Goal: Task Accomplishment & Management: Manage account settings

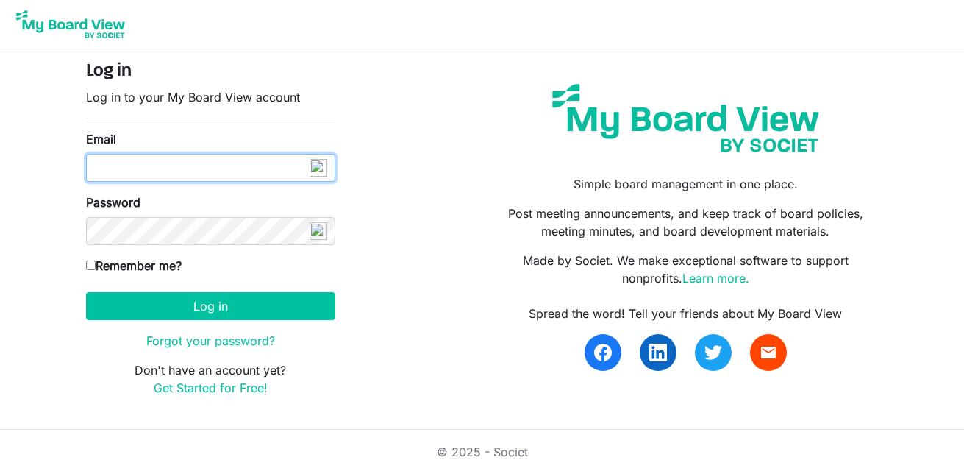
click at [268, 176] on input "Email" at bounding box center [210, 168] width 249 height 28
type input "info@creativecommunityimpact.ca"
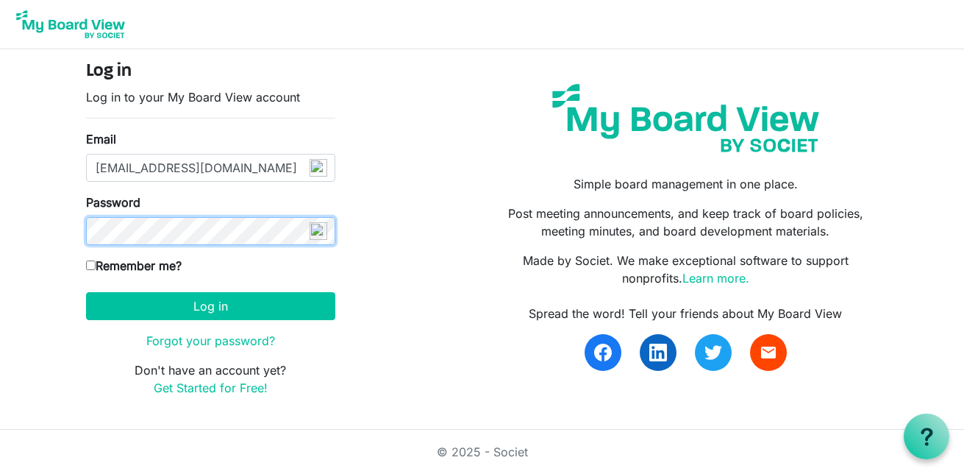
click at [86, 292] on button "Log in" at bounding box center [210, 306] width 249 height 28
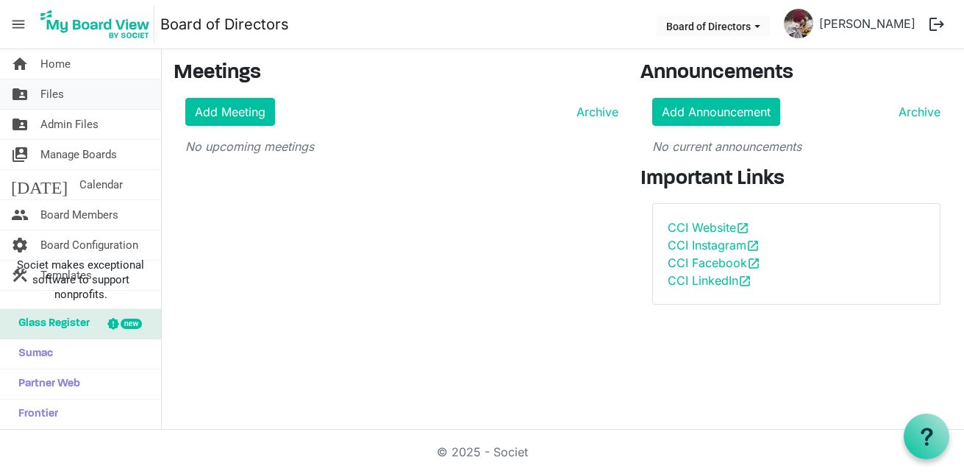
click at [121, 105] on link "folder_shared Files" at bounding box center [80, 93] width 161 height 29
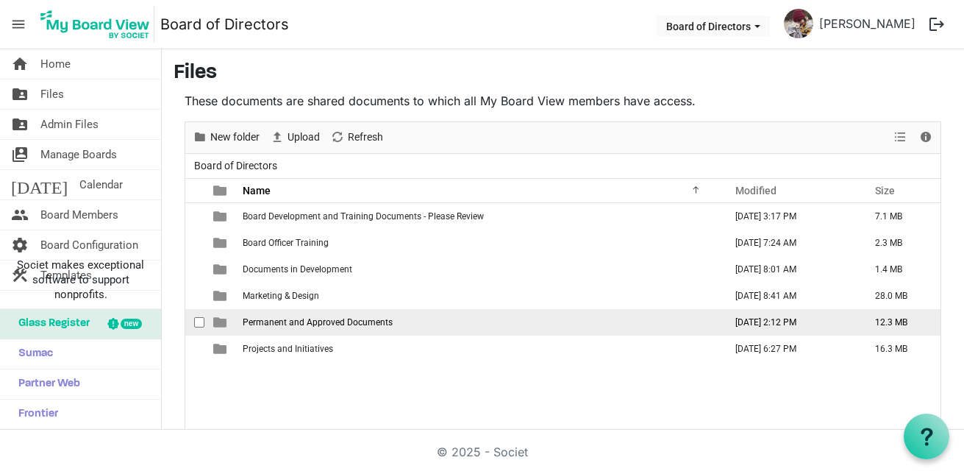
click at [270, 321] on span "Permanent and Approved Documents" at bounding box center [318, 322] width 150 height 10
click at [270, 322] on span "Permanent and Approved Documents" at bounding box center [318, 322] width 150 height 10
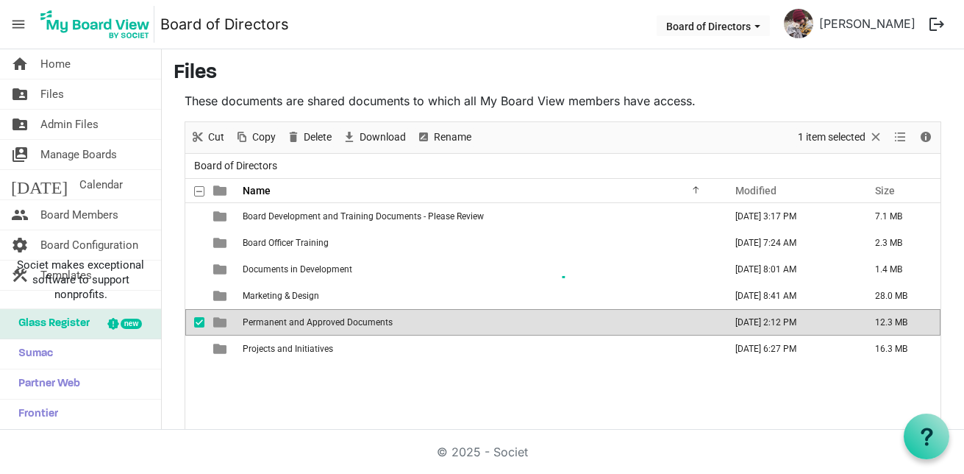
scroll to position [22, 0]
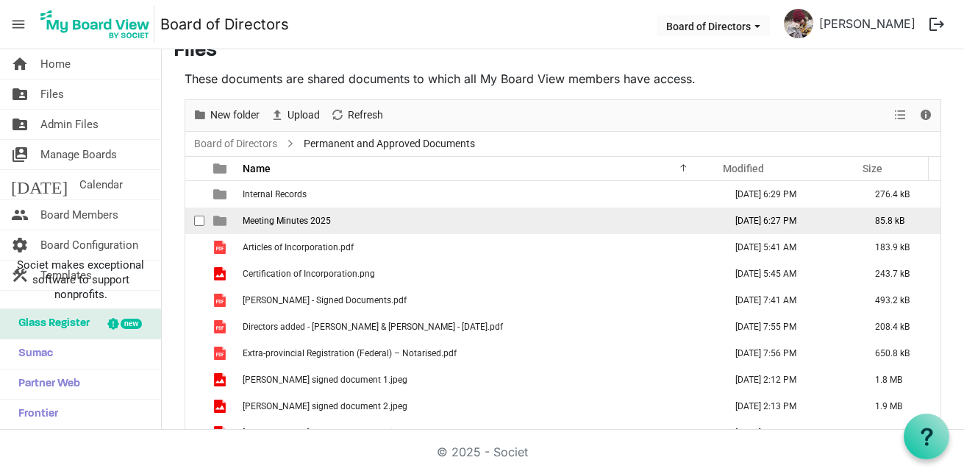
click at [285, 222] on span "Meeting Minutes 2025" at bounding box center [287, 220] width 88 height 10
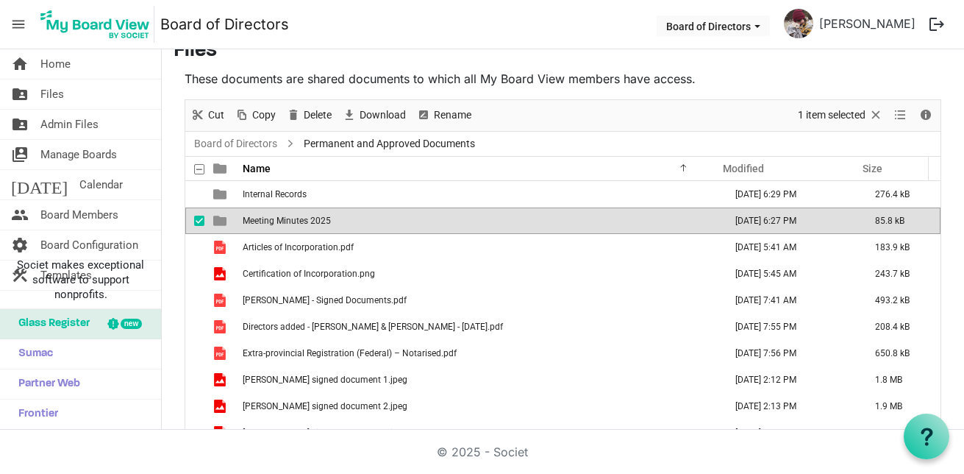
click at [285, 222] on span "Meeting Minutes 2025" at bounding box center [287, 220] width 88 height 10
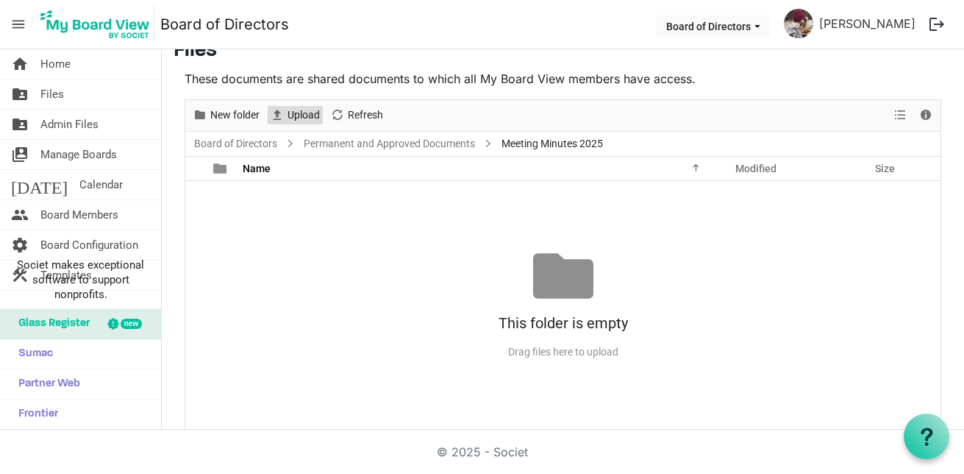
click at [296, 118] on span "Upload" at bounding box center [303, 115] width 35 height 18
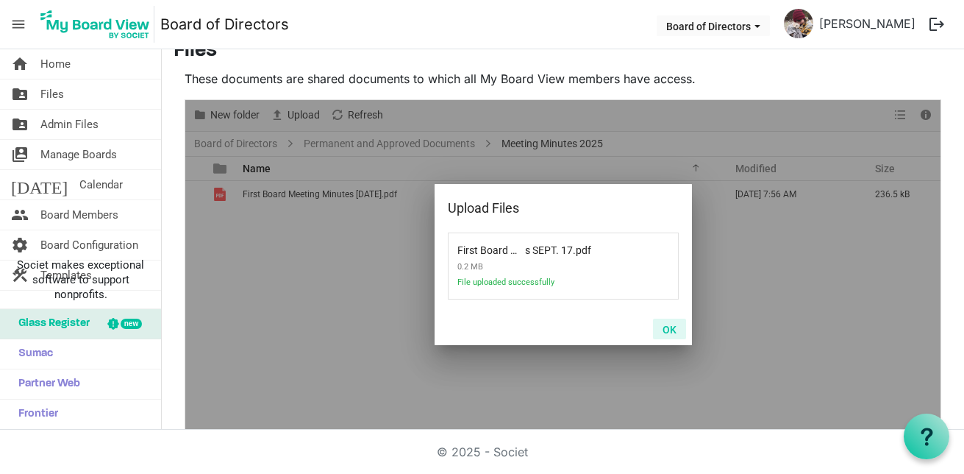
click at [660, 333] on button "OK" at bounding box center [669, 328] width 33 height 21
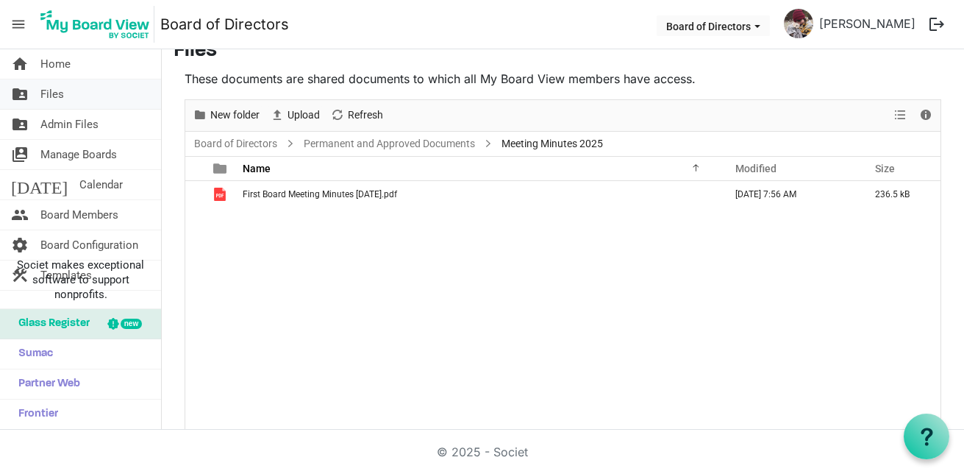
click at [53, 93] on span "Files" at bounding box center [52, 93] width 24 height 29
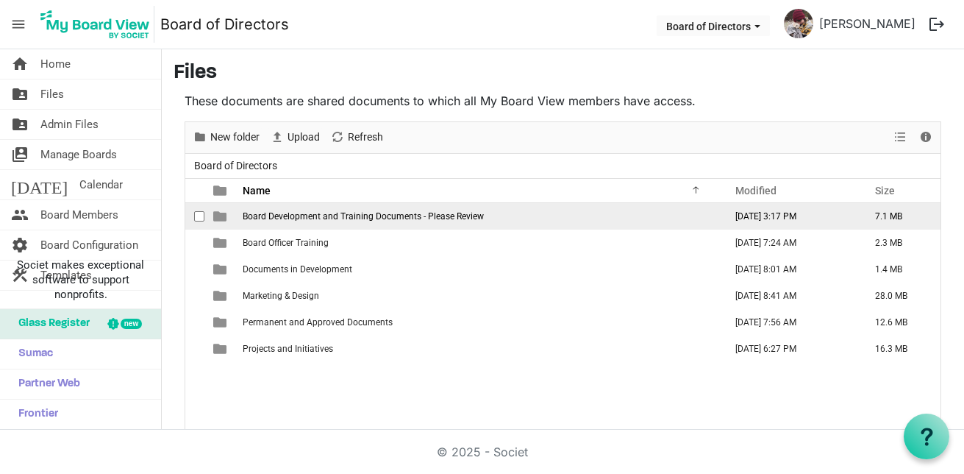
click at [339, 219] on span "Board Development and Training Documents - Please Review" at bounding box center [363, 216] width 241 height 10
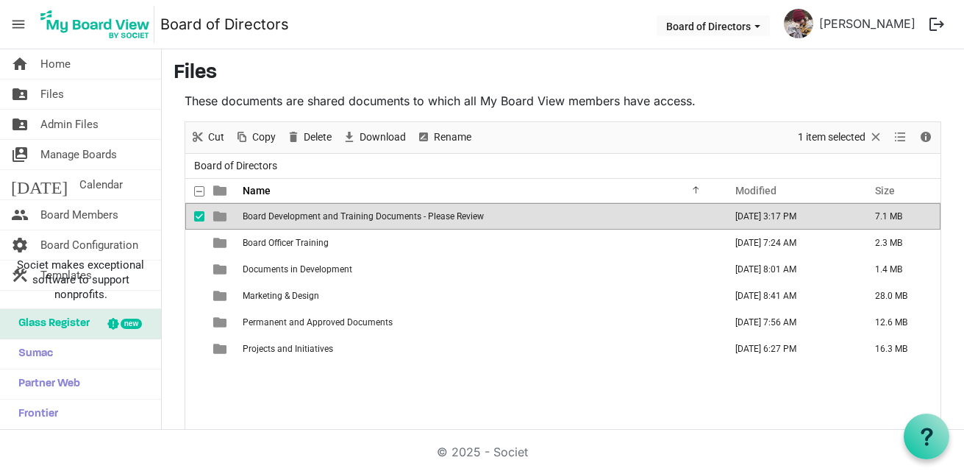
click at [339, 219] on span "Board Development and Training Documents - Please Review" at bounding box center [363, 216] width 241 height 10
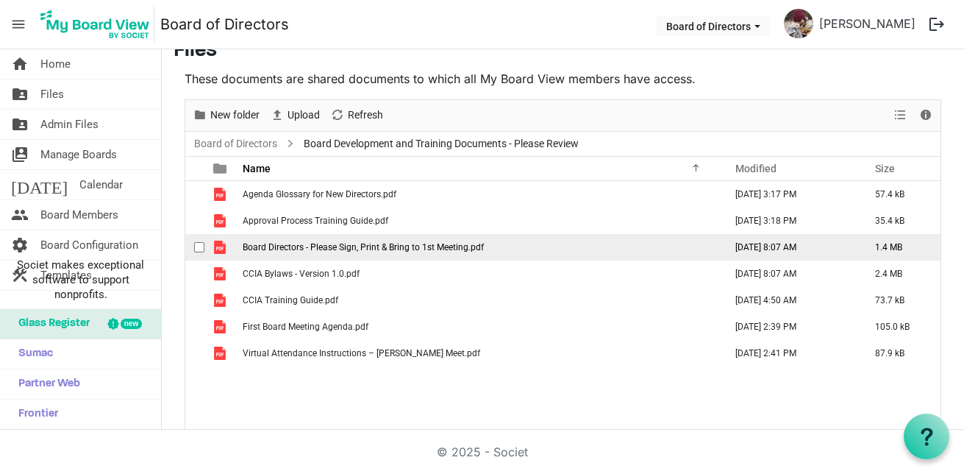
click at [298, 258] on td "Board Directors - Please Sign, Print & Bring to 1st Meeting.pdf" at bounding box center [479, 247] width 482 height 26
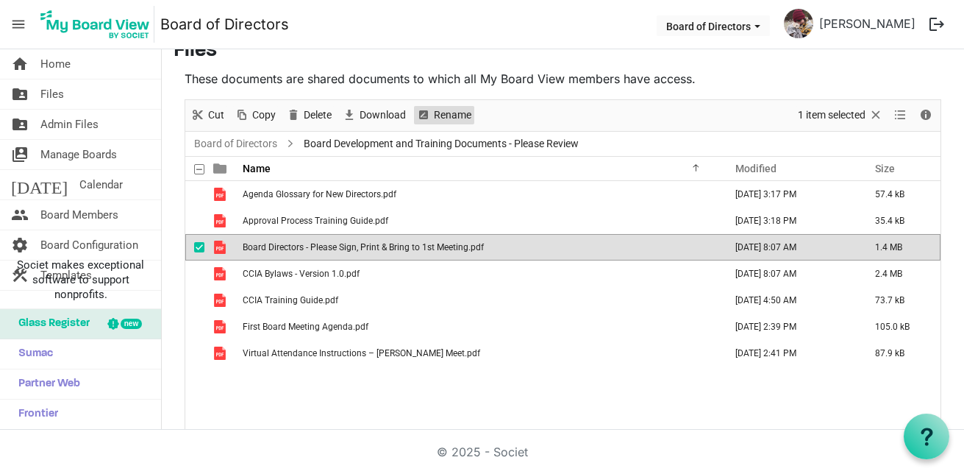
click at [431, 119] on span "Rename" at bounding box center [424, 115] width 18 height 18
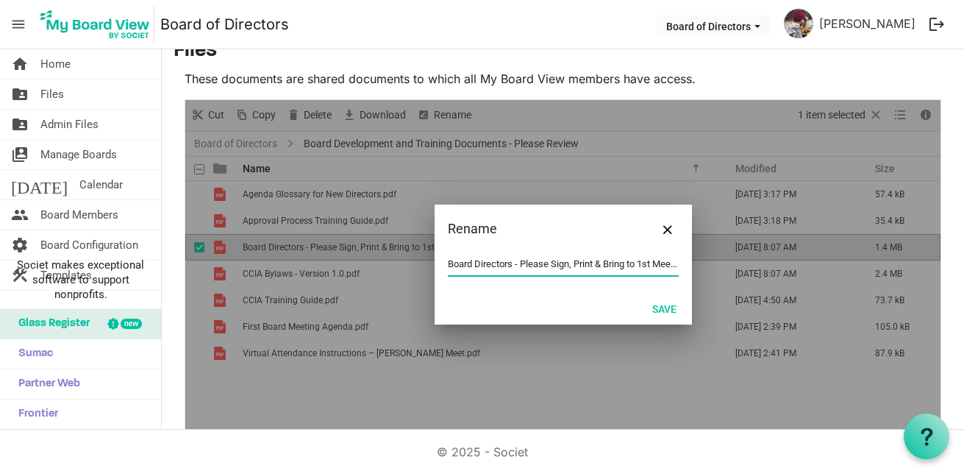
click at [515, 263] on input "Board Directors - Please Sign, Print & Bring to 1st Meeting.pdf" at bounding box center [563, 264] width 231 height 22
drag, startPoint x: 751, startPoint y: 293, endPoint x: 896, endPoint y: 315, distance: 146.5
click at [898, 315] on div "Rename Board Directors - Please Sign, Print & Bring to 1st Meeting.pdf Save" at bounding box center [562, 264] width 755 height 329
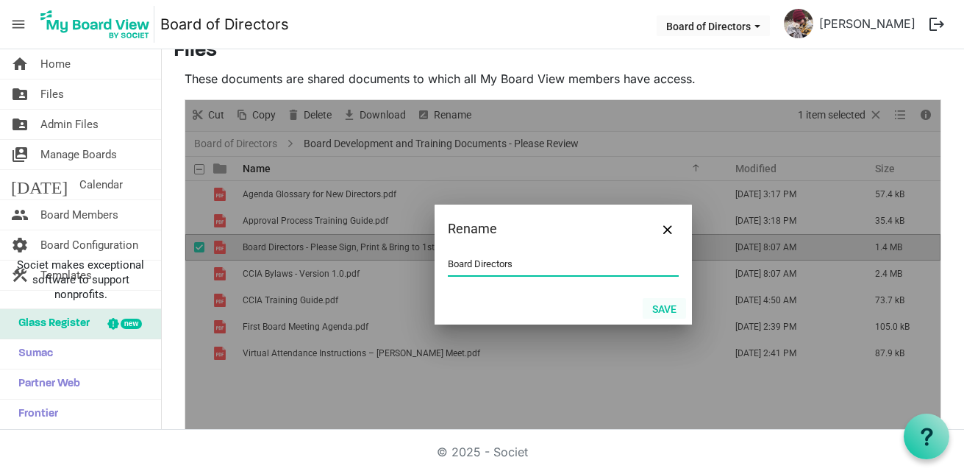
type input "Board Directors"
click at [664, 301] on button "Save" at bounding box center [664, 308] width 43 height 21
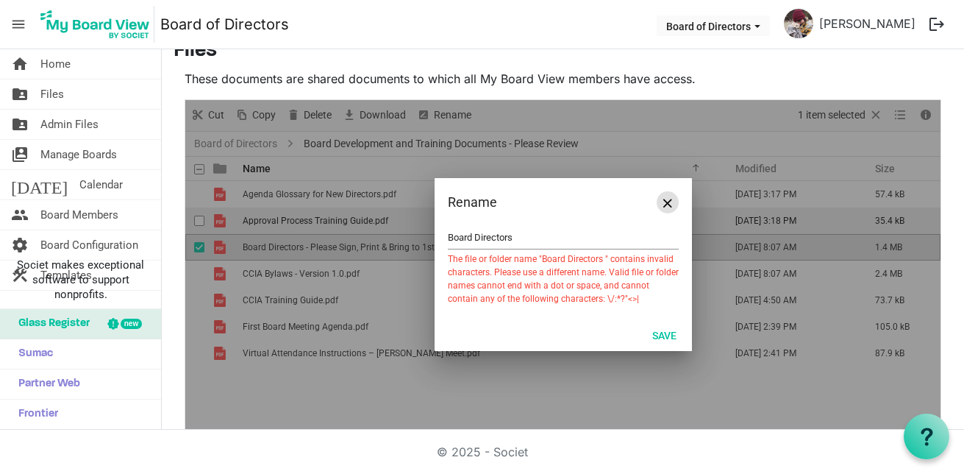
click at [657, 210] on button "Close" at bounding box center [668, 202] width 22 height 22
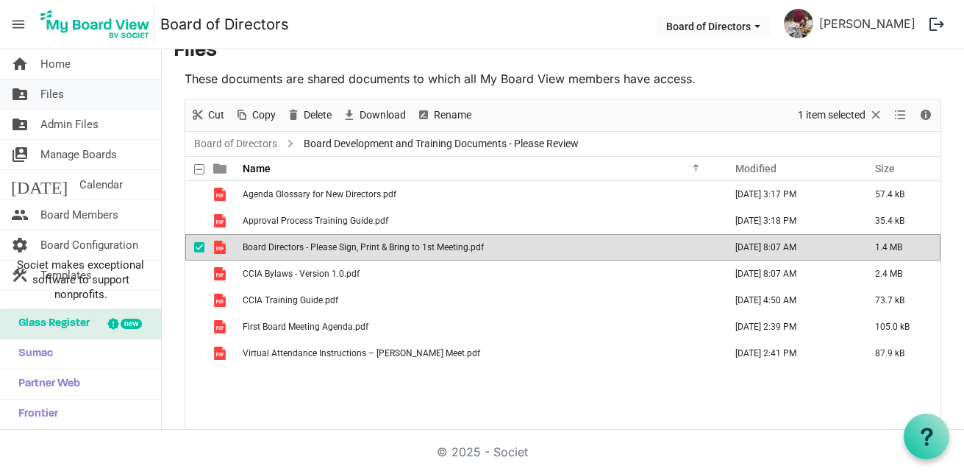
click at [49, 99] on span "Files" at bounding box center [52, 93] width 24 height 29
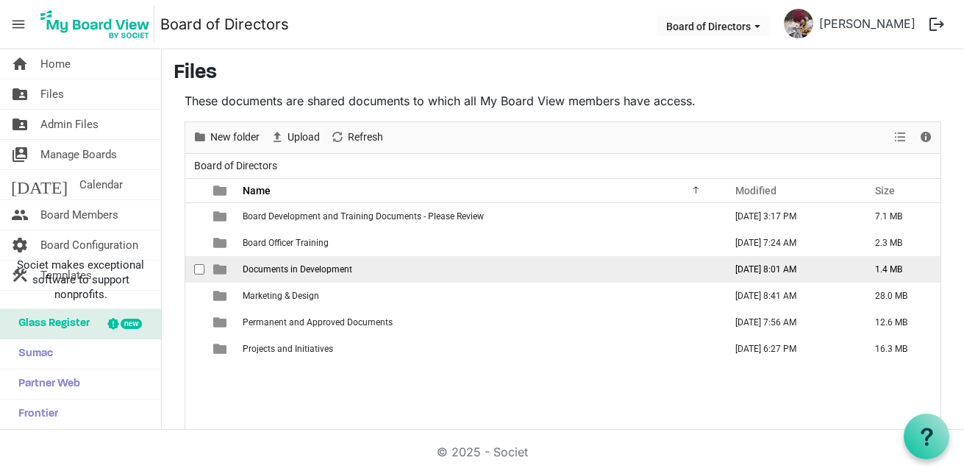
click at [295, 265] on span "Documents in Development" at bounding box center [298, 269] width 110 height 10
click at [296, 267] on span "Documents in Development" at bounding box center [298, 269] width 110 height 10
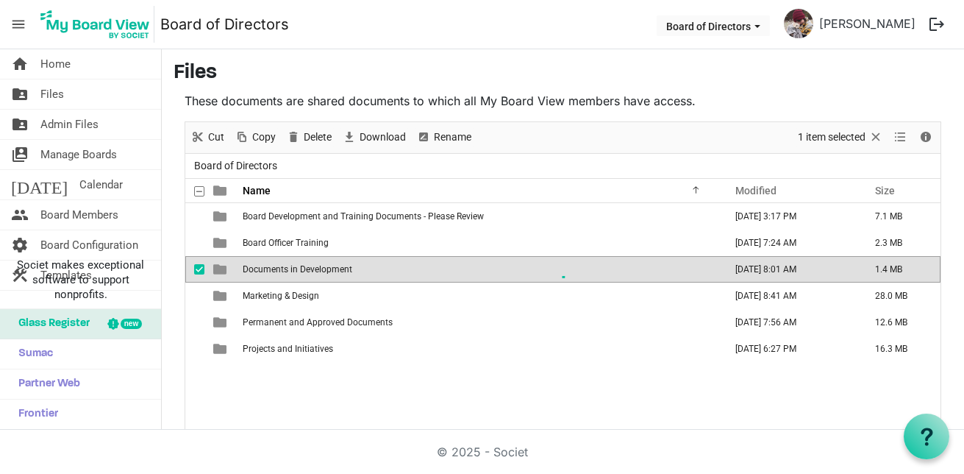
scroll to position [22, 0]
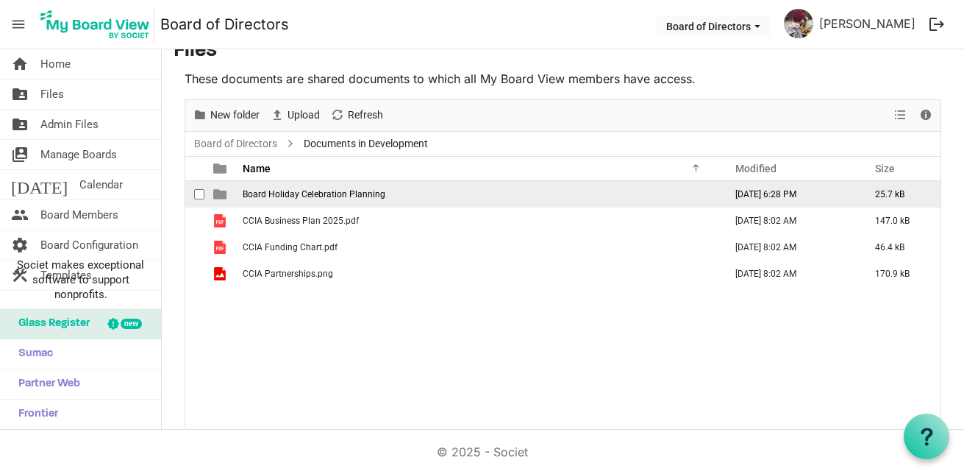
click at [286, 201] on td "Board Holiday Celebration Planning" at bounding box center [479, 194] width 482 height 26
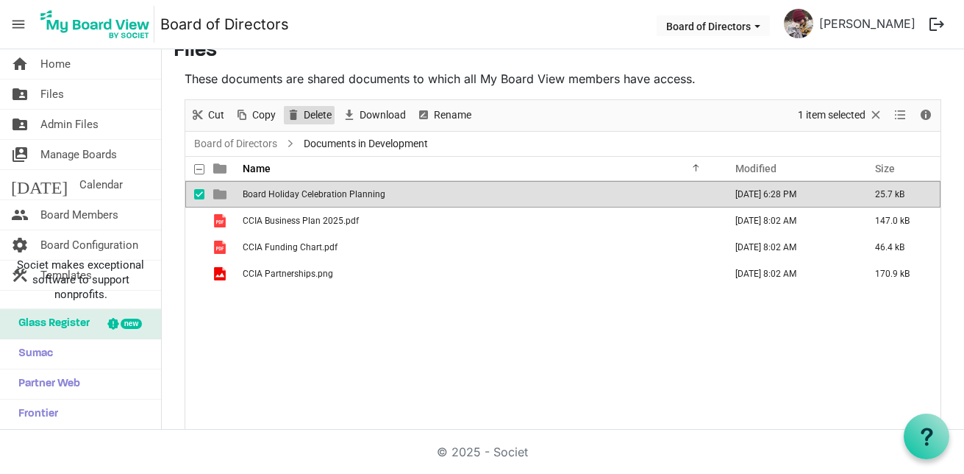
click at [307, 115] on span "Delete" at bounding box center [317, 115] width 31 height 18
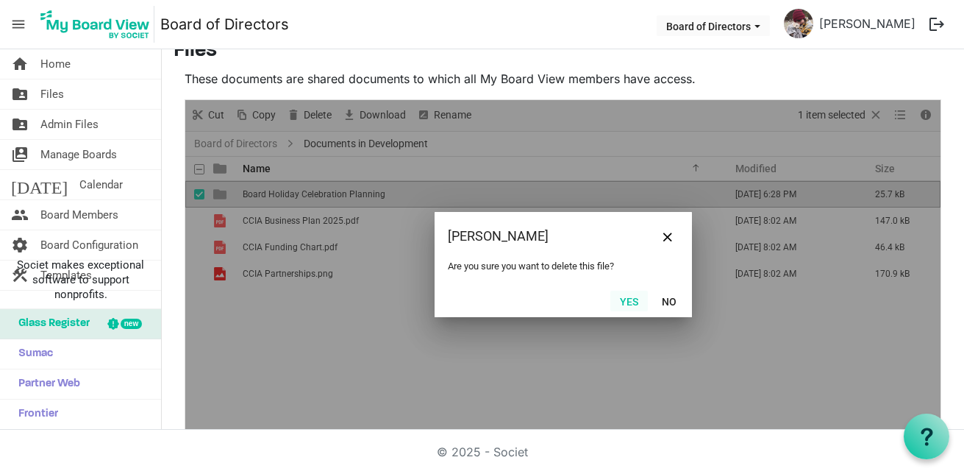
click at [621, 290] on div "Yes No" at bounding box center [563, 301] width 257 height 32
click at [621, 299] on button "Yes" at bounding box center [629, 300] width 38 height 21
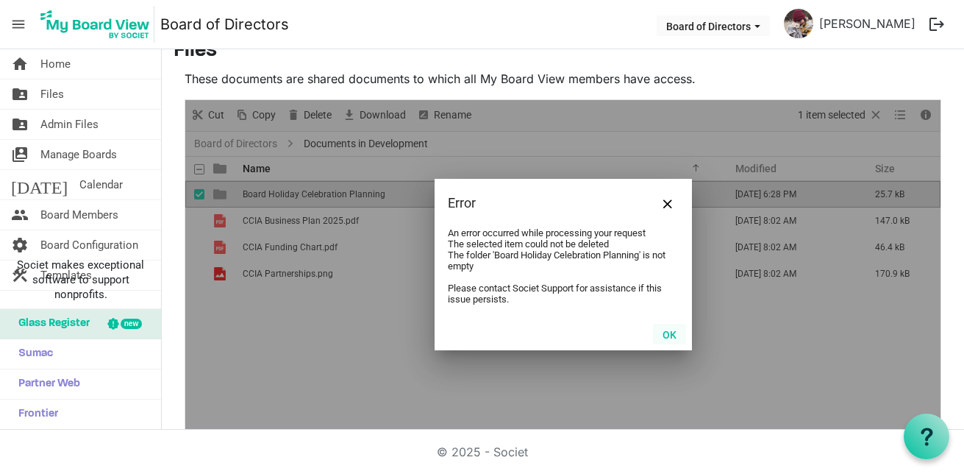
click at [668, 334] on button "OK" at bounding box center [669, 334] width 33 height 21
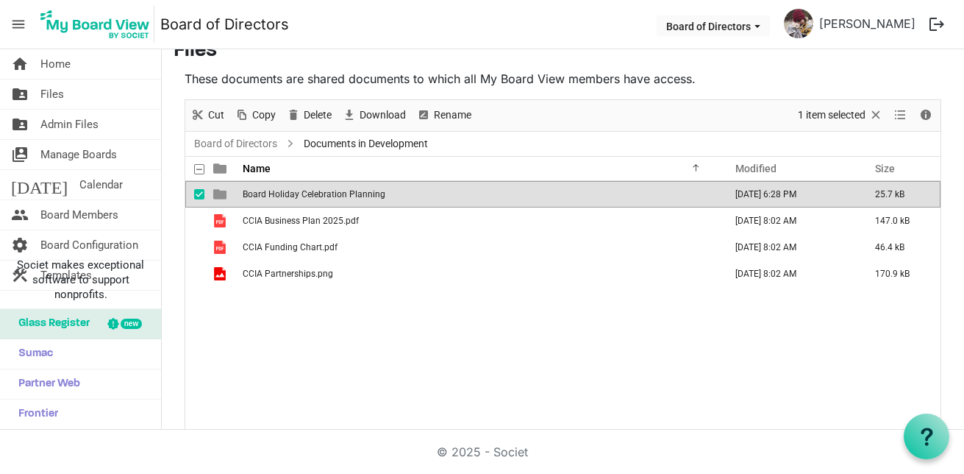
click at [240, 297] on div "Board Holiday Celebration Planning September 15, 2025 6:28 PM 25.7 kB CCIA Busi…" at bounding box center [562, 305] width 755 height 249
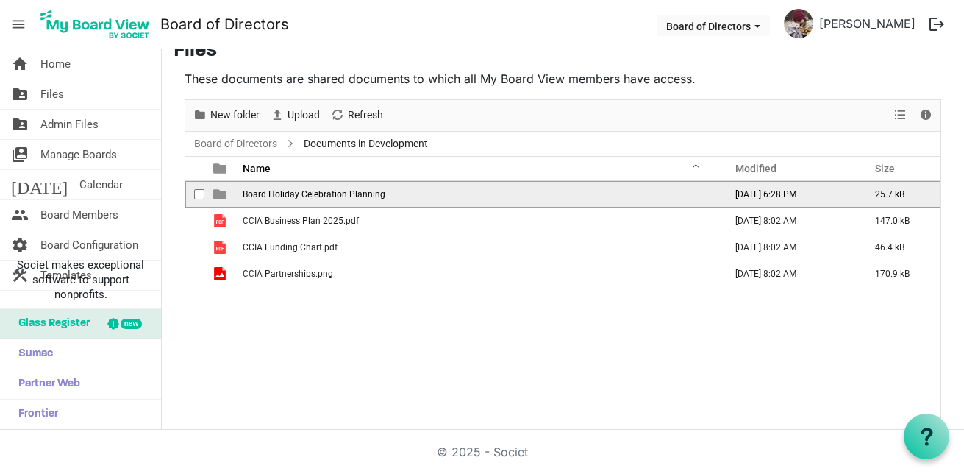
click at [196, 196] on span "checkbox" at bounding box center [199, 194] width 10 height 10
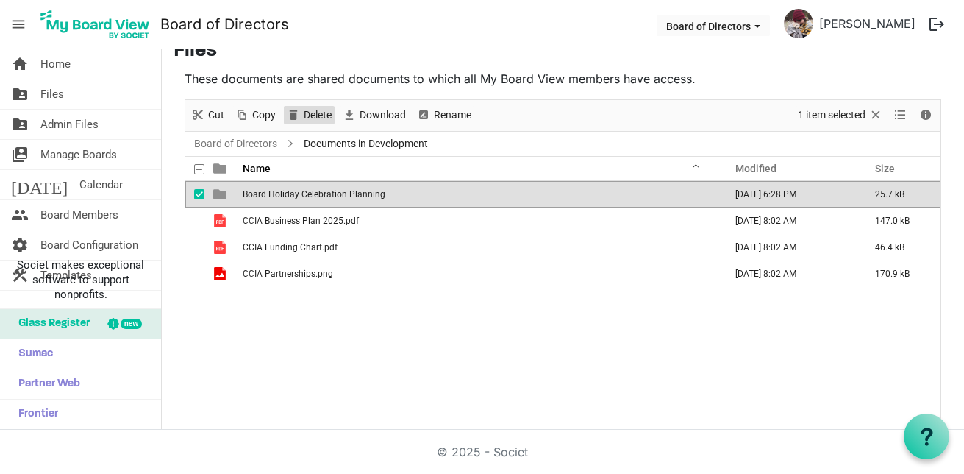
click at [307, 117] on span "Delete" at bounding box center [317, 115] width 31 height 18
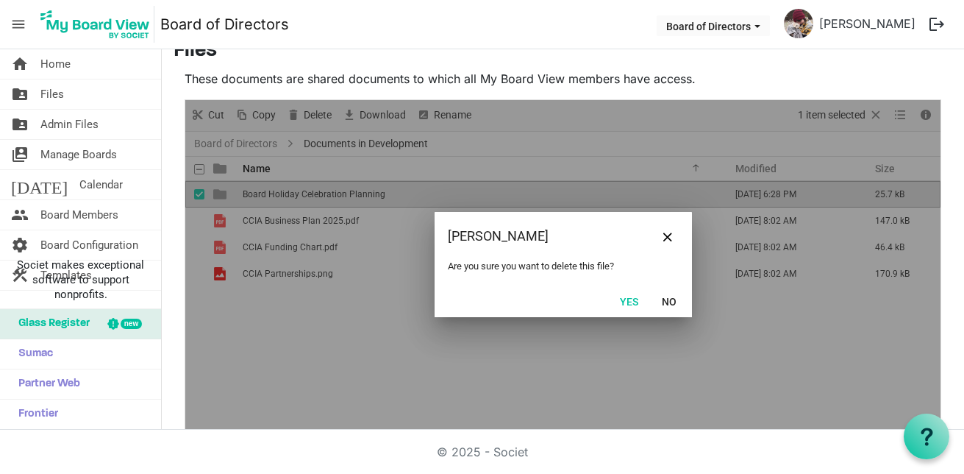
click at [612, 306] on button "Yes" at bounding box center [629, 300] width 38 height 21
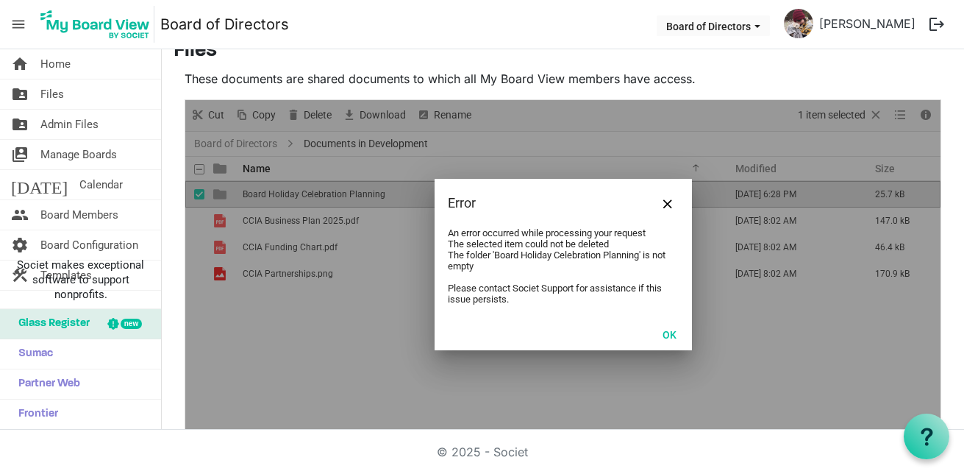
click at [659, 335] on button "OK" at bounding box center [669, 334] width 33 height 21
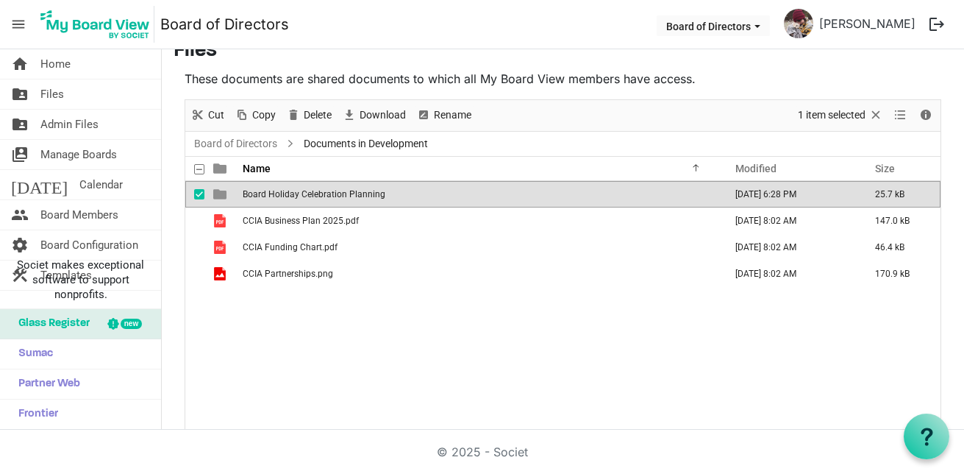
click at [398, 191] on td "Board Holiday Celebration Planning" at bounding box center [479, 194] width 482 height 26
click at [400, 195] on td "Board Holiday Celebration Planning" at bounding box center [479, 194] width 482 height 26
click at [364, 193] on span "Board Holiday Celebration Planning" at bounding box center [314, 194] width 143 height 10
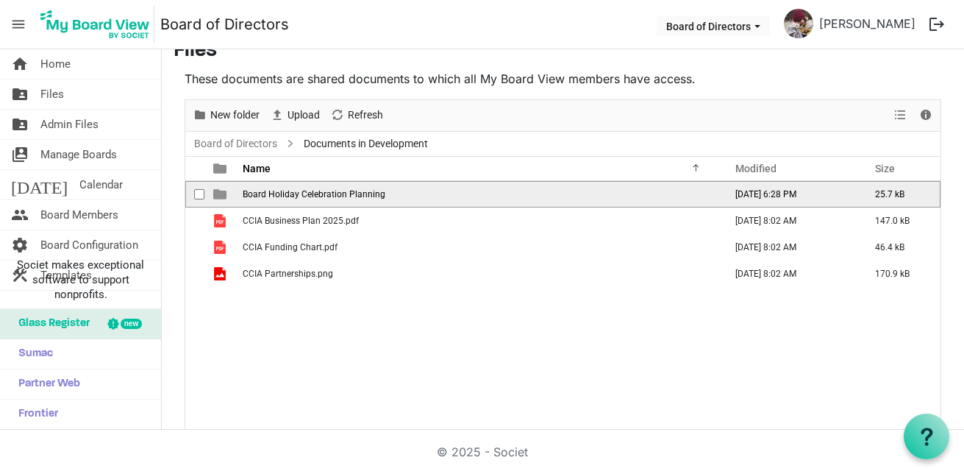
click at [363, 194] on span "Board Holiday Celebration Planning" at bounding box center [314, 194] width 143 height 10
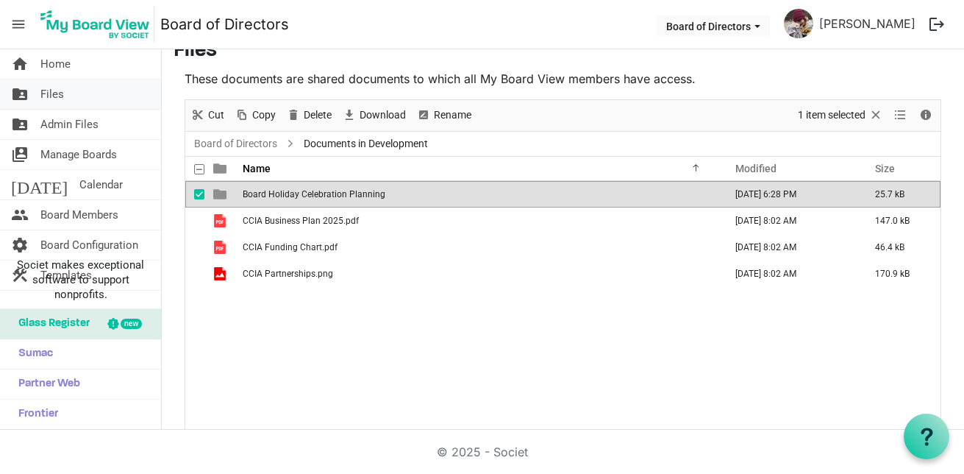
click at [65, 101] on link "folder_shared Files" at bounding box center [80, 93] width 161 height 29
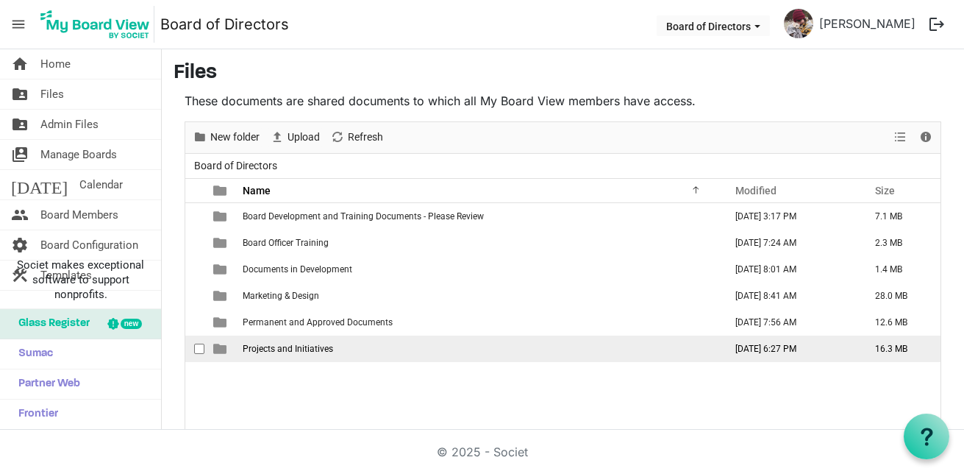
click at [310, 345] on span "Projects and Initiatives" at bounding box center [288, 348] width 90 height 10
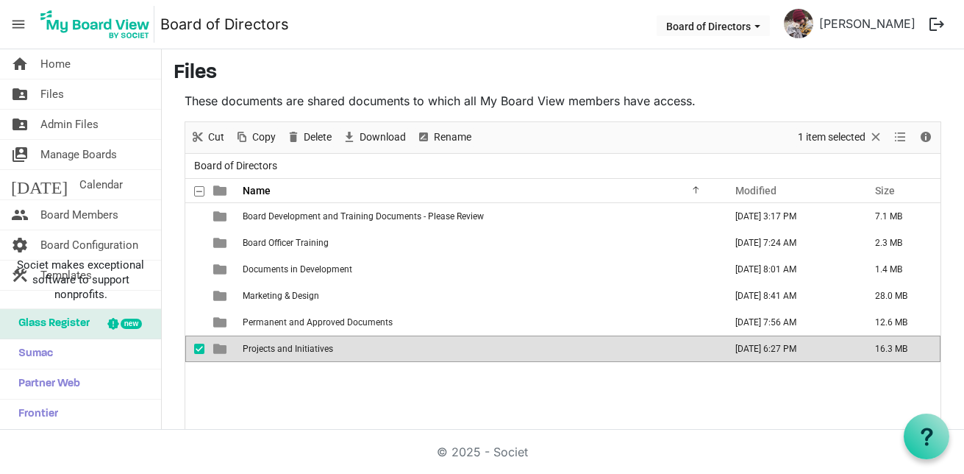
click at [310, 346] on span "Projects and Initiatives" at bounding box center [288, 348] width 90 height 10
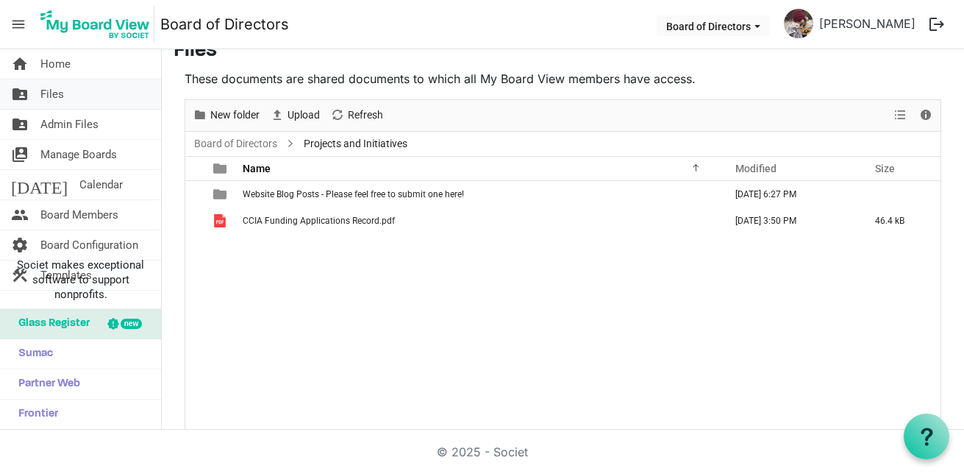
click at [40, 94] on span "Files" at bounding box center [52, 93] width 24 height 29
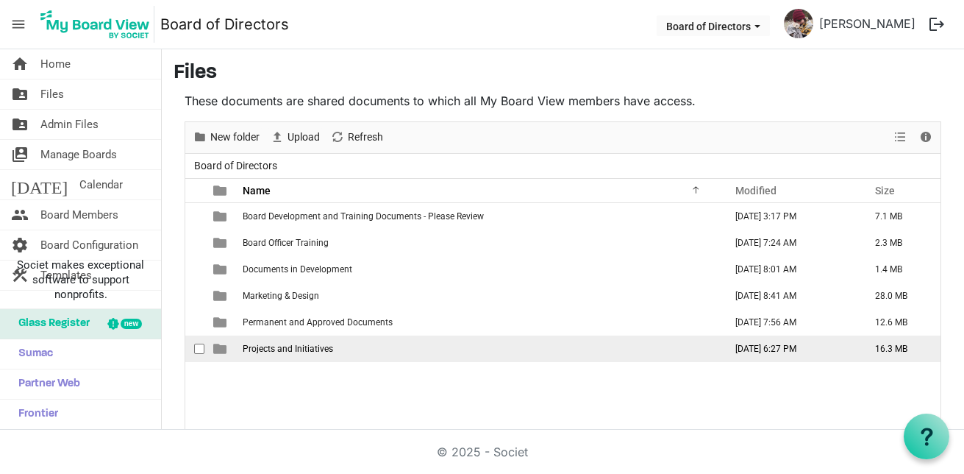
click at [304, 349] on span "Projects and Initiatives" at bounding box center [288, 348] width 90 height 10
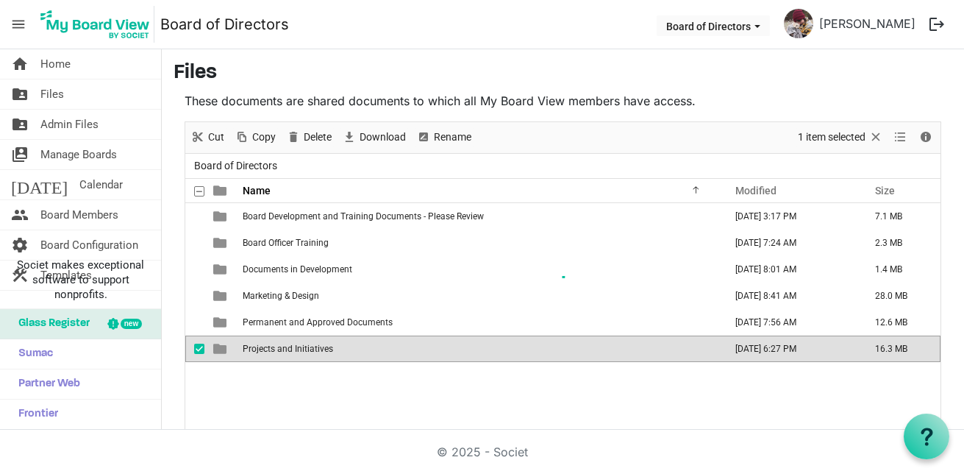
scroll to position [22, 0]
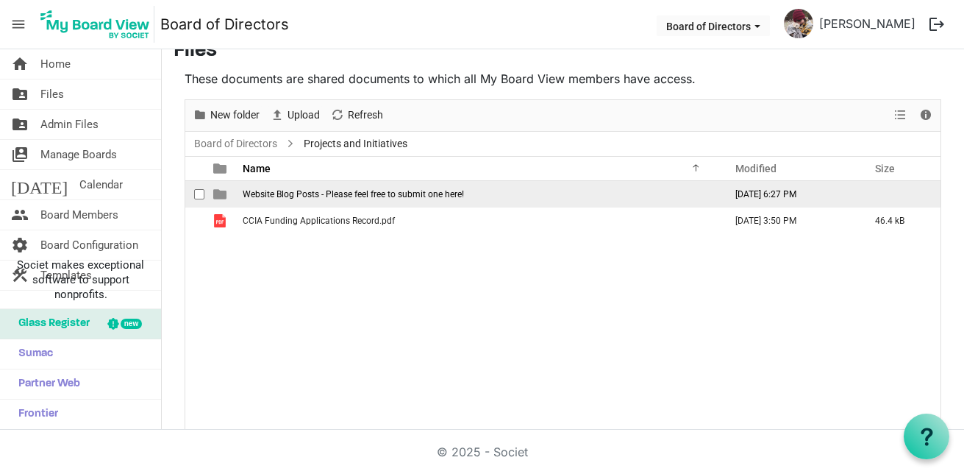
click at [292, 196] on span "Website Blog Posts - Please feel free to submit one here!" at bounding box center [353, 194] width 221 height 10
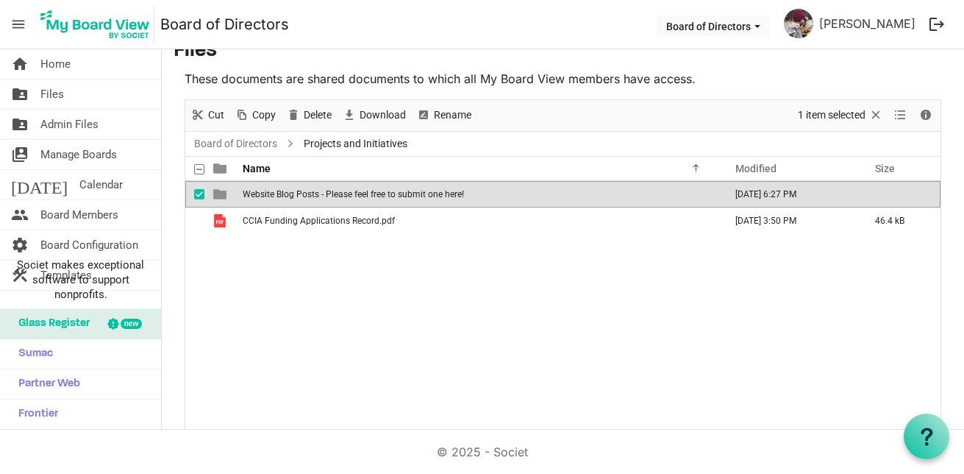
click at [294, 199] on span "Website Blog Posts - Please feel free to submit one here!" at bounding box center [353, 194] width 221 height 10
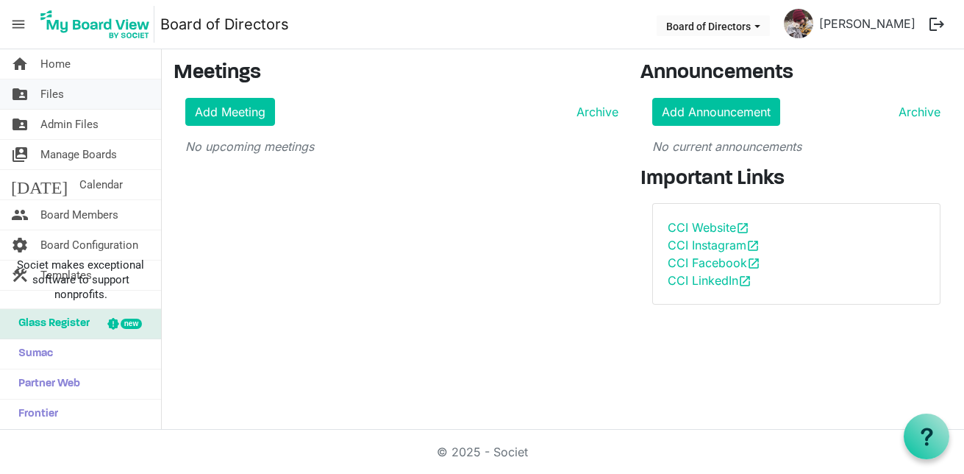
click at [42, 94] on span "Files" at bounding box center [52, 93] width 24 height 29
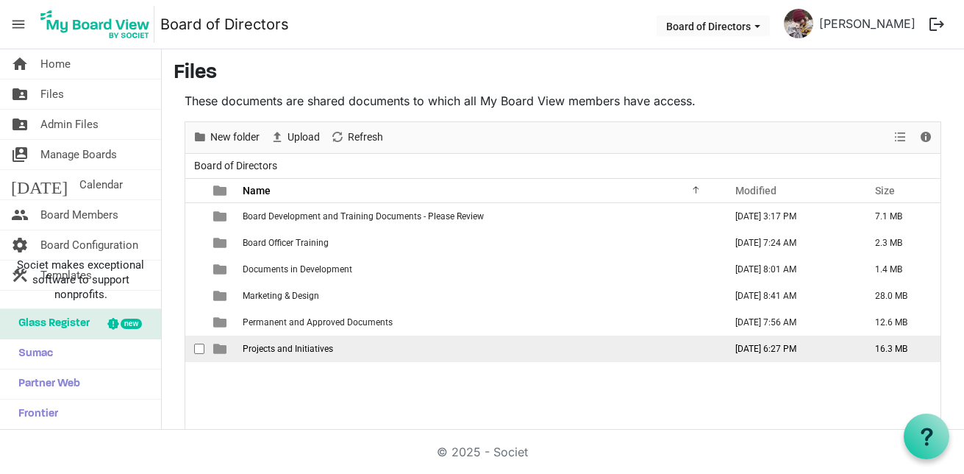
click at [269, 347] on span "Projects and Initiatives" at bounding box center [288, 348] width 90 height 10
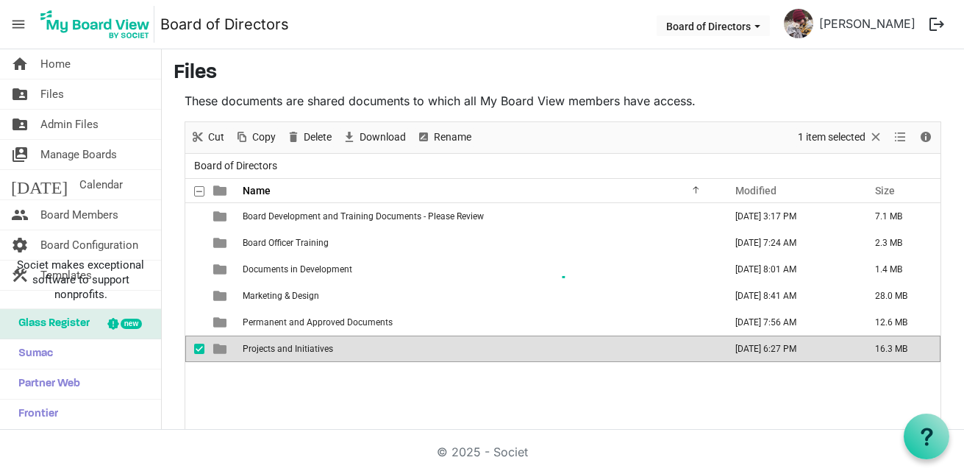
scroll to position [22, 0]
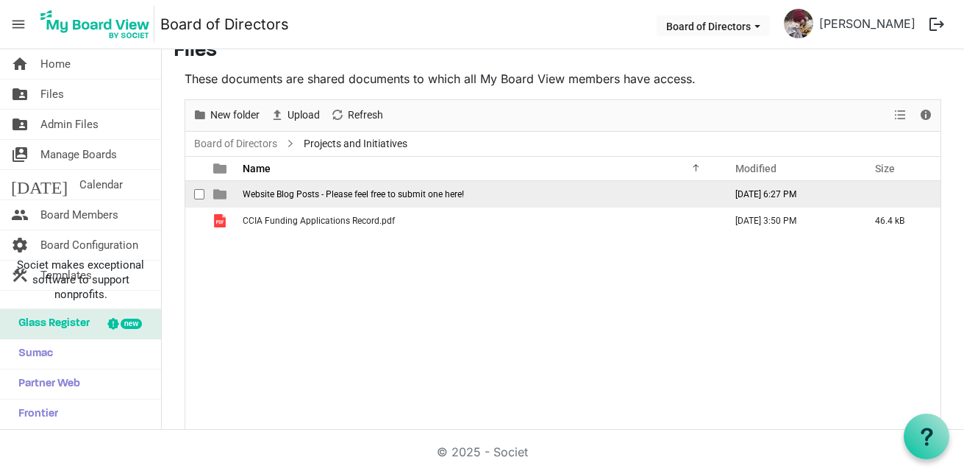
click at [201, 194] on span "checkbox" at bounding box center [199, 194] width 10 height 10
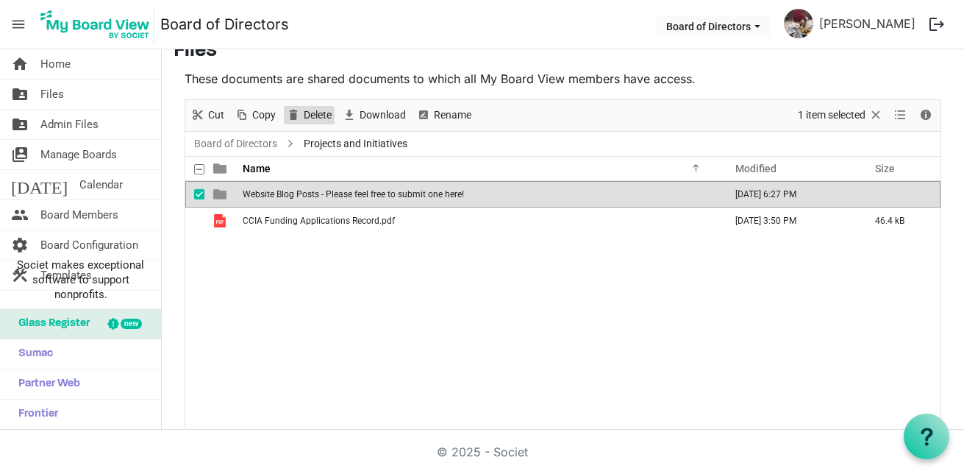
click at [322, 114] on span "Delete" at bounding box center [317, 115] width 31 height 18
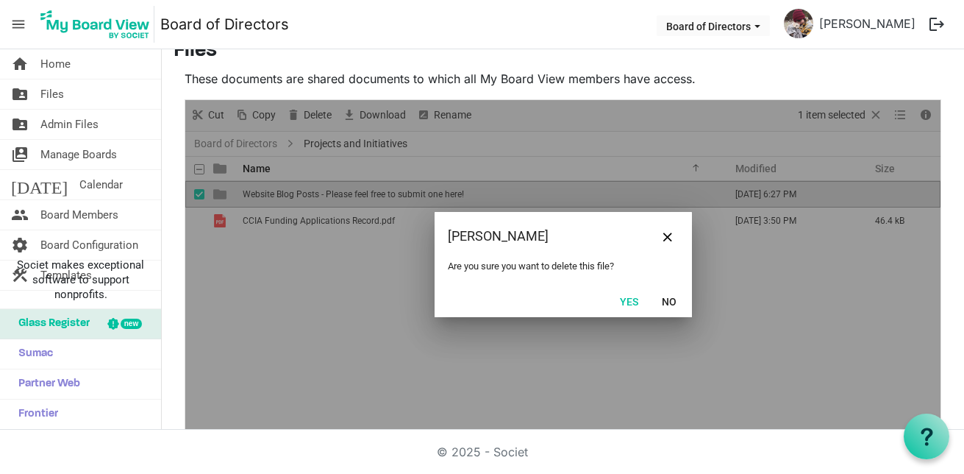
click at [618, 299] on button "Yes" at bounding box center [629, 300] width 38 height 21
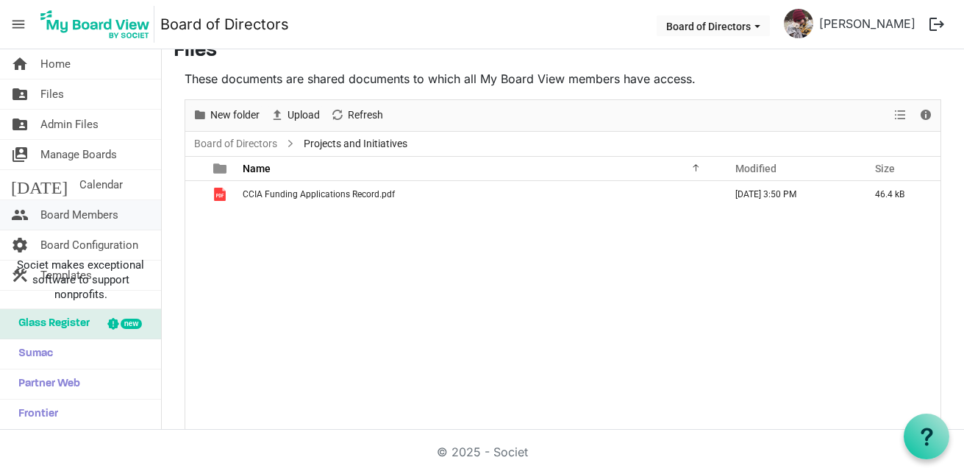
click at [80, 210] on span "Board Members" at bounding box center [79, 214] width 78 height 29
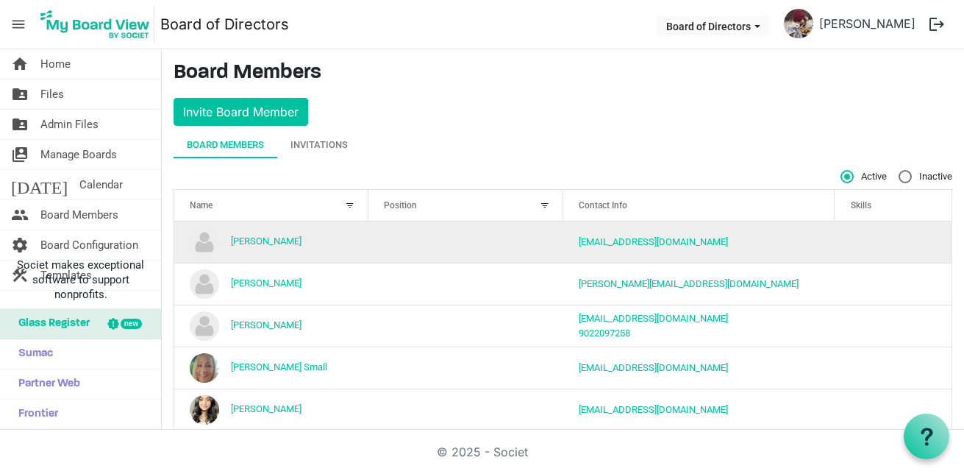
click at [762, 251] on td "[EMAIL_ADDRESS][DOMAIN_NAME]" at bounding box center [699, 241] width 272 height 41
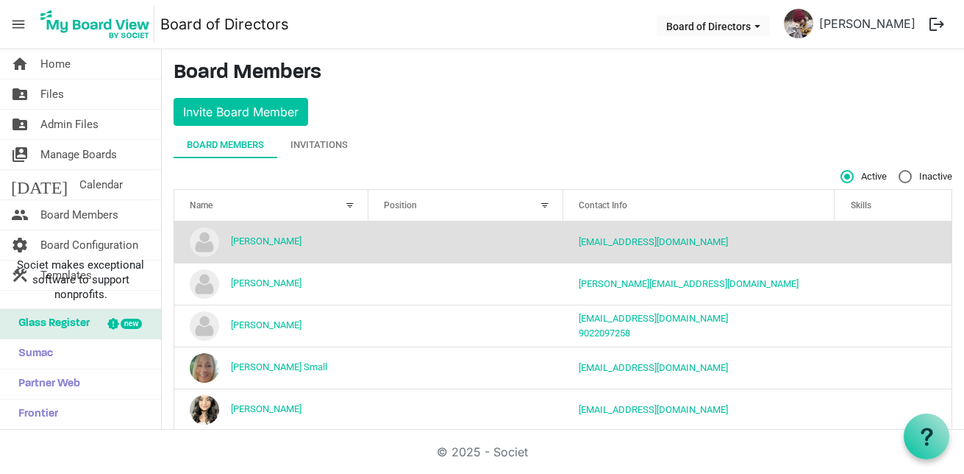
click at [415, 243] on td "column header Position" at bounding box center [465, 241] width 194 height 41
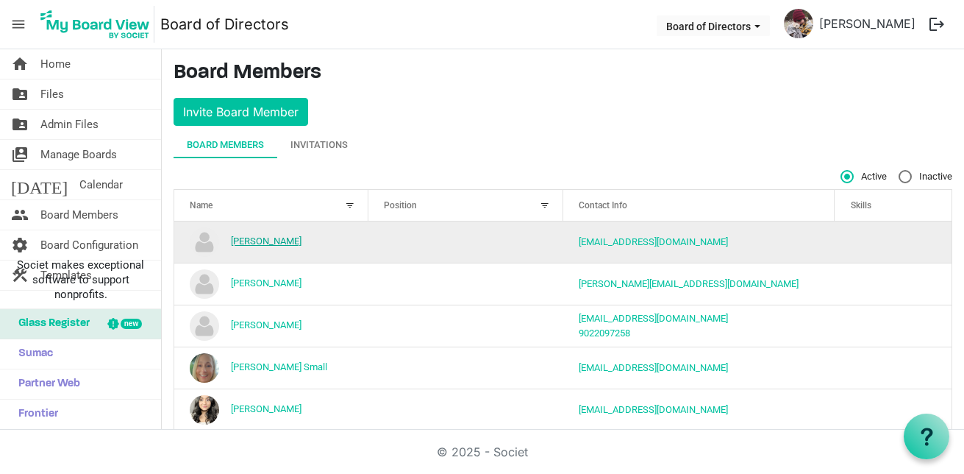
click at [235, 240] on link "[PERSON_NAME]" at bounding box center [266, 240] width 71 height 11
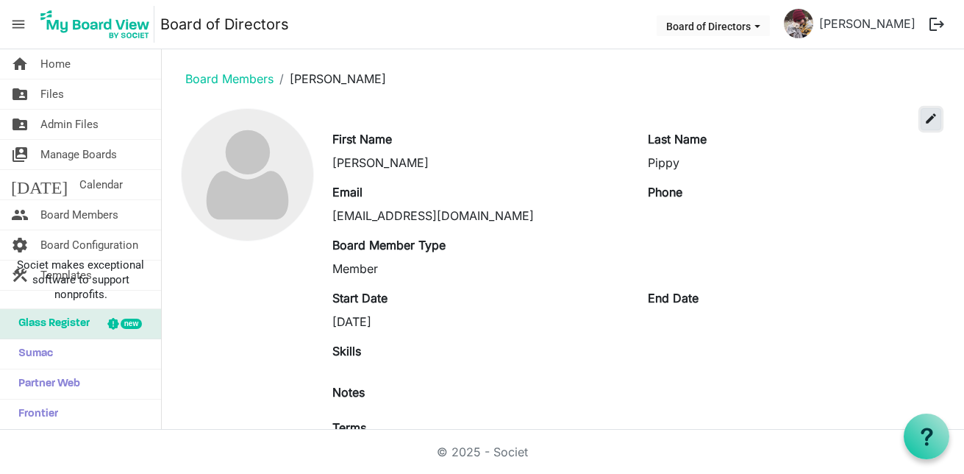
click at [924, 122] on span "edit" at bounding box center [930, 118] width 13 height 13
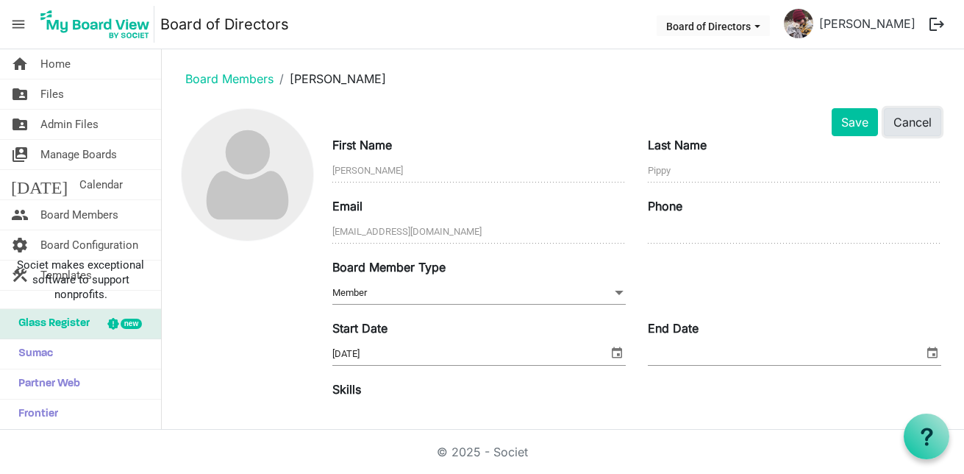
click at [907, 126] on button "Cancel" at bounding box center [912, 122] width 57 height 28
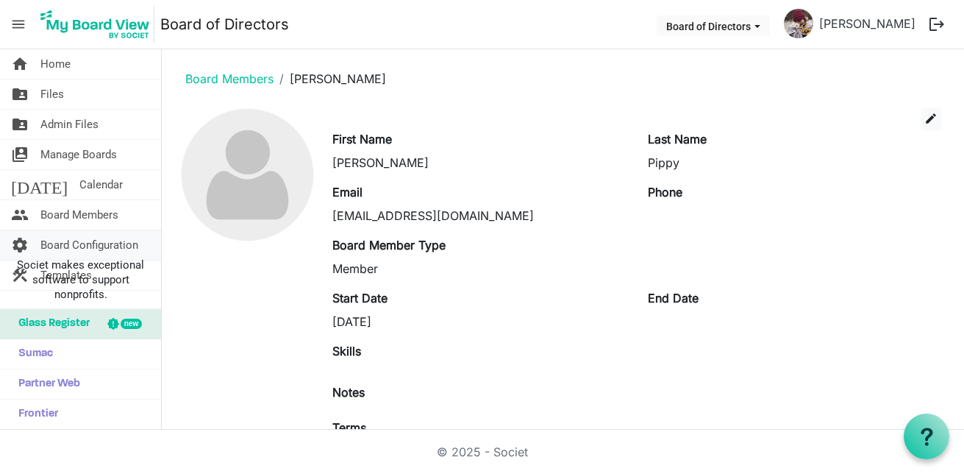
click at [67, 243] on span "Board Configuration" at bounding box center [89, 244] width 98 height 29
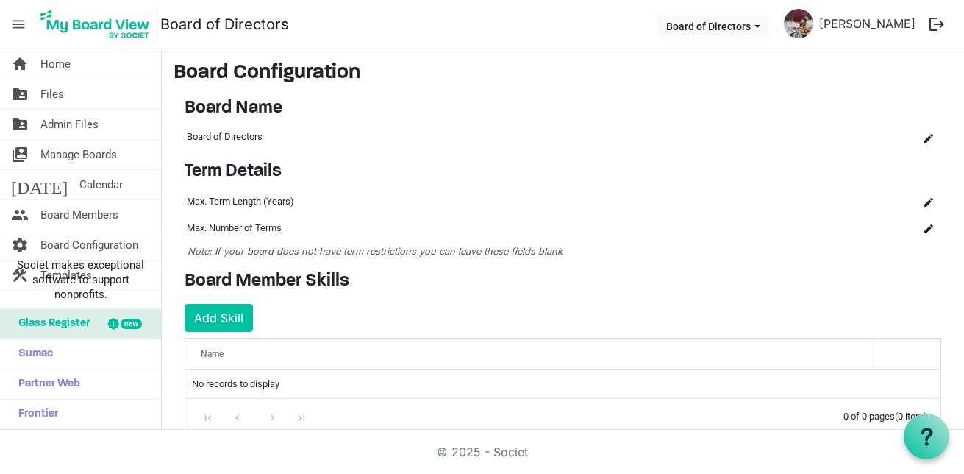
scroll to position [319, 0]
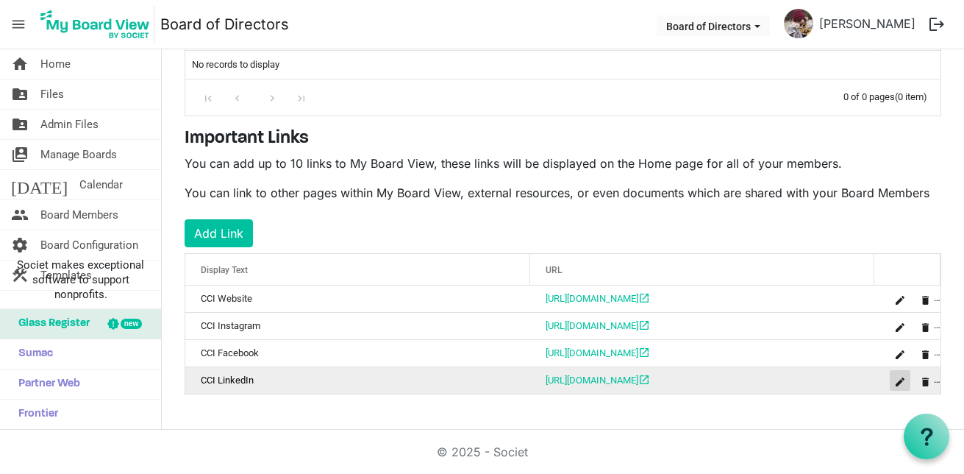
click at [890, 382] on button "is Command column column header" at bounding box center [900, 380] width 21 height 21
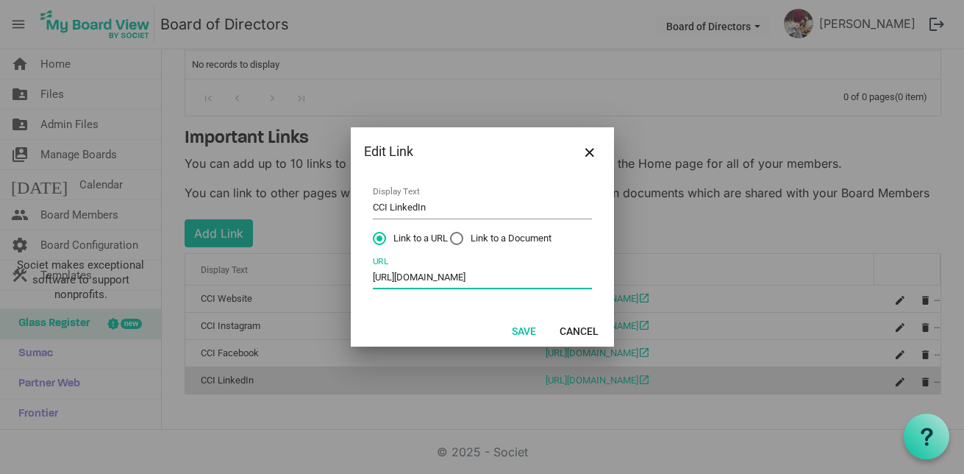
drag, startPoint x: 527, startPoint y: 276, endPoint x: 486, endPoint y: 276, distance: 41.2
click at [485, 276] on input "https://www.linkedin.com/company/creative-community-impact-association" at bounding box center [482, 277] width 219 height 23
type input "https://www.linkedin.com/creative-community-impact-association"
click at [520, 335] on button "Save" at bounding box center [523, 330] width 43 height 21
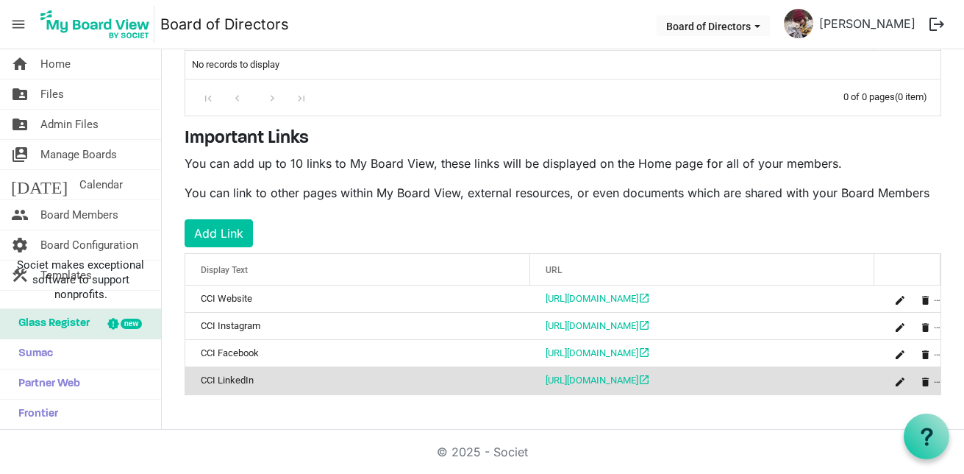
scroll to position [0, 0]
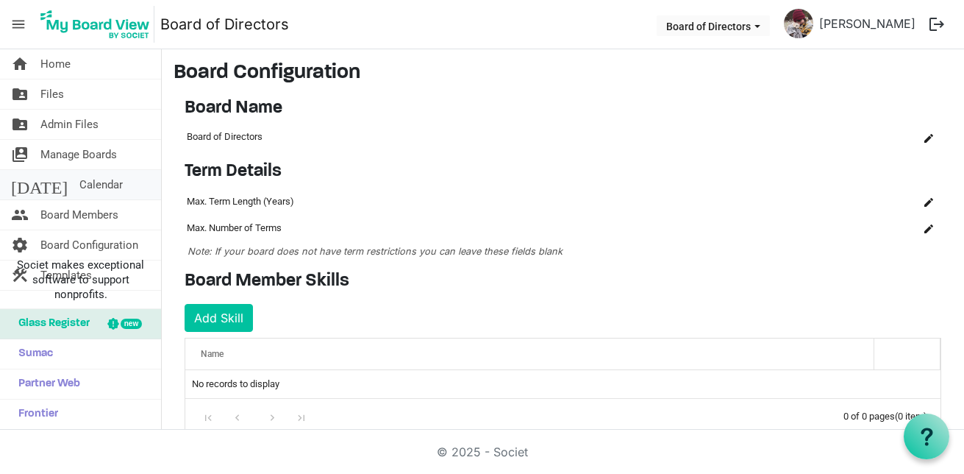
click at [79, 185] on span "Calendar" at bounding box center [100, 184] width 43 height 29
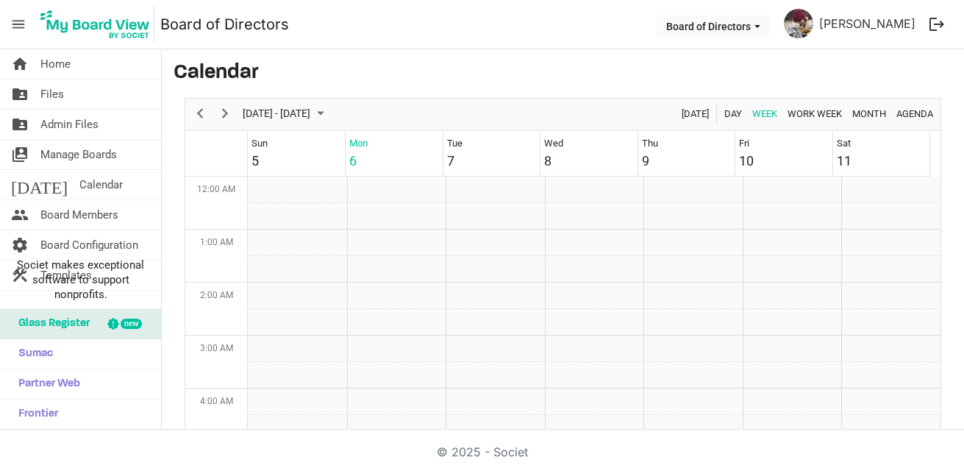
scroll to position [476, 0]
click at [70, 213] on span "Board Members" at bounding box center [79, 214] width 78 height 29
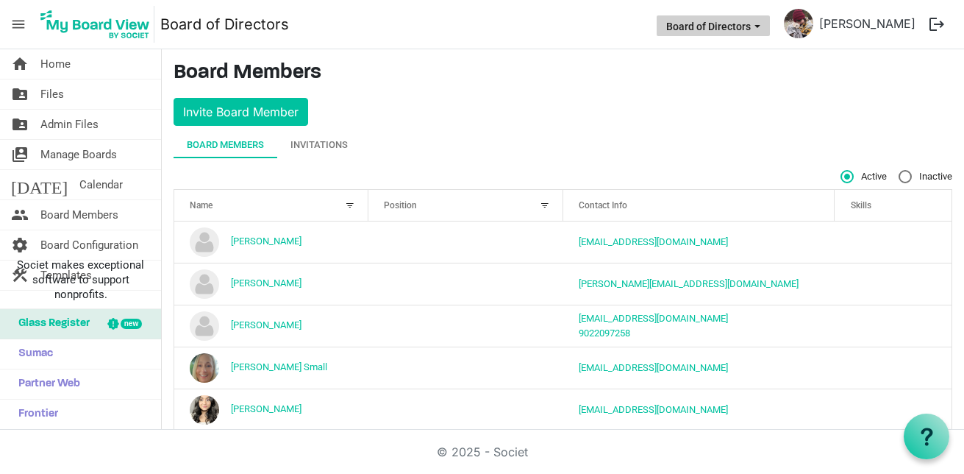
click at [751, 26] on span "Board of Directors dropdownbutton" at bounding box center [757, 27] width 13 height 6
click at [824, 29] on link "[PERSON_NAME]" at bounding box center [867, 23] width 108 height 29
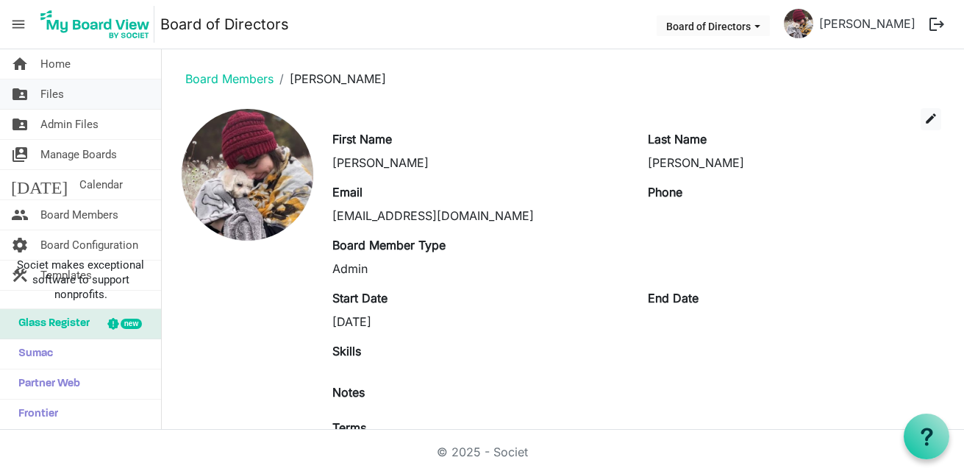
click at [38, 93] on link "folder_shared Files" at bounding box center [80, 93] width 161 height 29
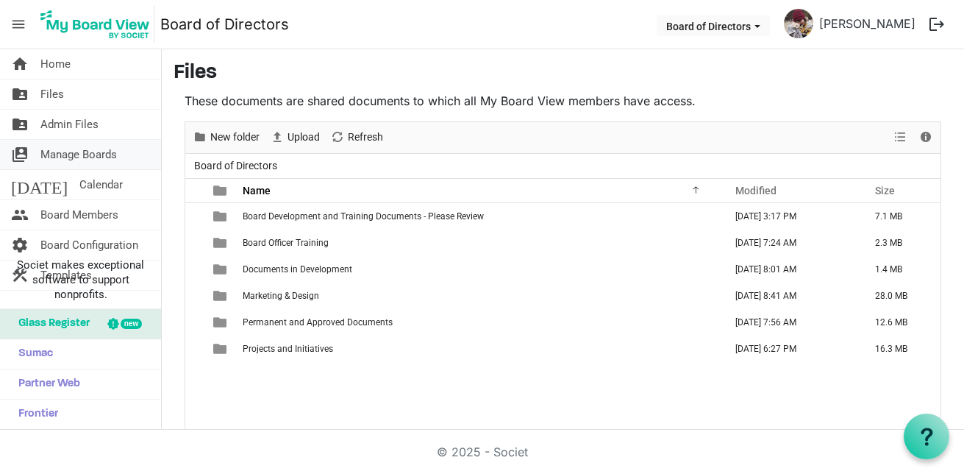
click at [62, 160] on span "Manage Boards" at bounding box center [78, 154] width 76 height 29
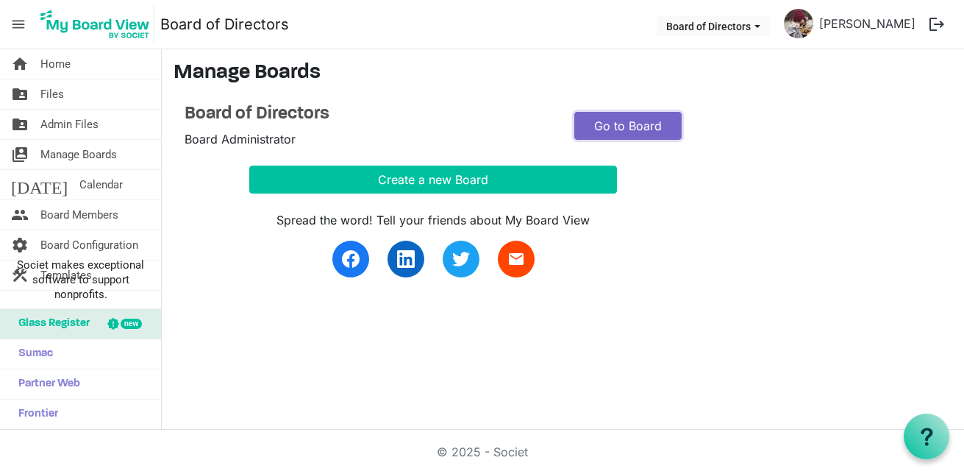
click at [628, 126] on link "Go to Board" at bounding box center [628, 126] width 108 height 28
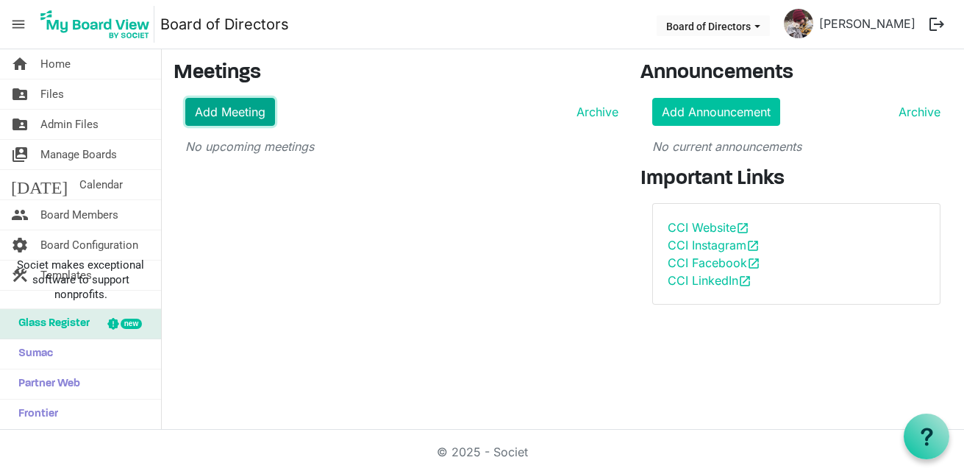
click at [243, 115] on link "Add Meeting" at bounding box center [230, 112] width 90 height 28
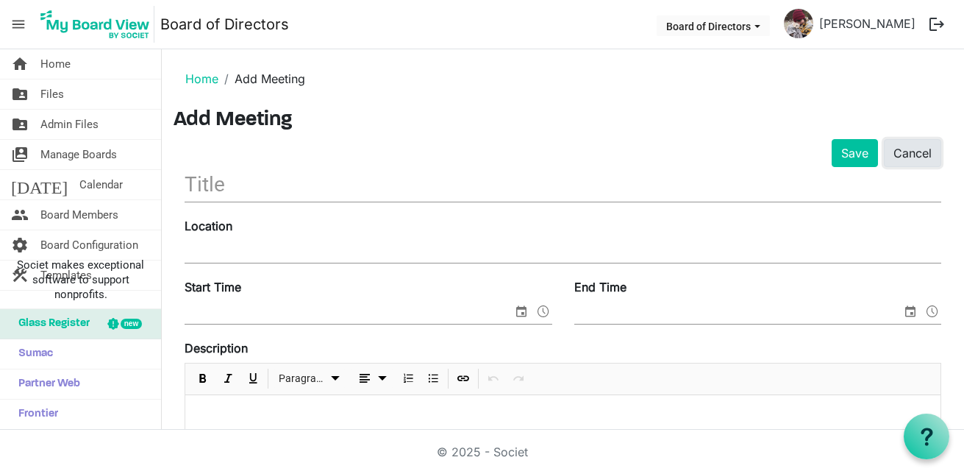
click at [894, 161] on link "Cancel" at bounding box center [912, 153] width 57 height 28
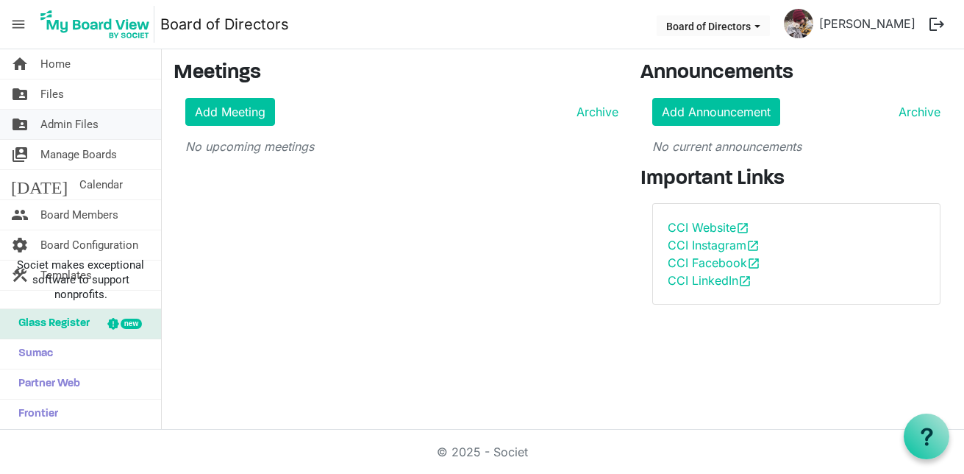
click at [53, 132] on span "Admin Files" at bounding box center [69, 124] width 58 height 29
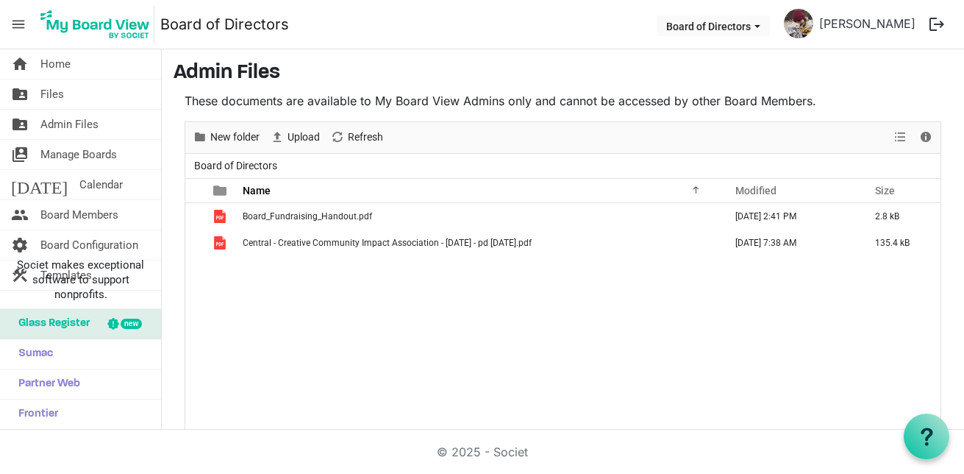
click at [16, 29] on span "menu" at bounding box center [18, 24] width 28 height 28
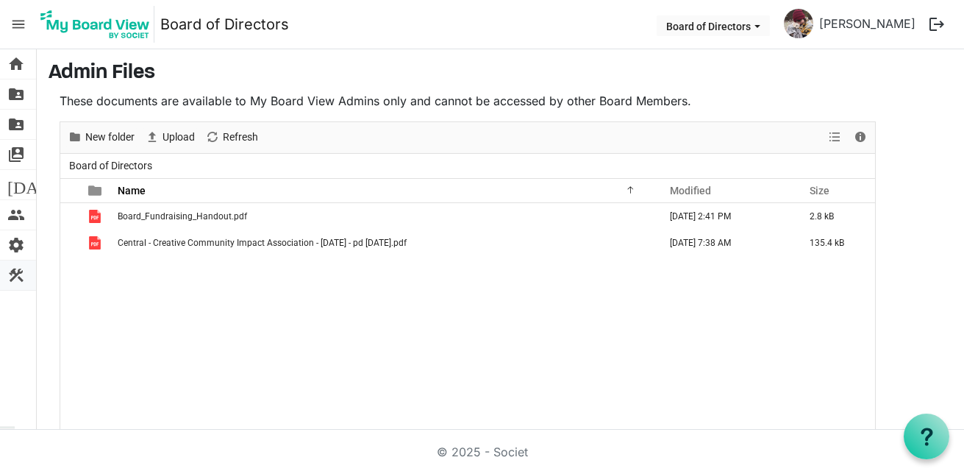
click at [20, 273] on span "construction" at bounding box center [16, 274] width 18 height 29
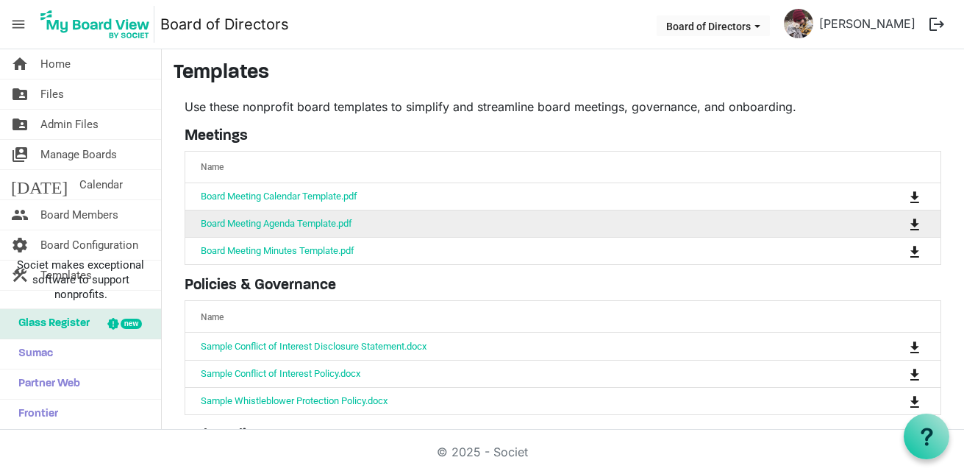
scroll to position [212, 0]
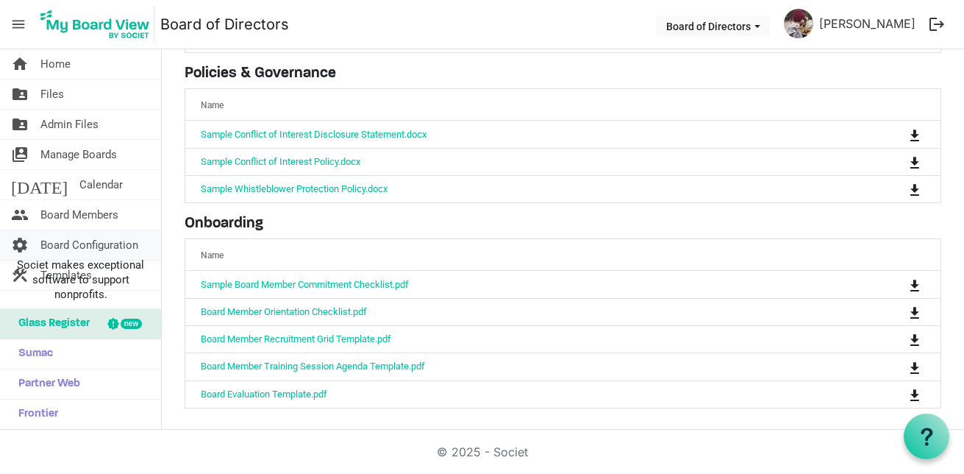
click at [88, 246] on span "Board Configuration" at bounding box center [89, 244] width 98 height 29
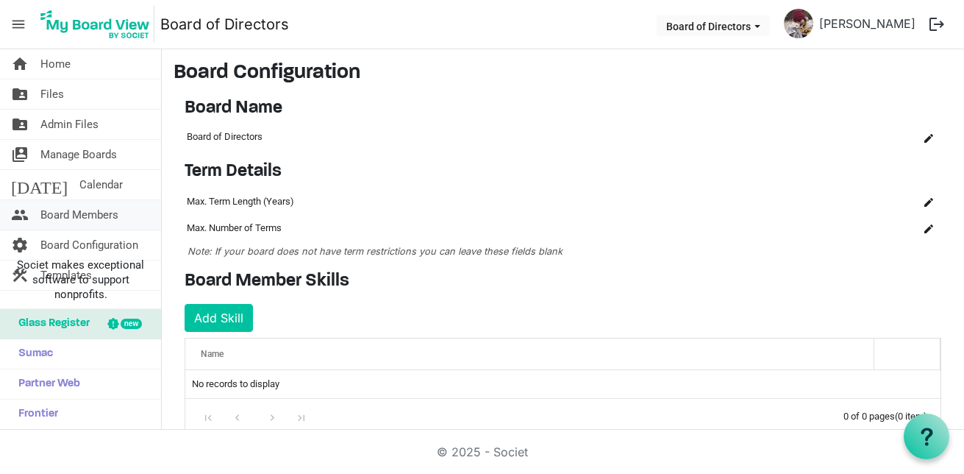
click at [70, 222] on span "Board Members" at bounding box center [79, 214] width 78 height 29
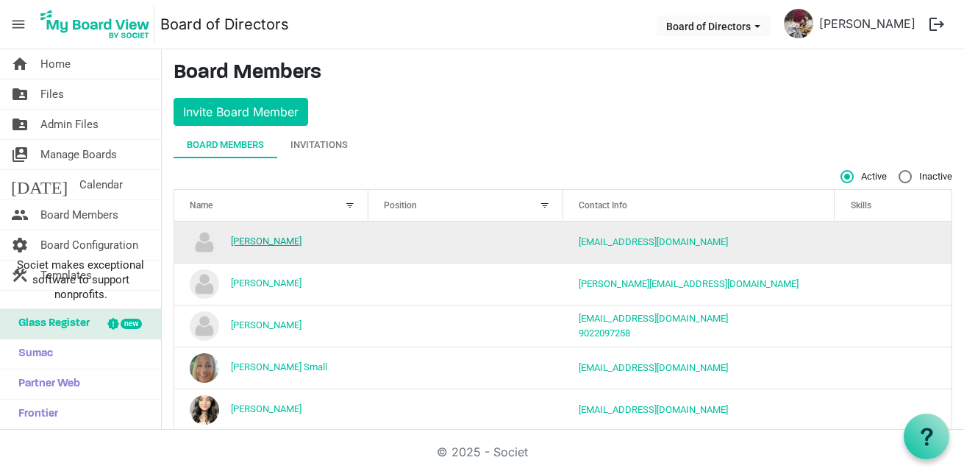
click at [240, 241] on link "[PERSON_NAME]" at bounding box center [266, 240] width 71 height 11
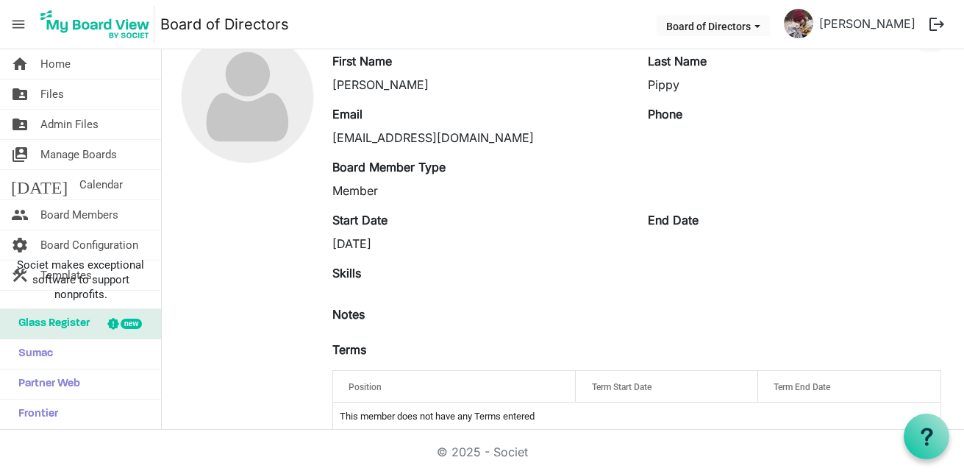
scroll to position [103, 0]
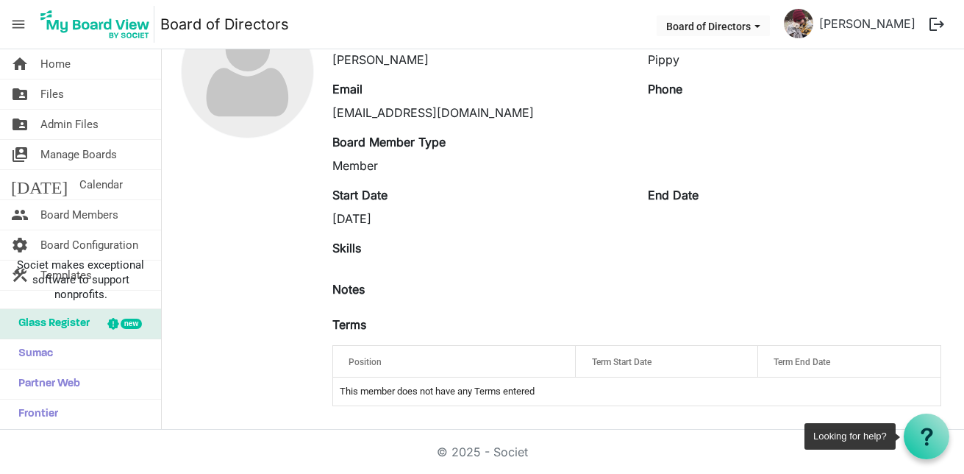
click at [929, 424] on div at bounding box center [927, 436] width 46 height 46
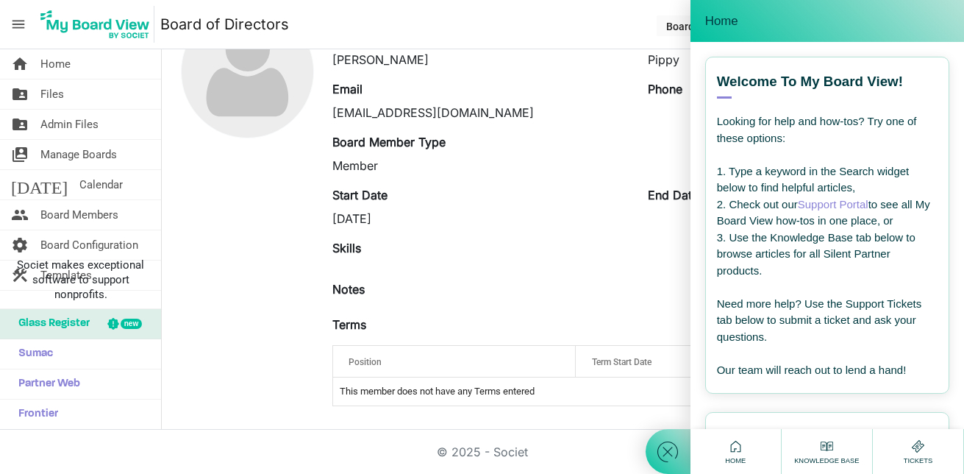
scroll to position [268, 0]
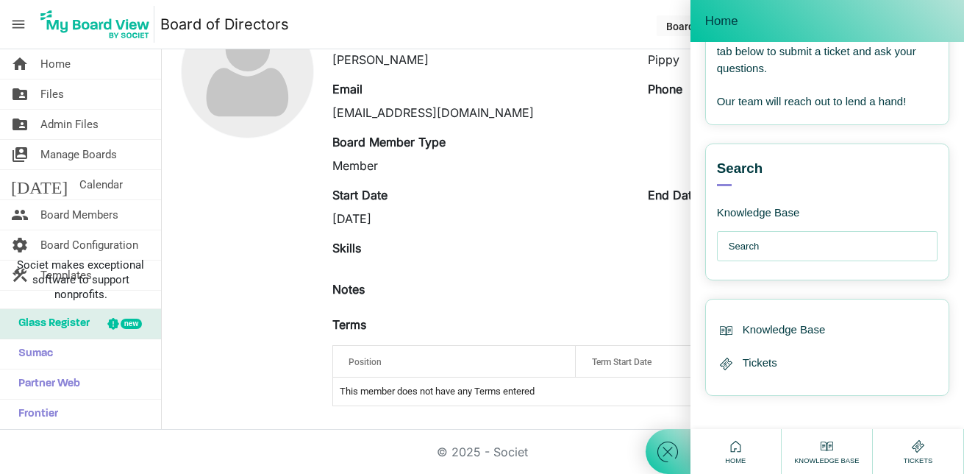
click at [755, 246] on input "text" at bounding box center [831, 246] width 204 height 29
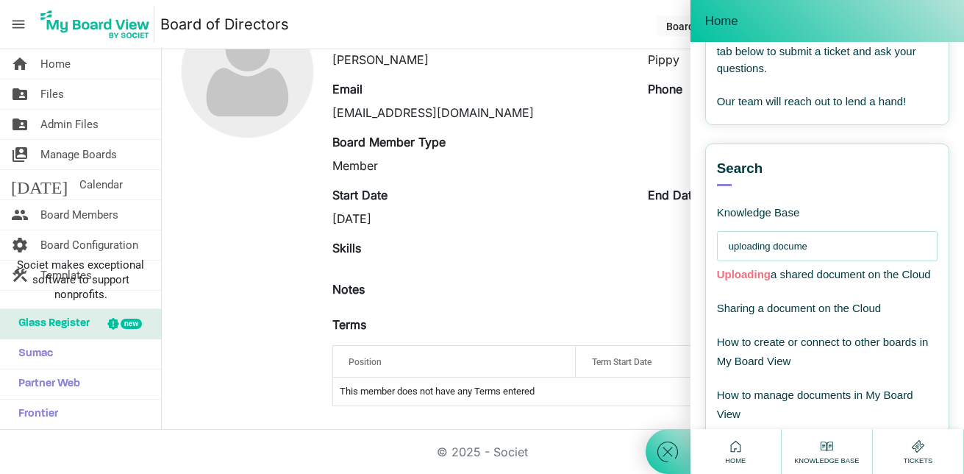
type input "uploading documen"
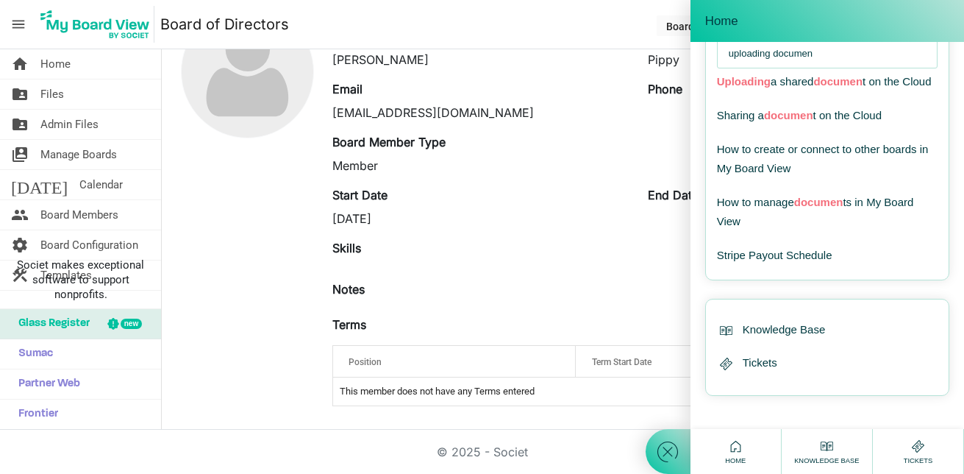
scroll to position [162, 0]
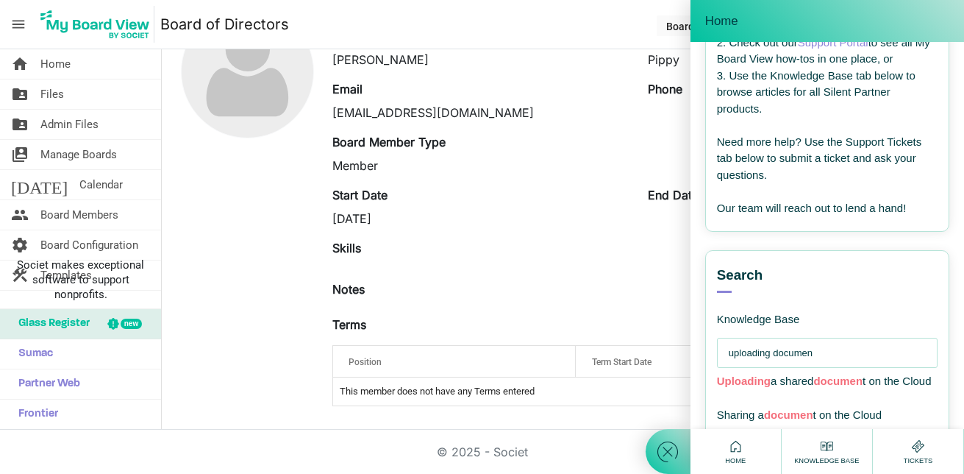
drag, startPoint x: 832, startPoint y: 352, endPoint x: 718, endPoint y: 338, distance: 114.2
click at [710, 336] on div "Search Knowledge Base uploading documen Uploading a shared documen t on the Clo…" at bounding box center [827, 414] width 244 height 329
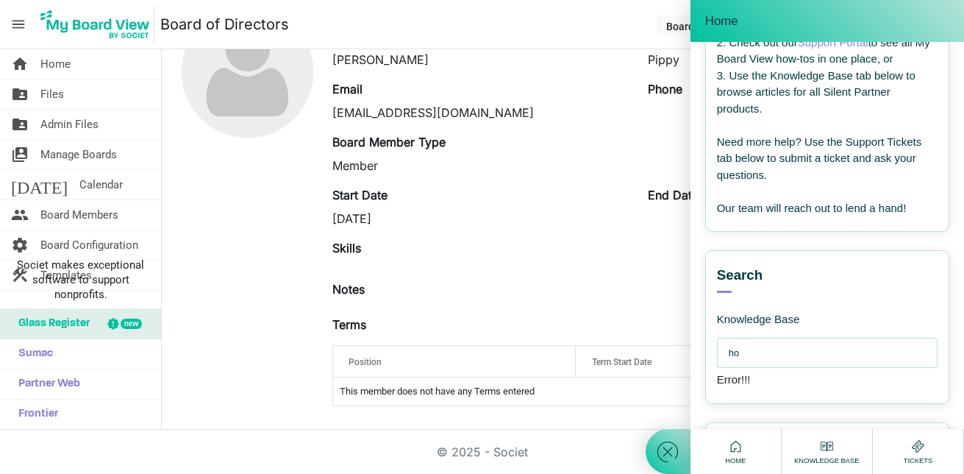
type input "h"
type input "p"
click at [560, 41] on nav "menu Board of Directors Board of Directors Jacquelyn Miccolis logout" at bounding box center [482, 24] width 964 height 49
click at [824, 444] on use at bounding box center [827, 446] width 13 height 10
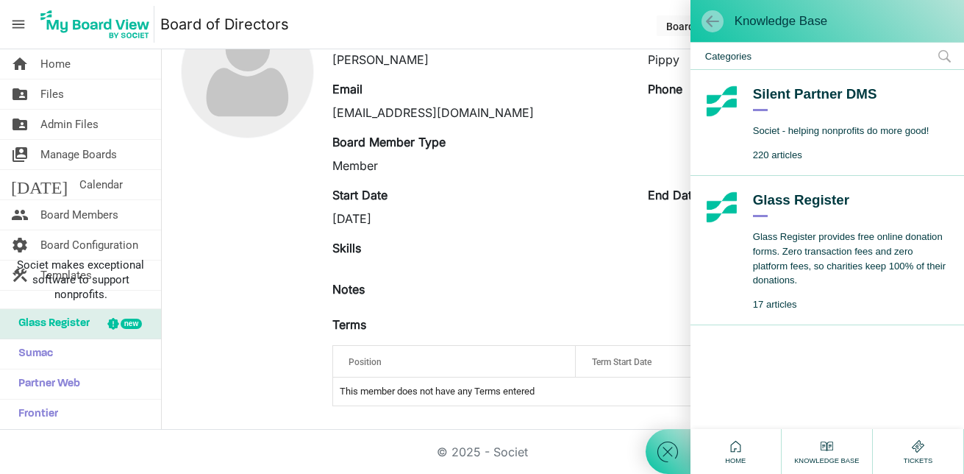
click at [717, 18] on span at bounding box center [712, 21] width 15 height 15
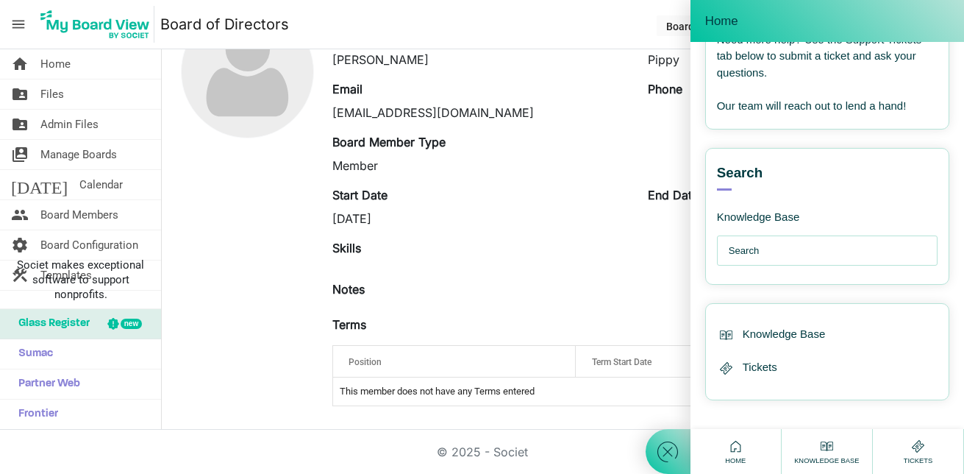
scroll to position [268, 0]
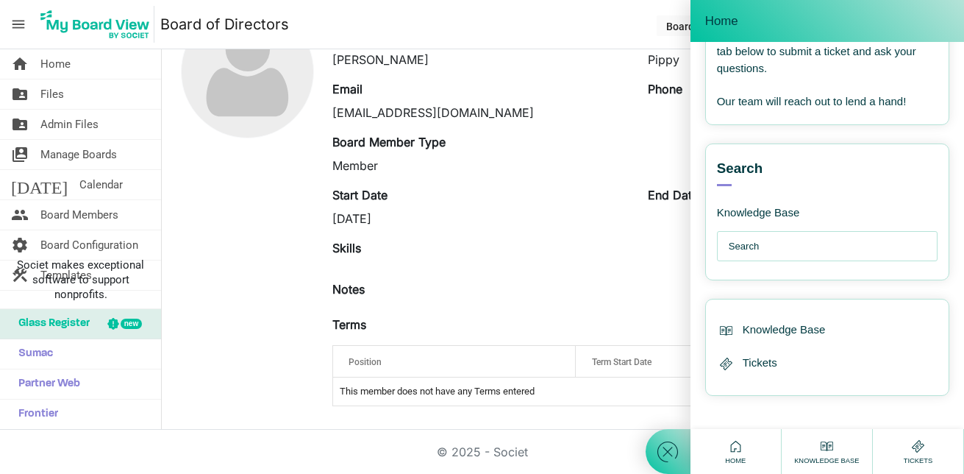
click at [734, 461] on span "Home" at bounding box center [735, 460] width 28 height 10
click at [200, 321] on div at bounding box center [248, 211] width 148 height 413
click at [201, 321] on div at bounding box center [248, 211] width 148 height 413
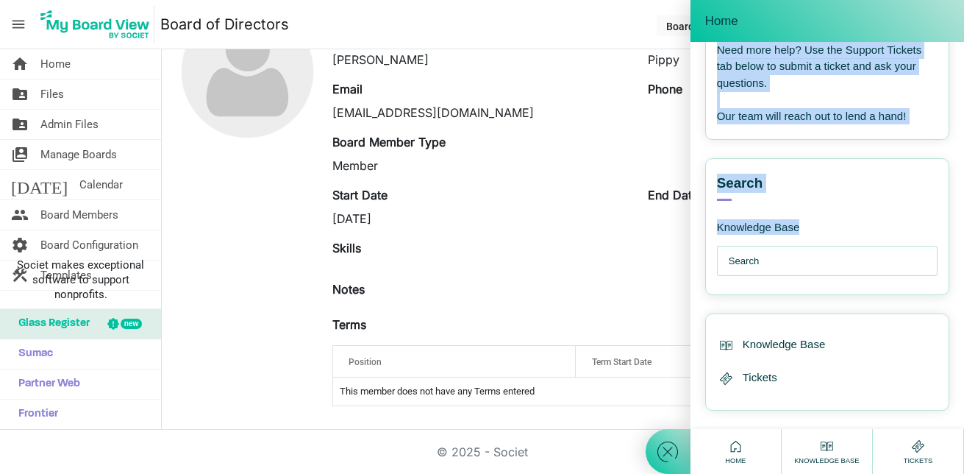
drag, startPoint x: 779, startPoint y: 15, endPoint x: 846, endPoint y: 206, distance: 202.6
click at [846, 206] on div "Home Welcome! How can I help you ? --- email --- Welcome to My Board View! View…" at bounding box center [827, 214] width 274 height 429
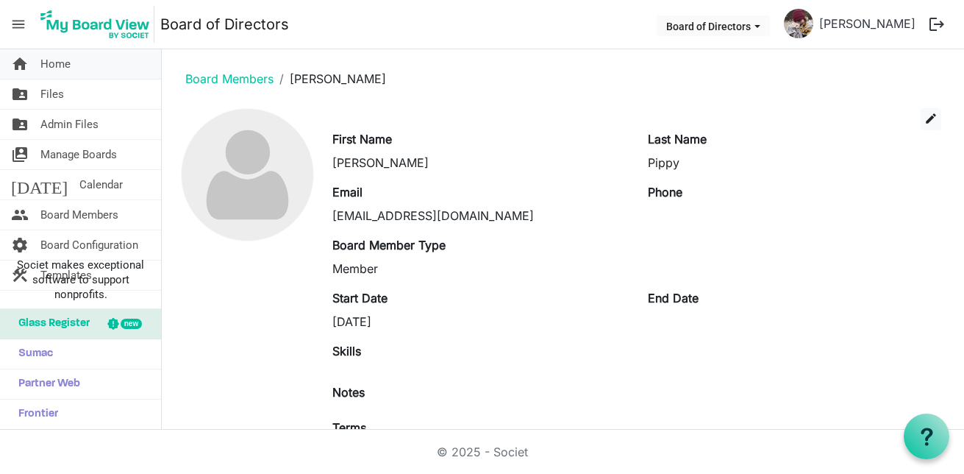
click at [63, 62] on span "Home" at bounding box center [55, 63] width 30 height 29
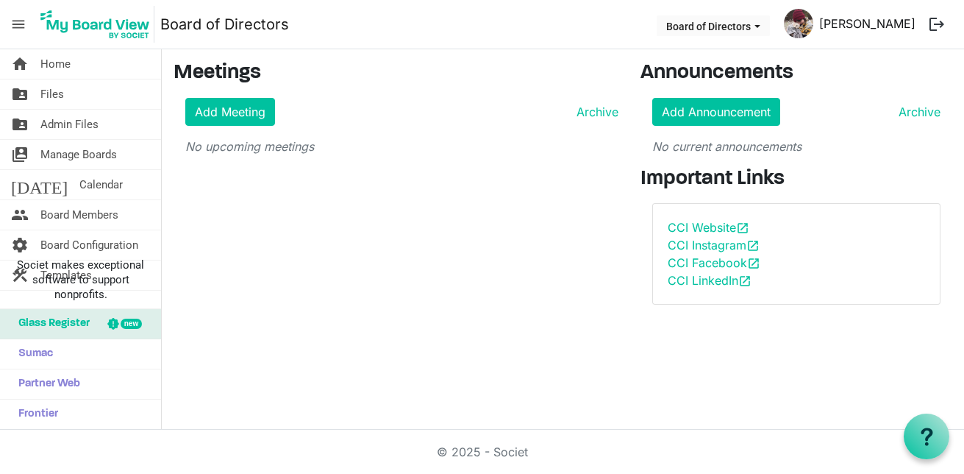
click at [818, 24] on link "[PERSON_NAME]" at bounding box center [867, 23] width 108 height 29
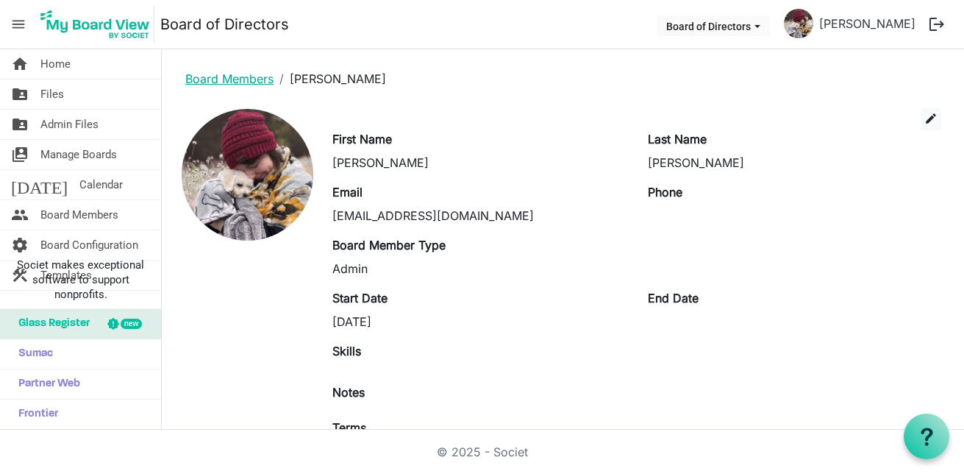
drag, startPoint x: 268, startPoint y: 73, endPoint x: 255, endPoint y: 73, distance: 13.2
click at [255, 73] on ol "Board Members [PERSON_NAME]" at bounding box center [563, 78] width 779 height 35
drag, startPoint x: 255, startPoint y: 73, endPoint x: 236, endPoint y: 82, distance: 21.4
click at [238, 82] on link "Board Members" at bounding box center [229, 78] width 88 height 15
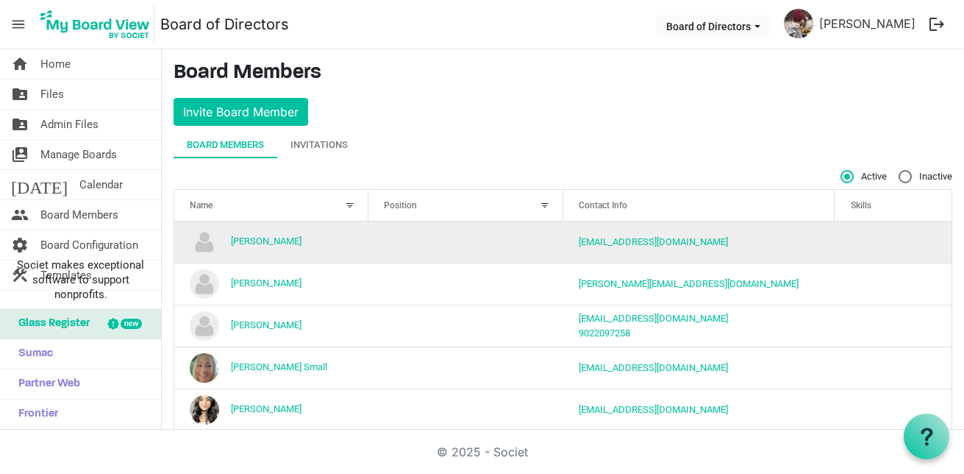
click at [318, 241] on td "[PERSON_NAME]" at bounding box center [271, 241] width 194 height 41
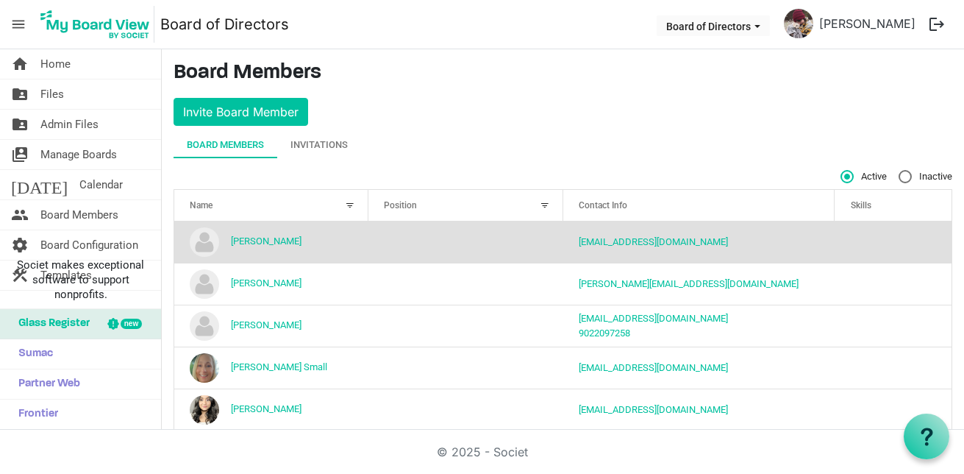
click at [320, 243] on td "[PERSON_NAME]" at bounding box center [271, 241] width 194 height 41
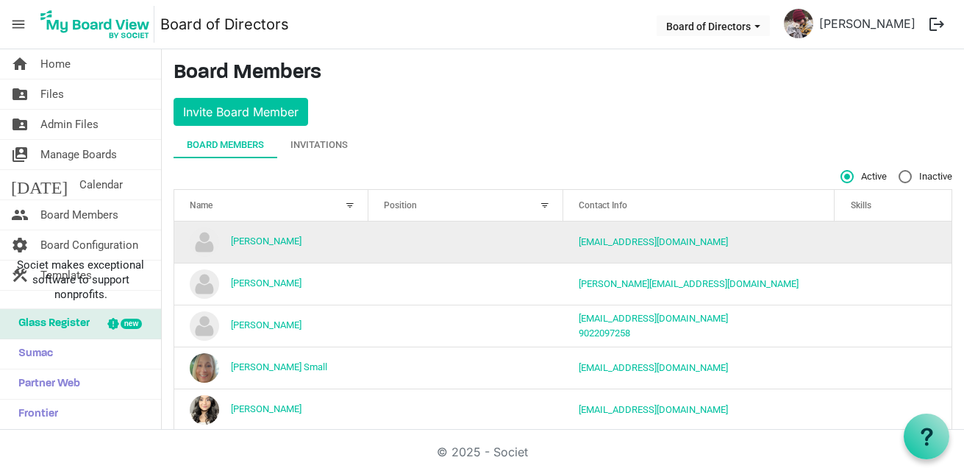
click at [321, 243] on td "[PERSON_NAME]" at bounding box center [271, 241] width 194 height 41
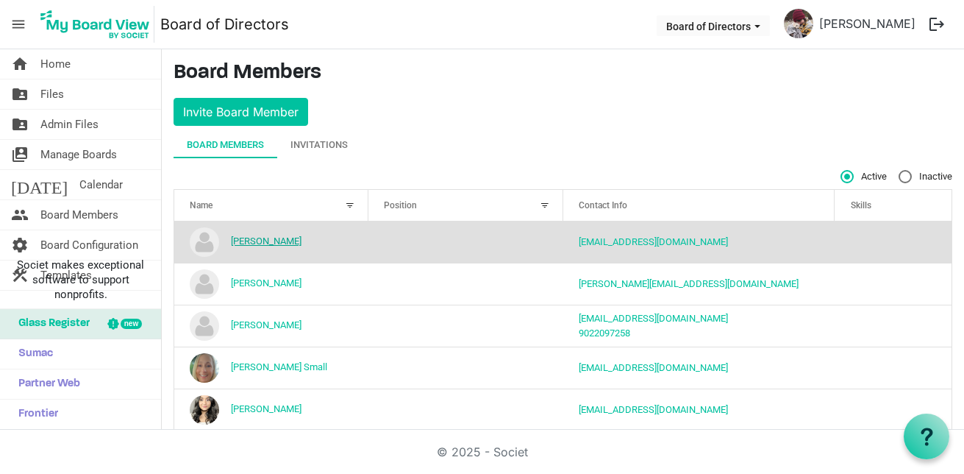
click at [238, 245] on link "Alan Pippy" at bounding box center [266, 240] width 71 height 11
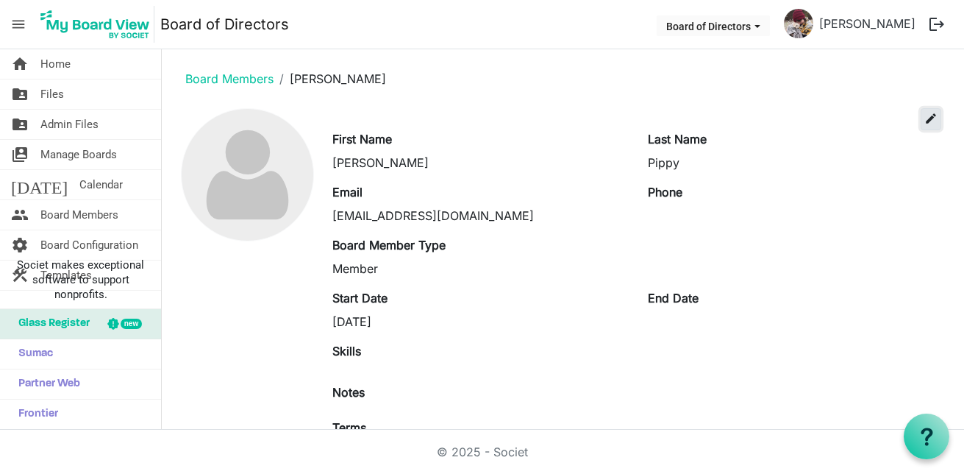
click at [924, 124] on span "edit" at bounding box center [930, 118] width 13 height 13
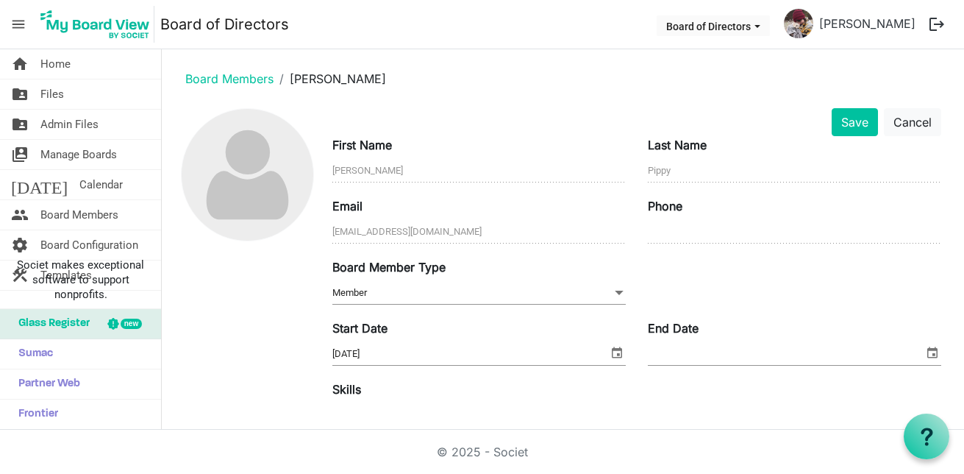
click at [601, 293] on span "Member Member" at bounding box center [478, 293] width 293 height 23
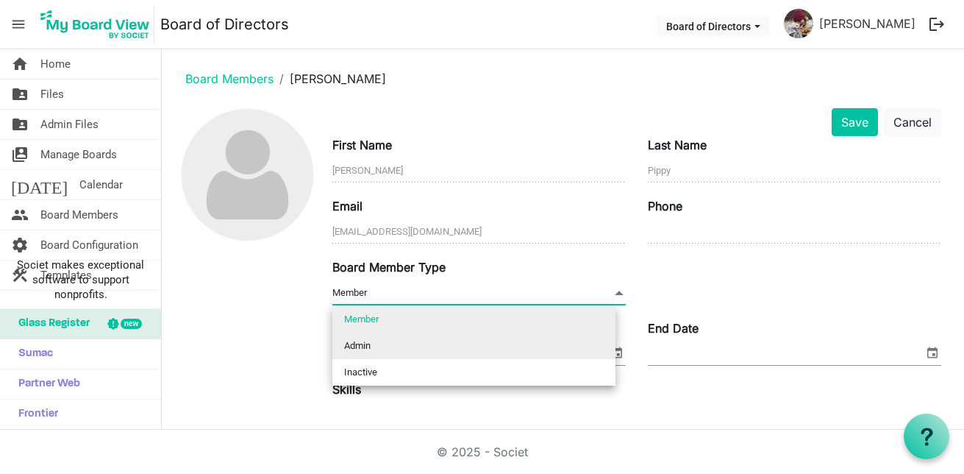
click at [583, 340] on li "Admin" at bounding box center [473, 345] width 283 height 26
type input "Admin"
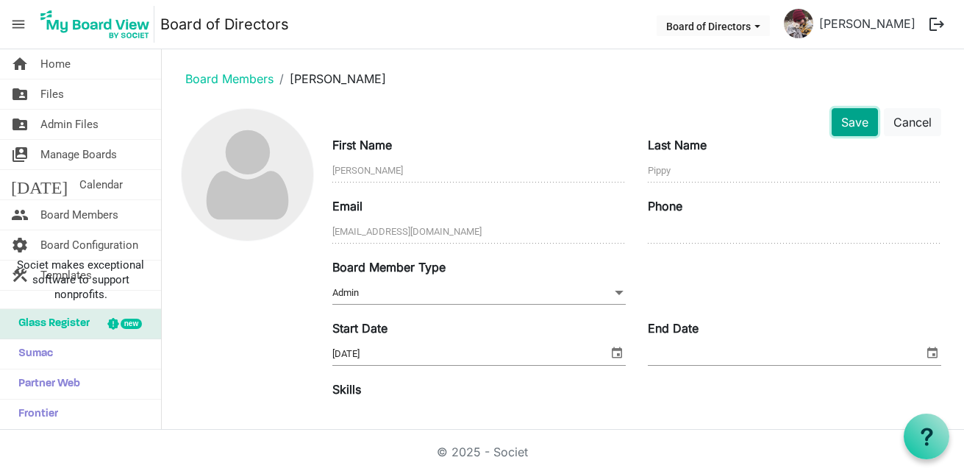
click at [832, 129] on button "Save" at bounding box center [855, 122] width 46 height 28
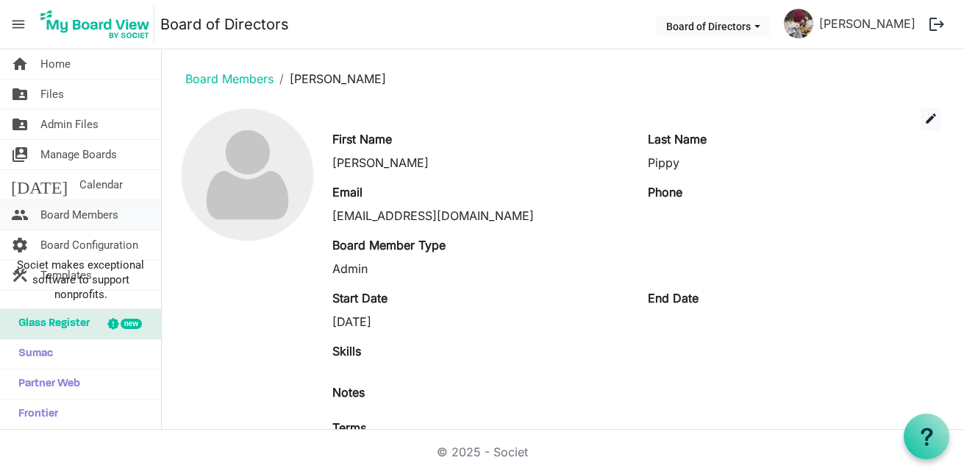
click at [74, 210] on span "Board Members" at bounding box center [79, 214] width 78 height 29
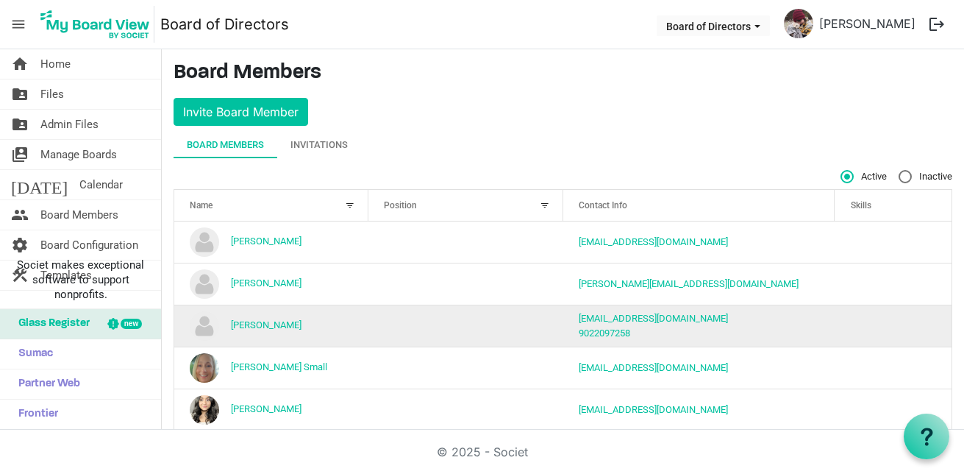
click at [354, 327] on td "[PERSON_NAME]" at bounding box center [271, 325] width 194 height 42
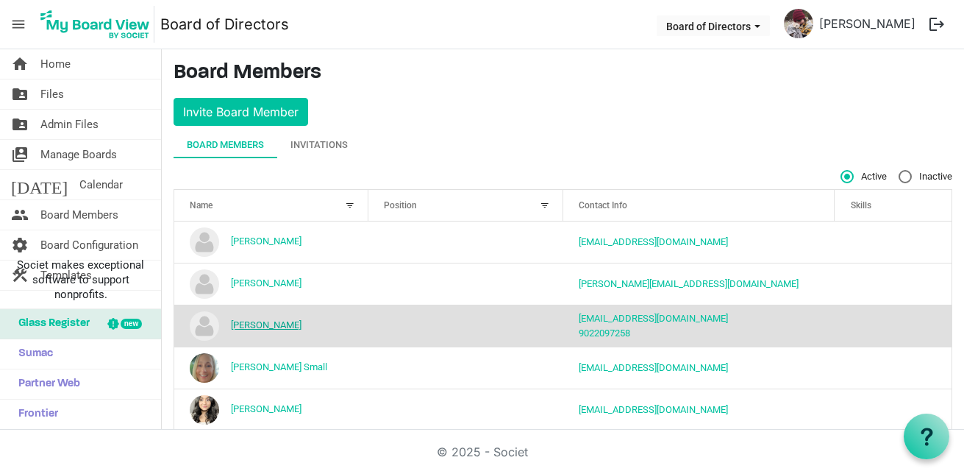
click at [249, 326] on link "[PERSON_NAME]" at bounding box center [266, 324] width 71 height 11
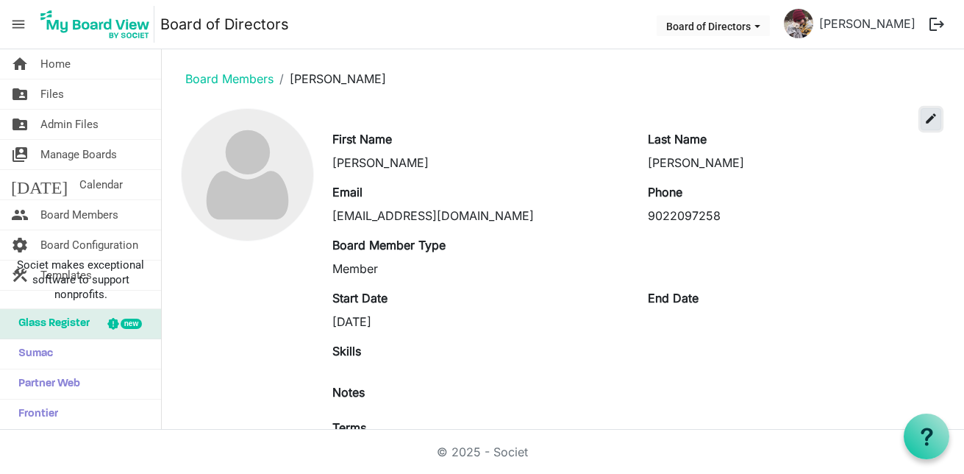
click at [924, 114] on span "edit" at bounding box center [930, 118] width 13 height 13
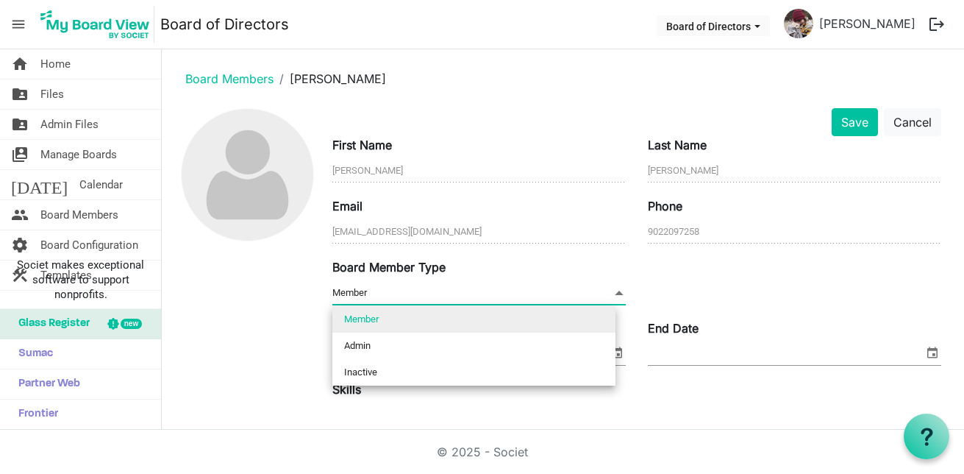
click at [616, 292] on span at bounding box center [619, 293] width 13 height 16
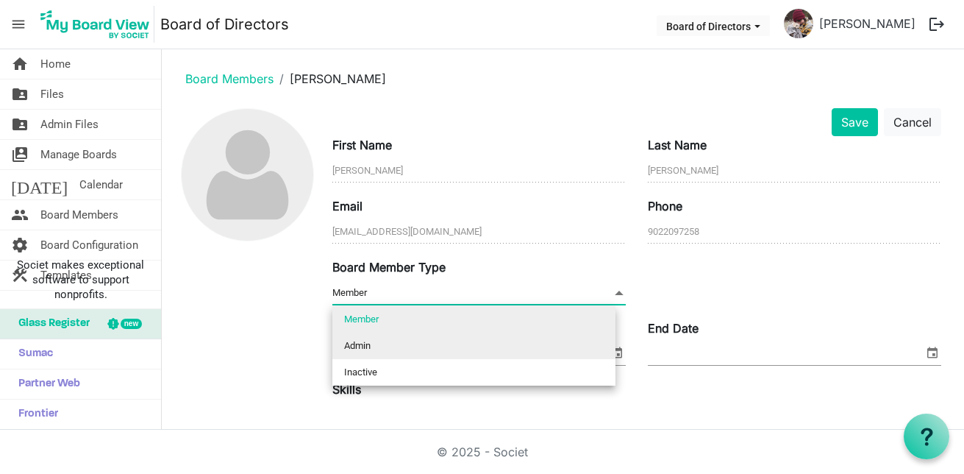
click at [582, 342] on li "Admin" at bounding box center [473, 345] width 283 height 26
type input "Admin"
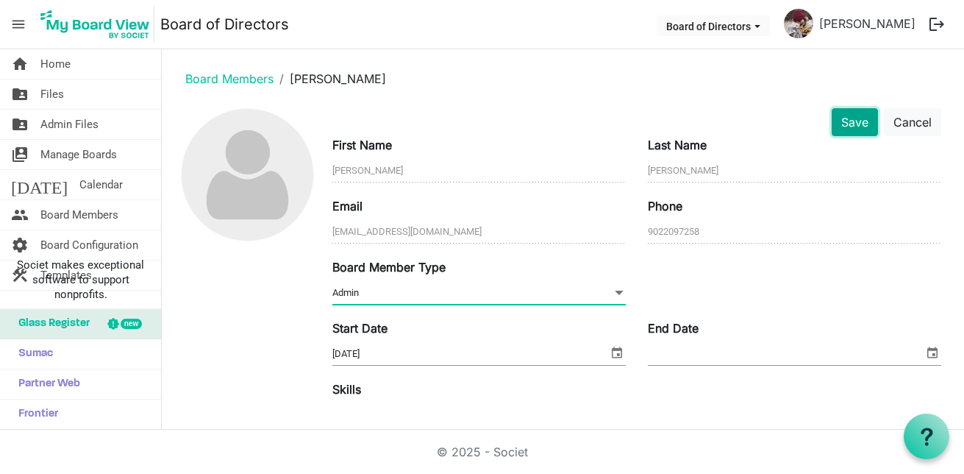
click at [846, 118] on button "Save" at bounding box center [855, 122] width 46 height 28
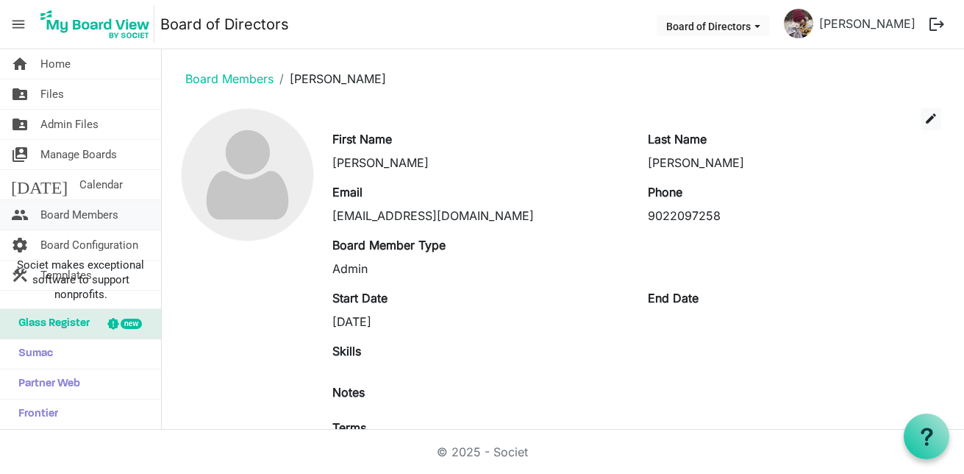
click at [82, 206] on span "Board Members" at bounding box center [79, 214] width 78 height 29
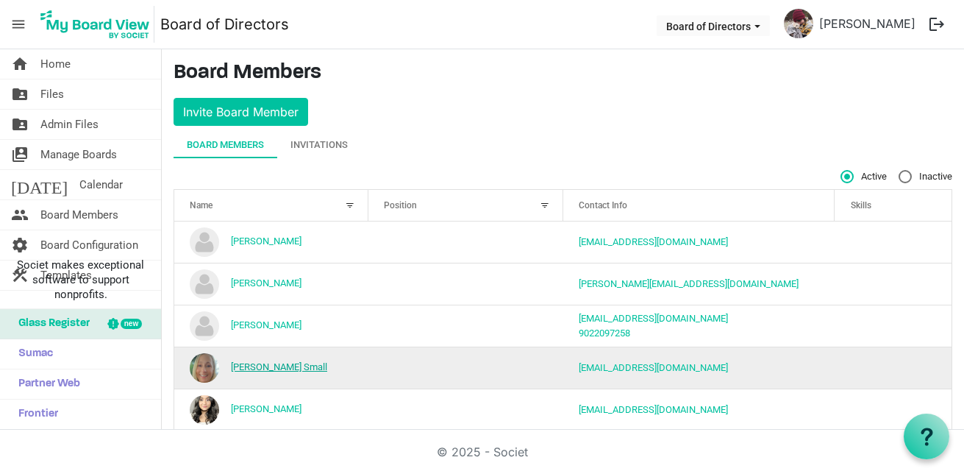
click at [240, 363] on link "Colleen Small" at bounding box center [279, 366] width 96 height 11
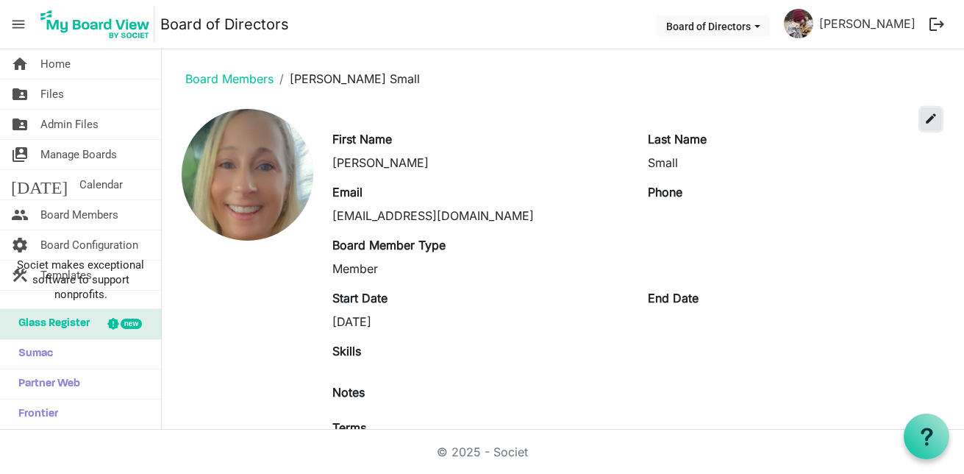
click at [924, 121] on span "edit" at bounding box center [930, 118] width 13 height 13
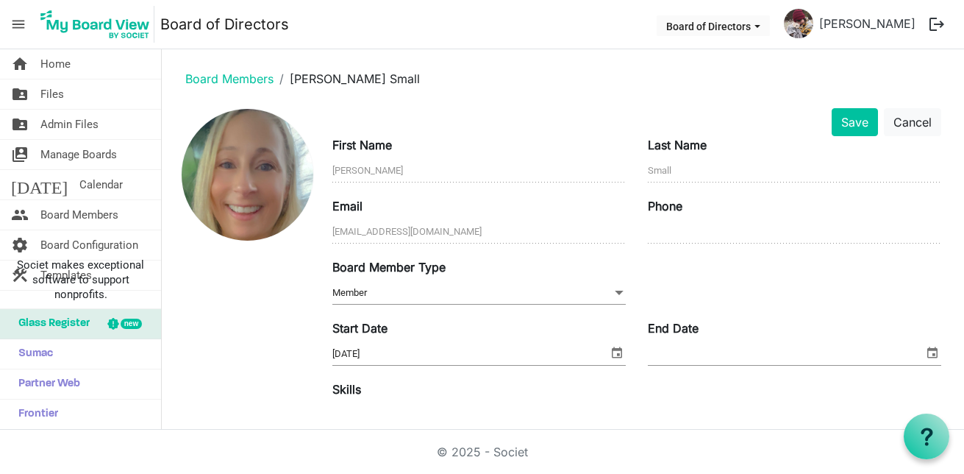
click at [613, 294] on span at bounding box center [619, 293] width 13 height 16
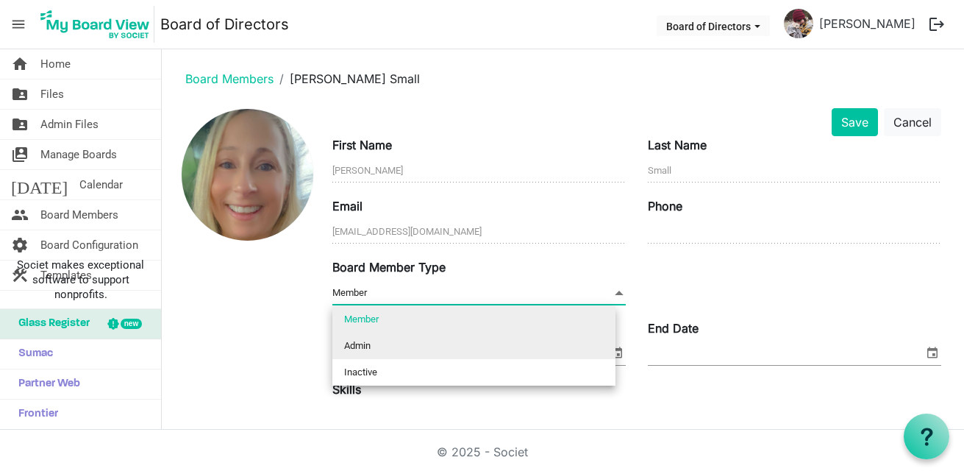
click at [563, 340] on li "Admin" at bounding box center [473, 345] width 283 height 26
type input "Admin"
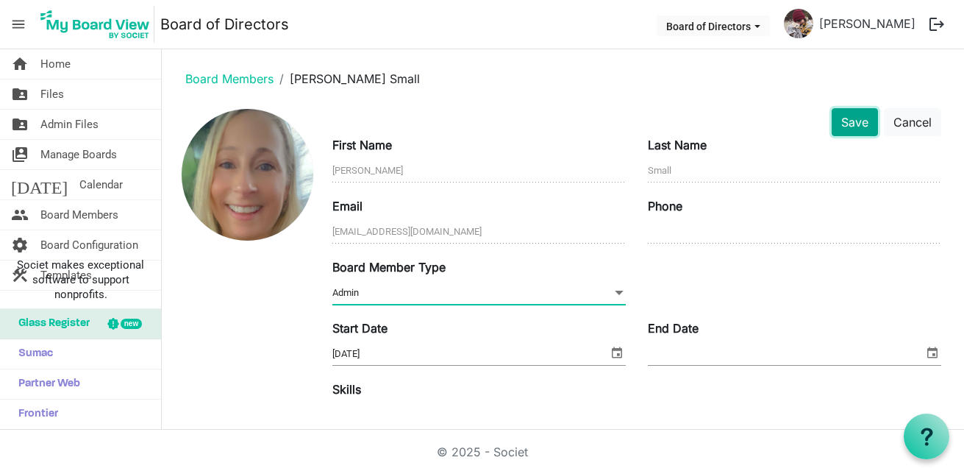
click at [859, 129] on button "Save" at bounding box center [855, 122] width 46 height 28
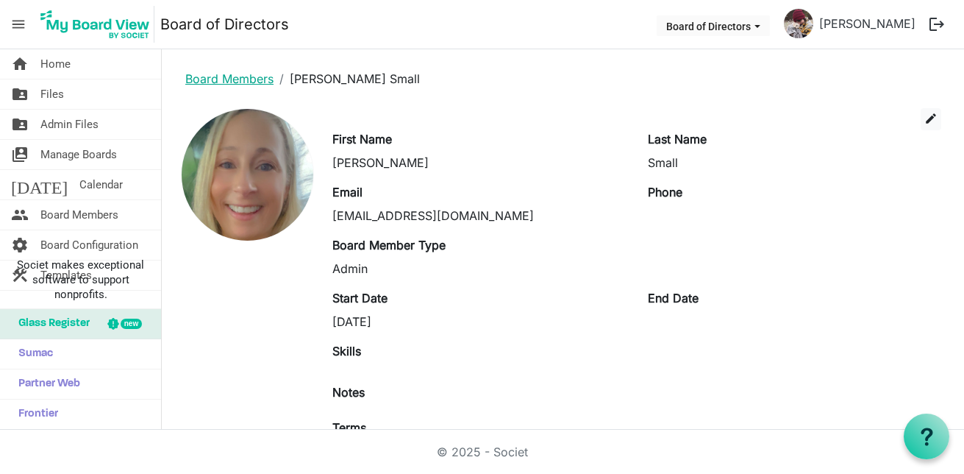
click at [206, 76] on link "Board Members" at bounding box center [229, 78] width 88 height 15
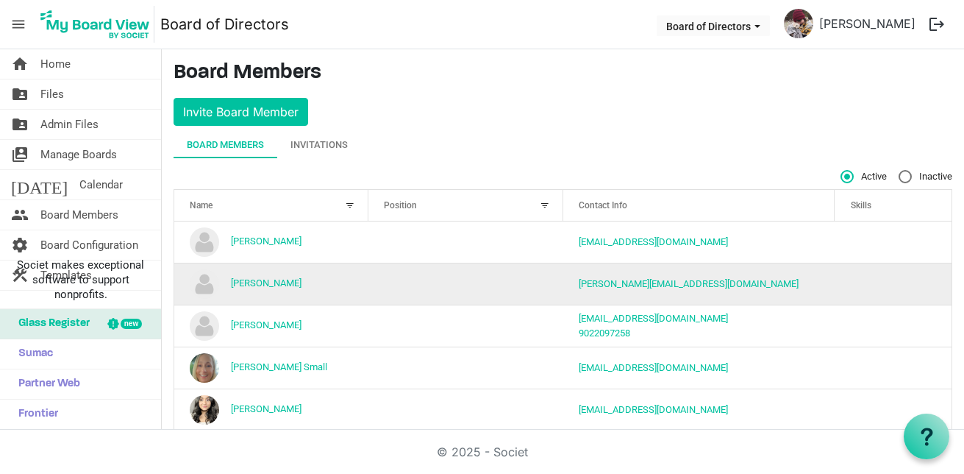
scroll to position [151, 0]
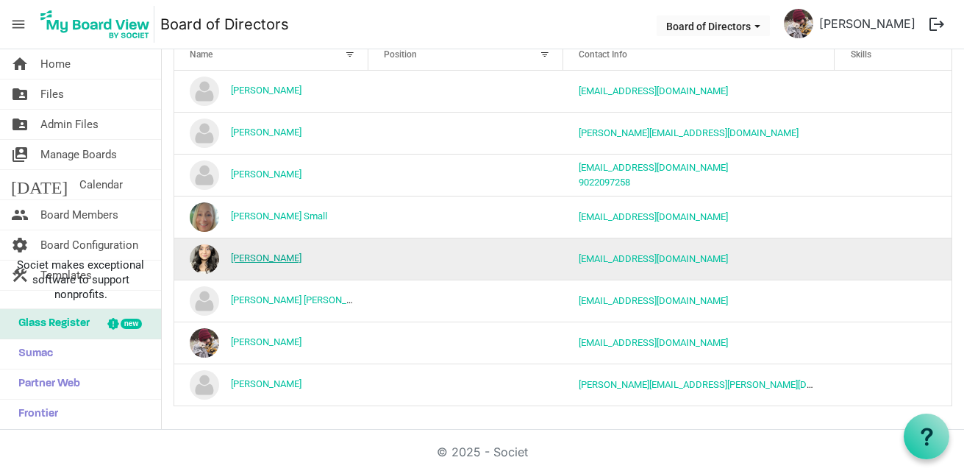
click at [277, 257] on link "[PERSON_NAME]" at bounding box center [266, 257] width 71 height 11
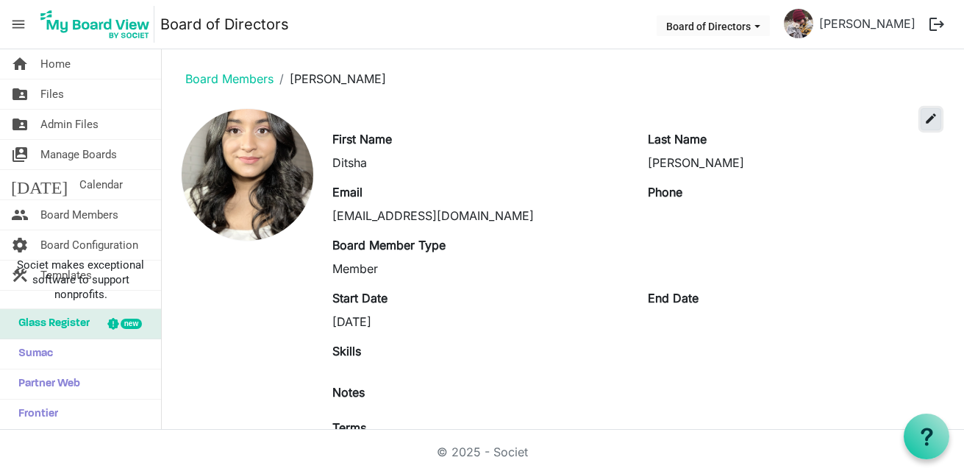
click at [924, 124] on span "edit" at bounding box center [930, 118] width 13 height 13
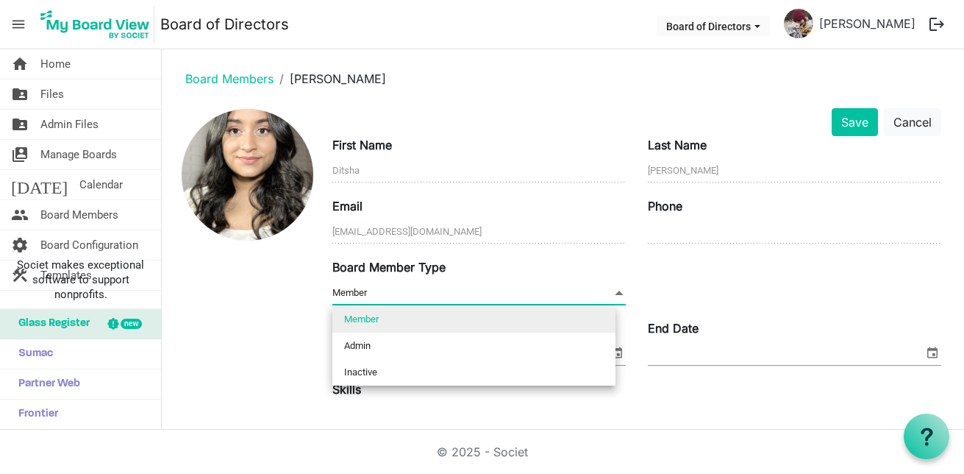
click at [348, 293] on span "Member Member" at bounding box center [478, 293] width 293 height 23
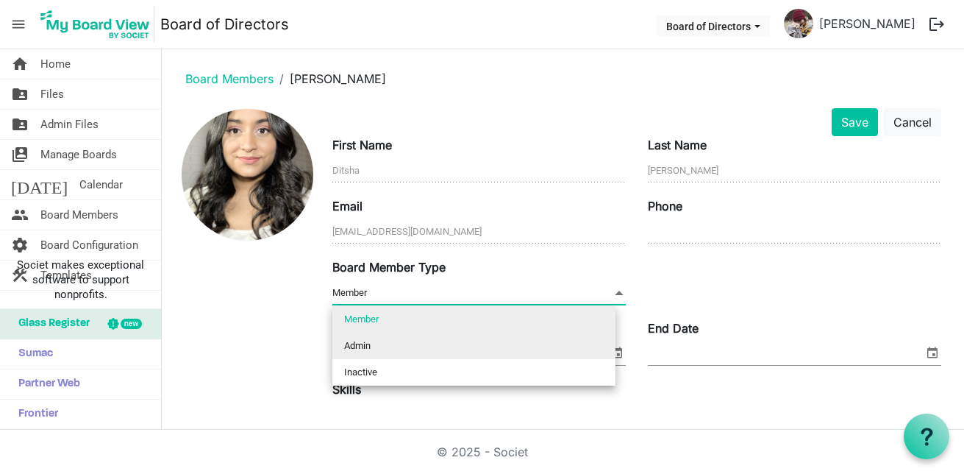
click at [361, 346] on li "Admin" at bounding box center [473, 345] width 283 height 26
type input "Admin"
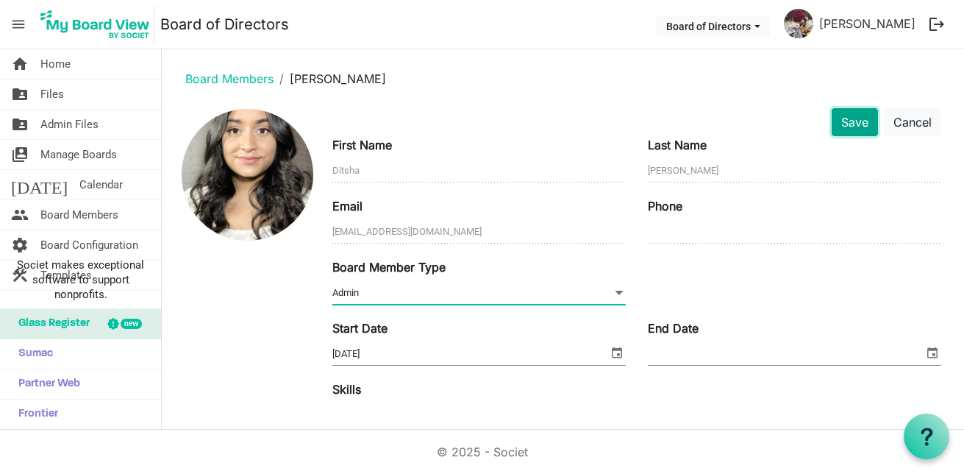
click at [838, 132] on button "Save" at bounding box center [855, 122] width 46 height 28
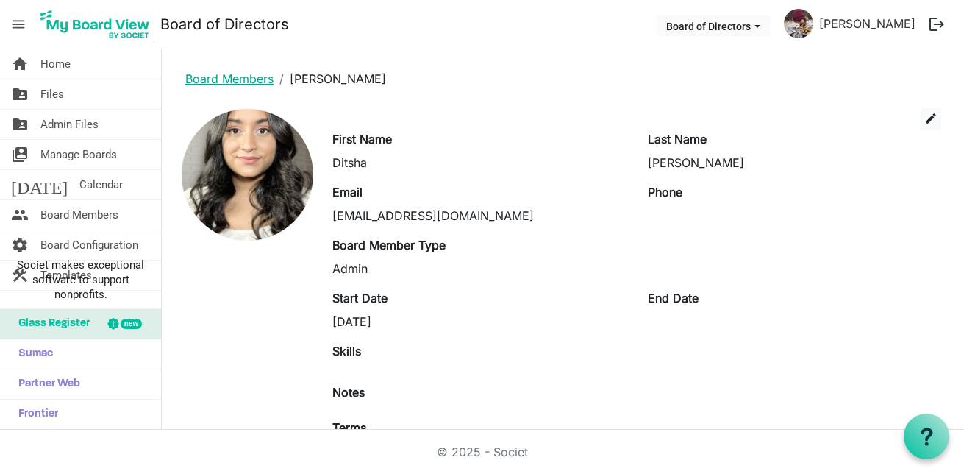
click at [220, 84] on link "Board Members" at bounding box center [229, 78] width 88 height 15
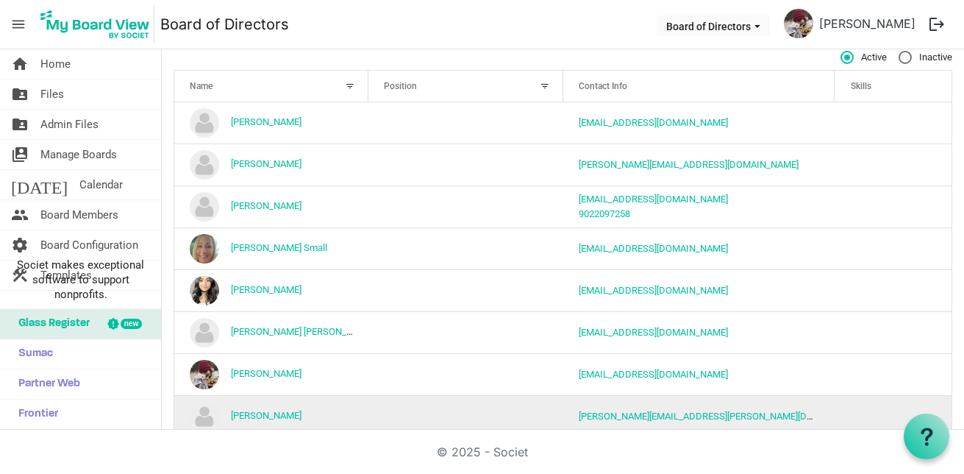
scroll to position [151, 0]
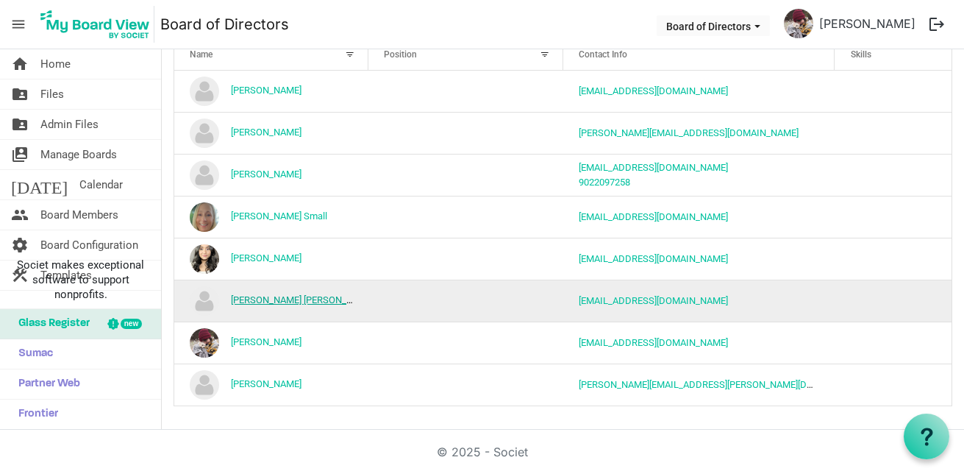
click at [268, 302] on link "[PERSON_NAME] [PERSON_NAME]" at bounding box center [302, 299] width 143 height 11
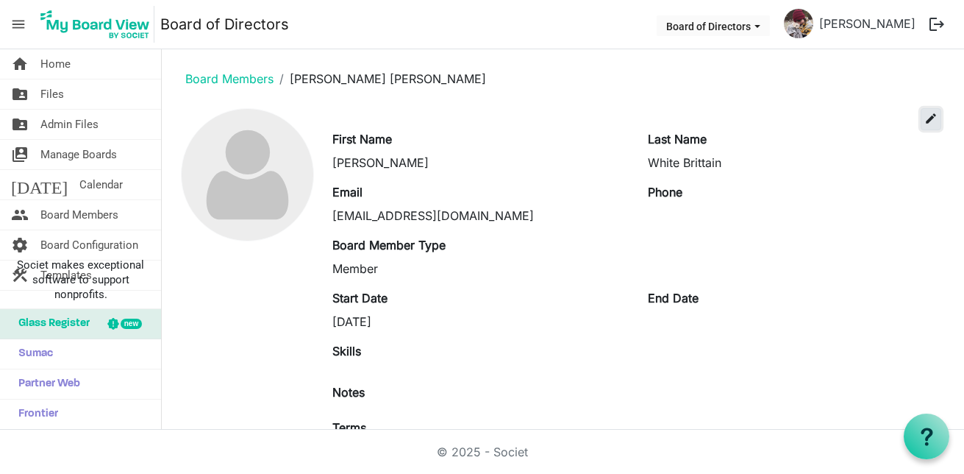
click at [924, 117] on span "edit" at bounding box center [930, 118] width 13 height 13
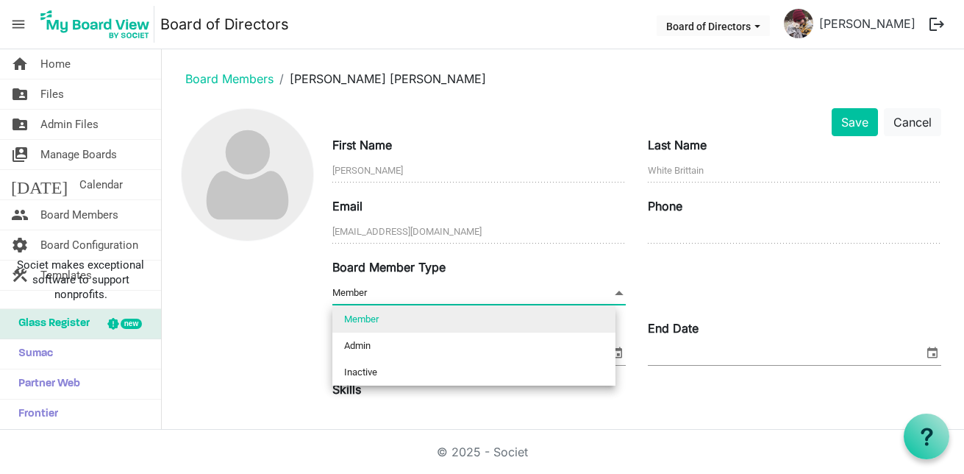
click at [413, 289] on span "Member Member" at bounding box center [478, 293] width 293 height 23
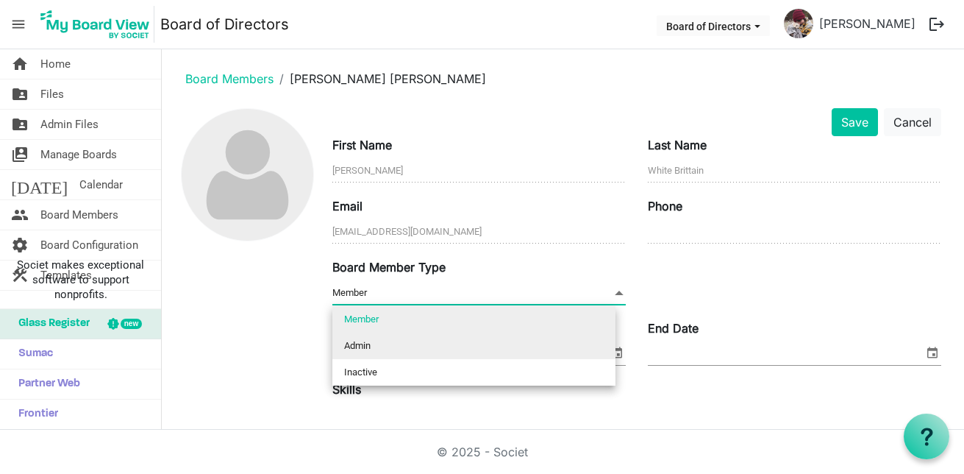
click at [386, 351] on li "Admin" at bounding box center [473, 345] width 283 height 26
type input "Admin"
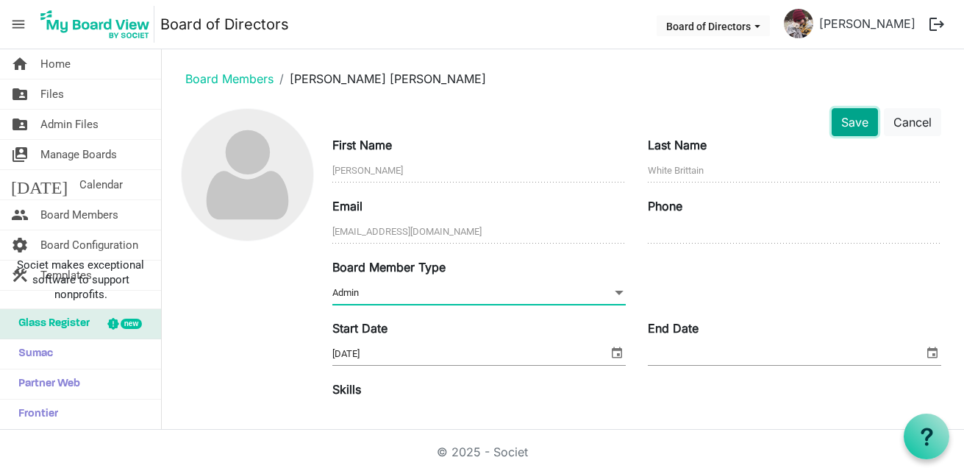
click at [853, 119] on button "Save" at bounding box center [855, 122] width 46 height 28
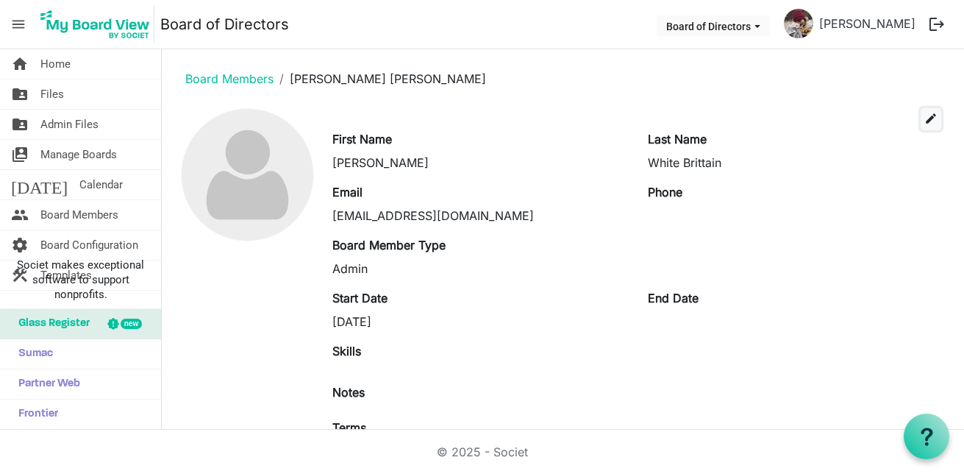
drag, startPoint x: 924, startPoint y: 118, endPoint x: 894, endPoint y: 113, distance: 30.7
click at [924, 118] on span "edit" at bounding box center [930, 118] width 13 height 13
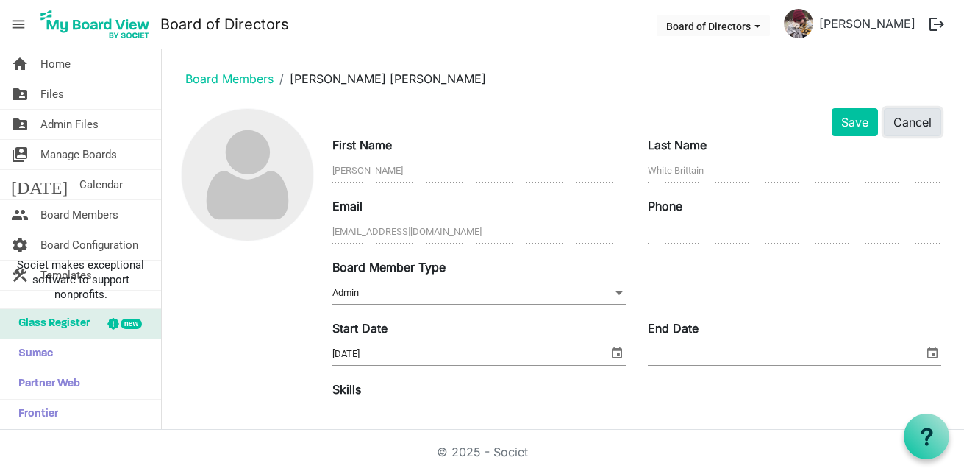
click at [896, 123] on button "Cancel" at bounding box center [912, 122] width 57 height 28
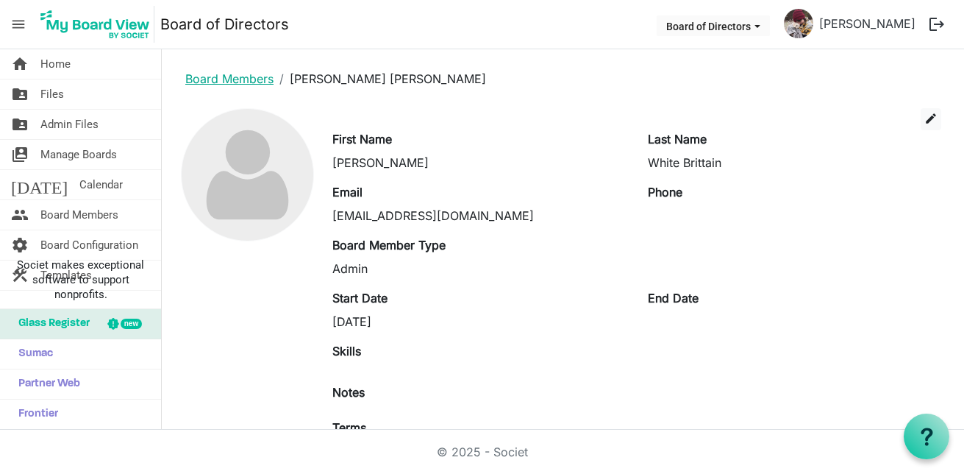
click at [249, 80] on link "Board Members" at bounding box center [229, 78] width 88 height 15
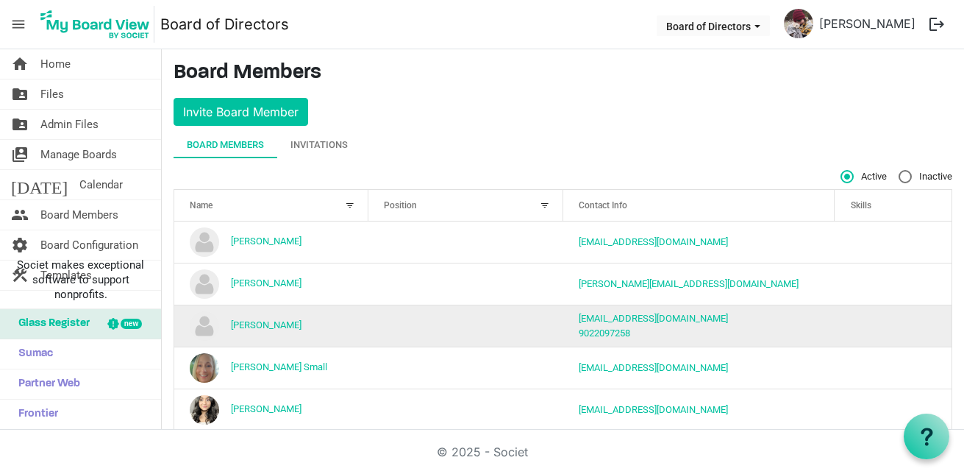
scroll to position [151, 0]
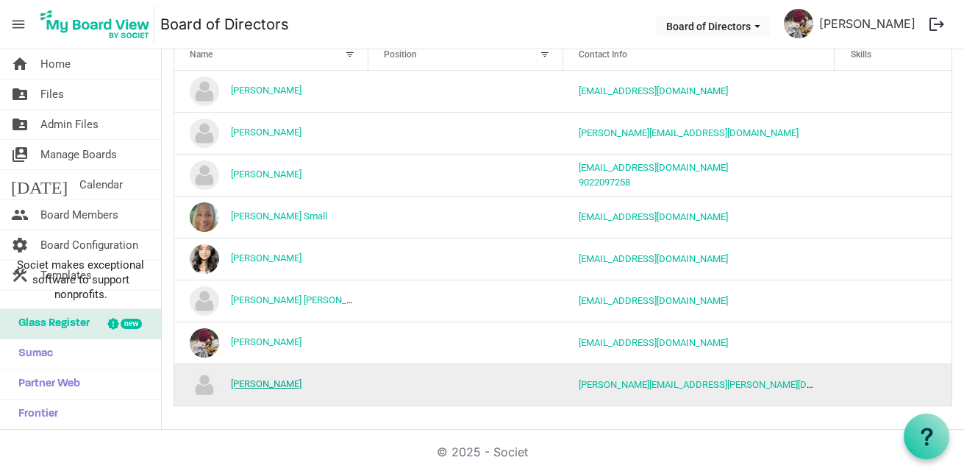
click at [279, 383] on link "[PERSON_NAME]" at bounding box center [266, 383] width 71 height 11
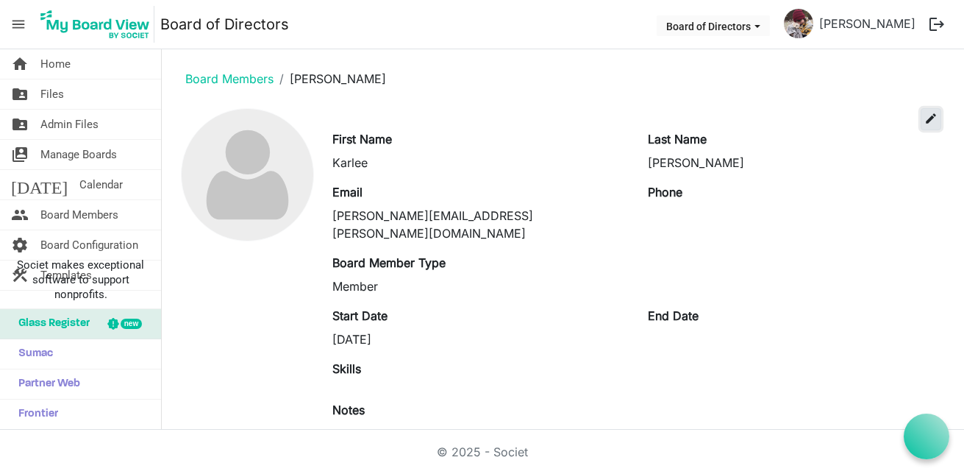
click at [921, 110] on button "edit" at bounding box center [931, 119] width 21 height 22
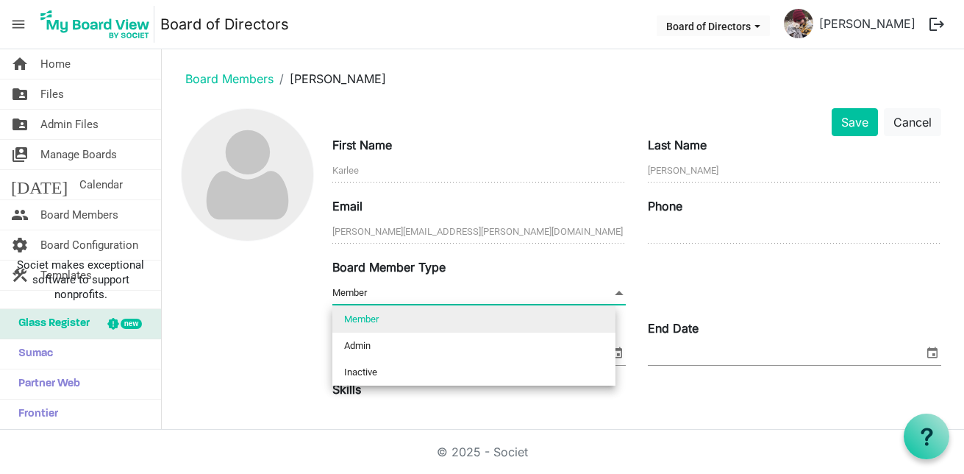
click at [374, 290] on span "Member Member" at bounding box center [478, 293] width 293 height 23
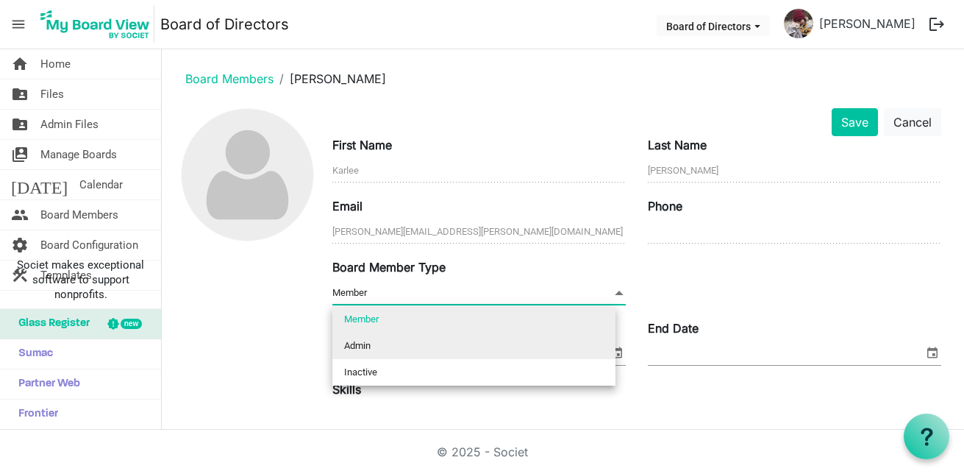
drag, startPoint x: 396, startPoint y: 344, endPoint x: 687, endPoint y: 208, distance: 321.4
click at [396, 343] on li "Admin" at bounding box center [473, 345] width 283 height 26
type input "Admin"
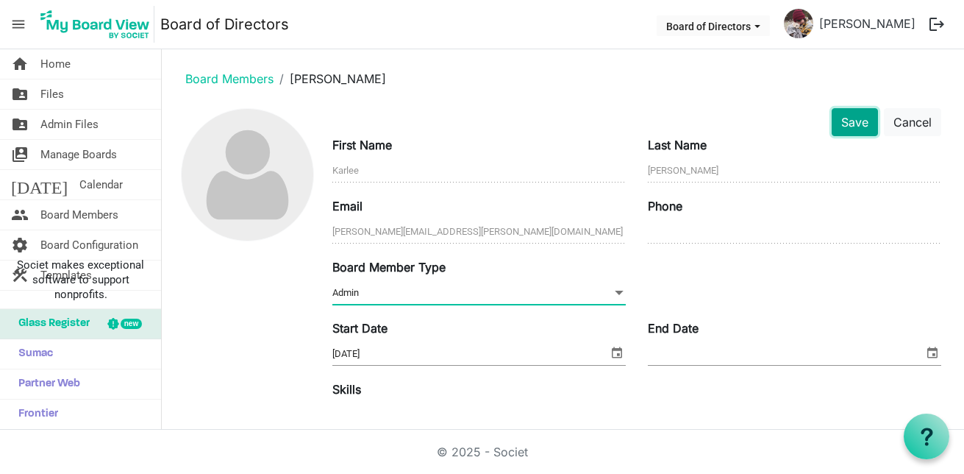
click at [846, 113] on button "Save" at bounding box center [855, 122] width 46 height 28
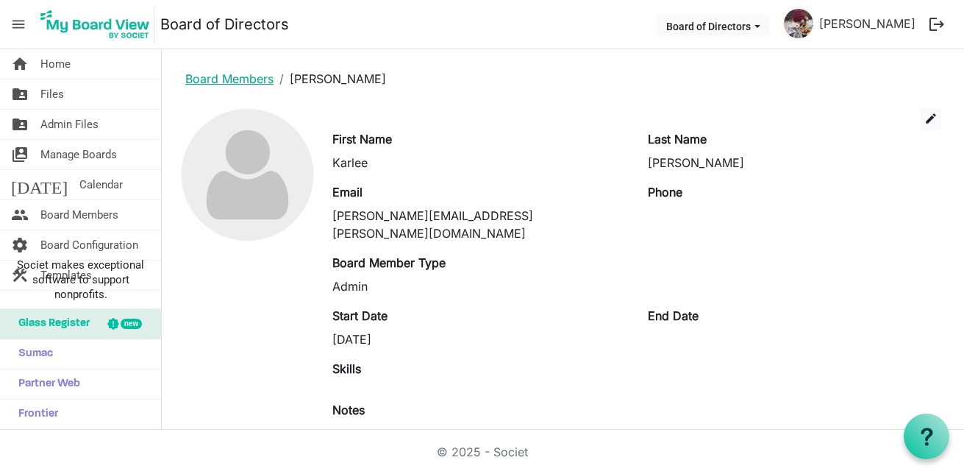
click at [235, 82] on link "Board Members" at bounding box center [229, 78] width 88 height 15
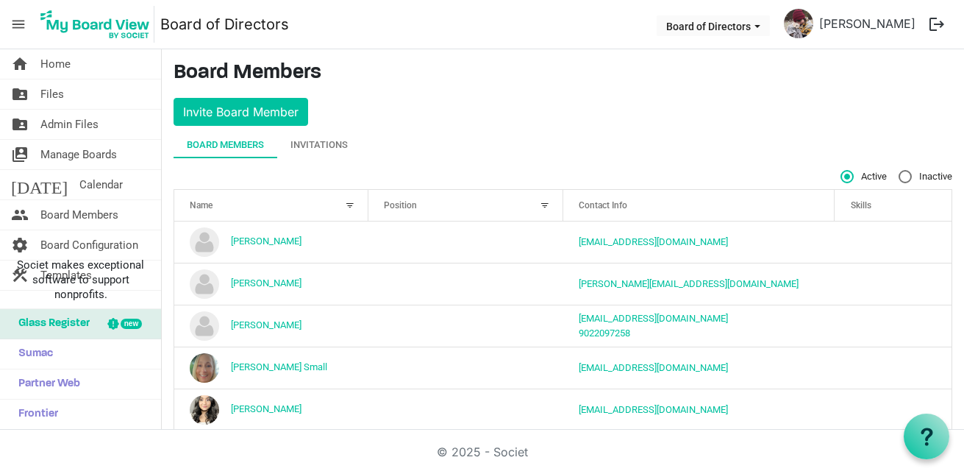
scroll to position [151, 0]
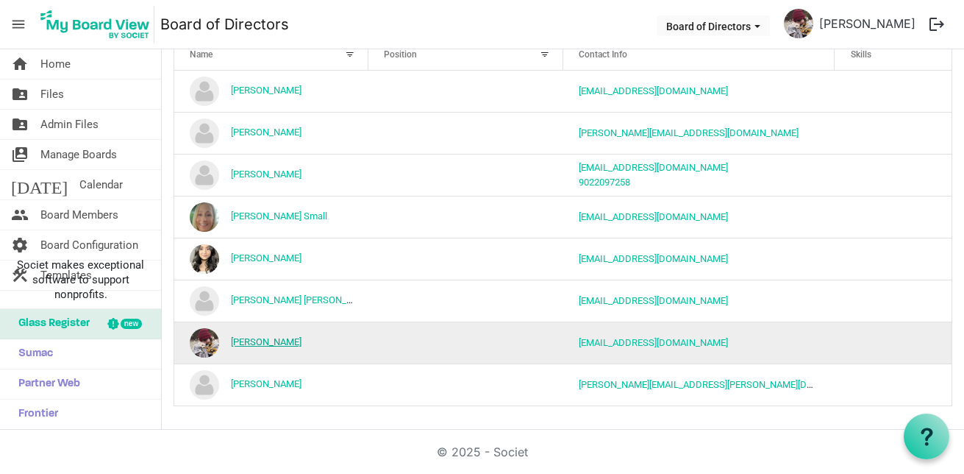
click at [260, 338] on link "[PERSON_NAME]" at bounding box center [266, 341] width 71 height 11
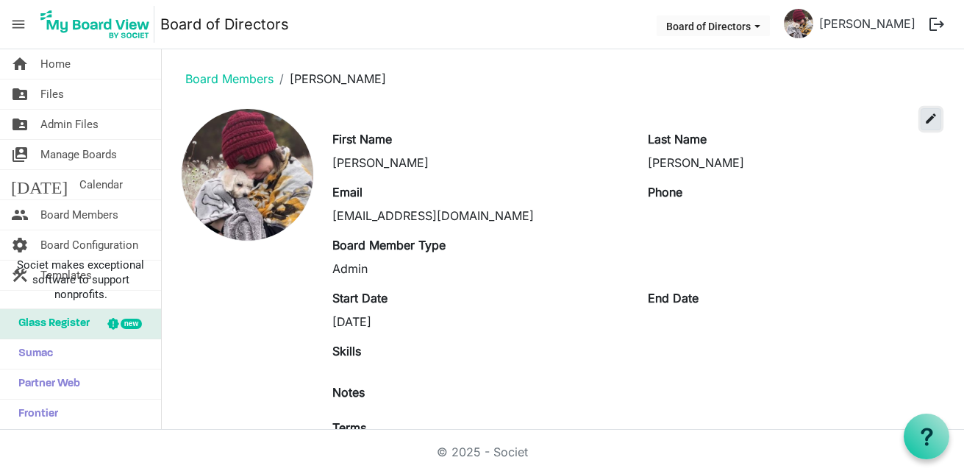
click at [924, 117] on span "edit" at bounding box center [930, 118] width 13 height 13
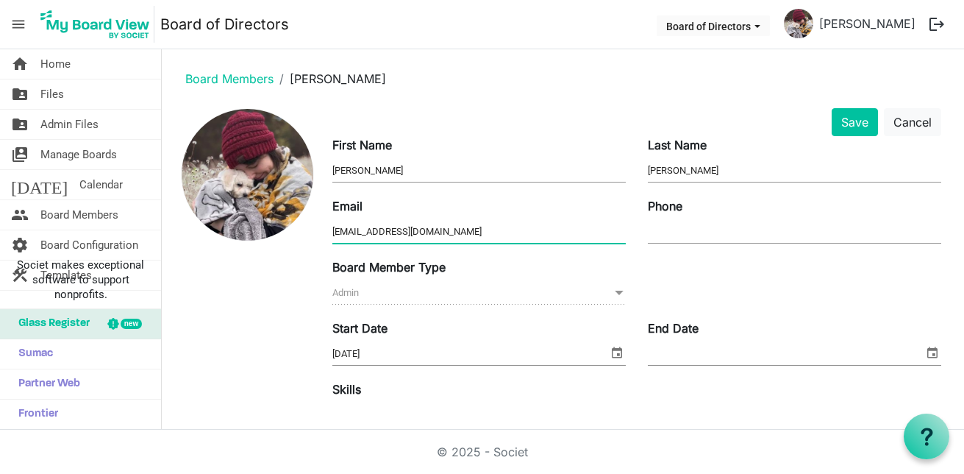
drag, startPoint x: 347, startPoint y: 233, endPoint x: 304, endPoint y: 224, distance: 43.7
click at [307, 228] on div "Save Cancel First Name Jacquelyn Last Name Miccolis Email info@creativecommunit…" at bounding box center [563, 407] width 779 height 598
type input "[PERSON_NAME][EMAIL_ADDRESS][DOMAIN_NAME]"
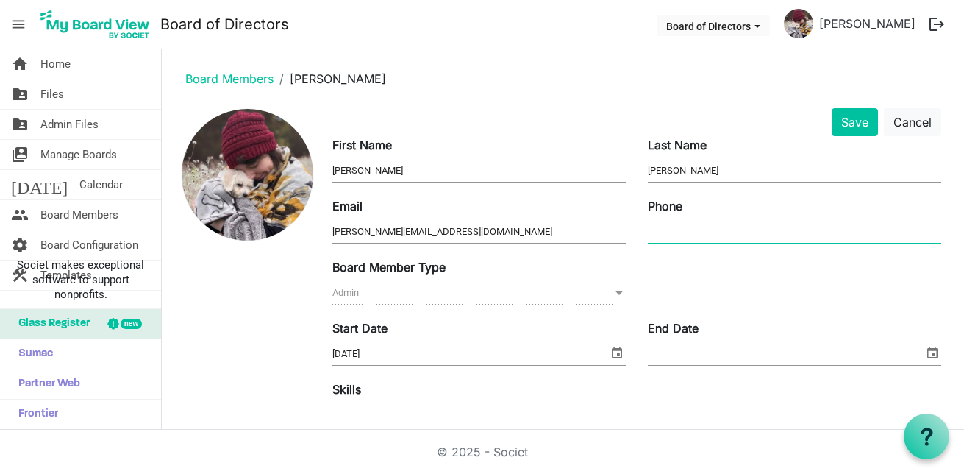
click at [677, 237] on input "Phone" at bounding box center [794, 232] width 293 height 22
type input "[PHONE_NUMBER]"
click at [846, 119] on button "Save" at bounding box center [855, 122] width 46 height 28
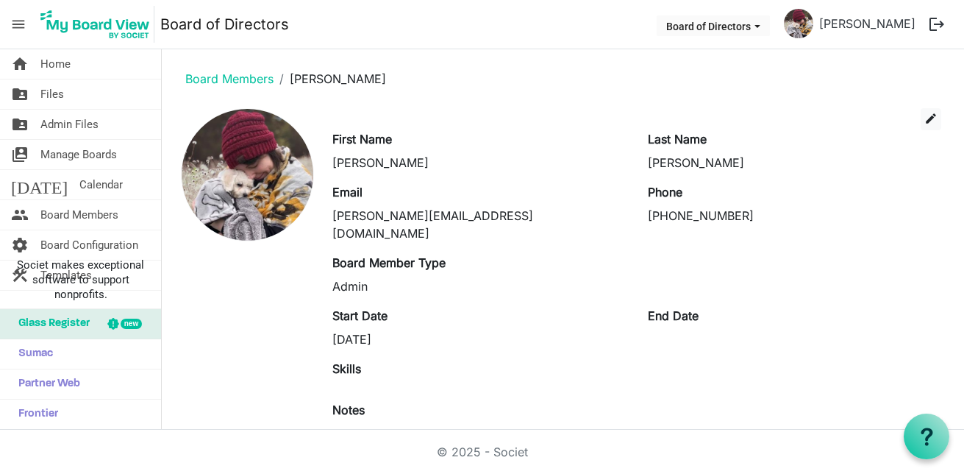
click at [220, 88] on ol "Board Members Jacquelyn Miccolis" at bounding box center [563, 78] width 779 height 35
click at [221, 87] on li "Board Members" at bounding box center [229, 79] width 88 height 18
click at [243, 77] on link "Board Members" at bounding box center [229, 78] width 88 height 15
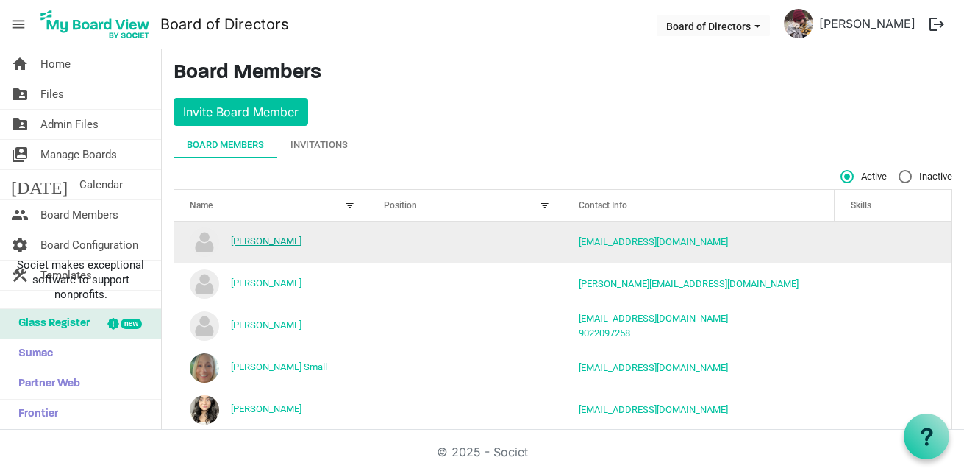
click at [247, 240] on link "[PERSON_NAME]" at bounding box center [266, 240] width 71 height 11
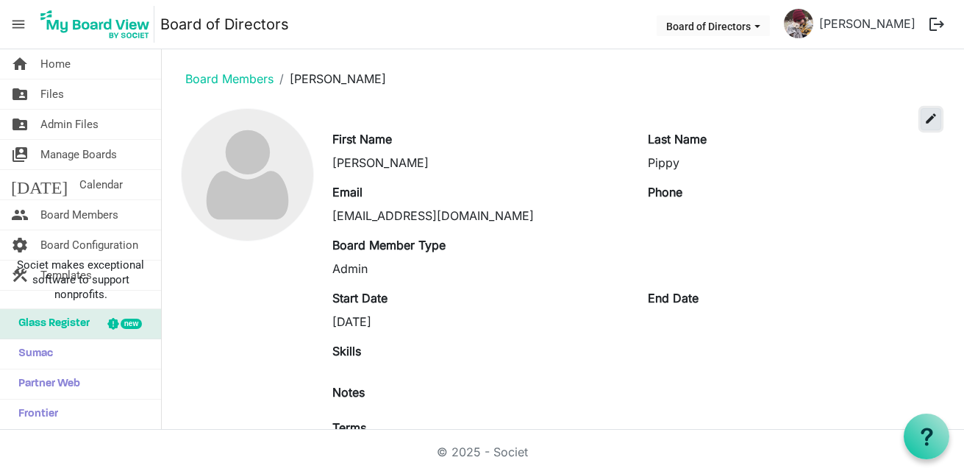
click at [924, 121] on span "edit" at bounding box center [930, 118] width 13 height 13
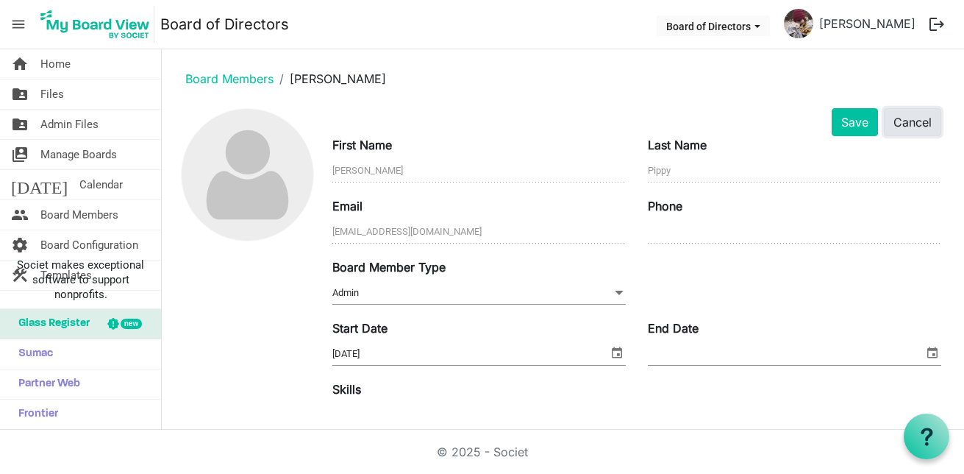
click at [894, 130] on button "Cancel" at bounding box center [912, 122] width 57 height 28
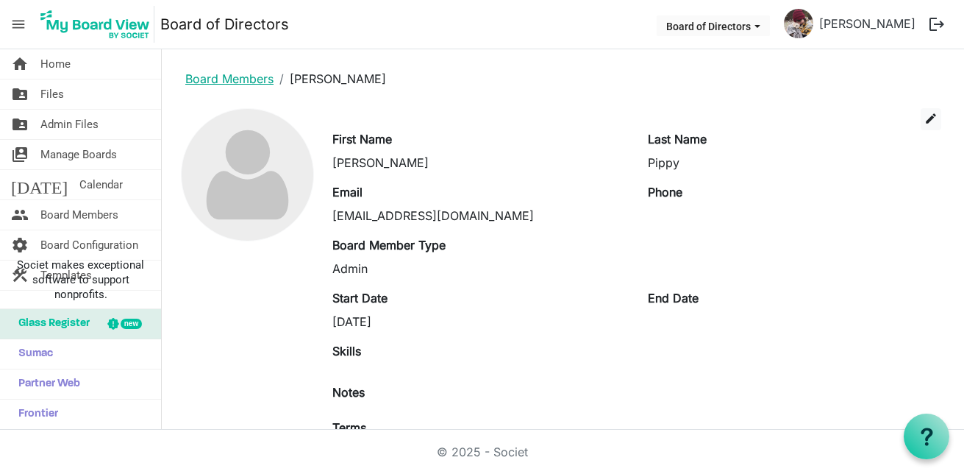
click at [216, 77] on link "Board Members" at bounding box center [229, 78] width 88 height 15
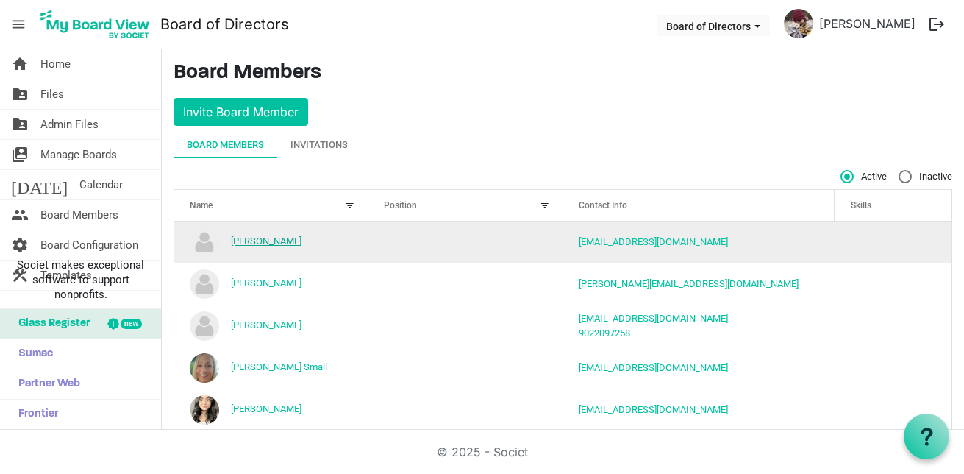
click at [262, 243] on link "[PERSON_NAME]" at bounding box center [266, 240] width 71 height 11
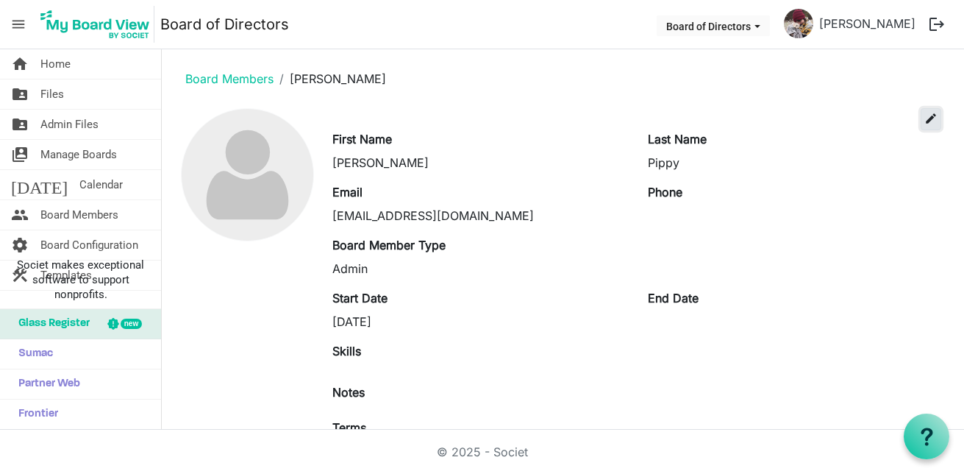
click at [924, 117] on span "edit" at bounding box center [930, 118] width 13 height 13
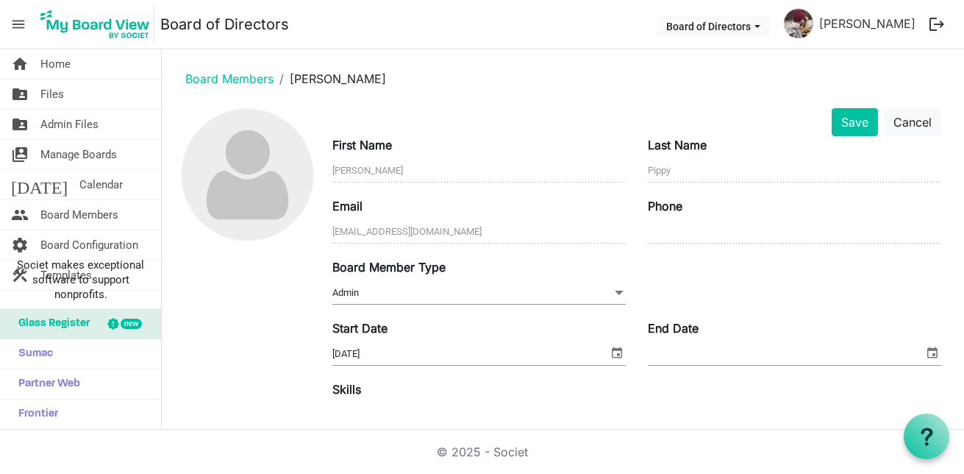
click at [613, 293] on span at bounding box center [619, 293] width 13 height 16
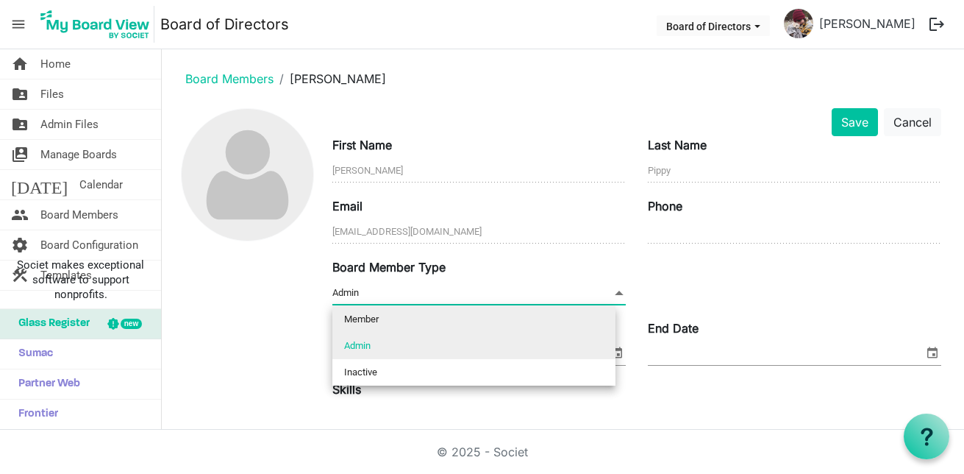
click at [445, 325] on li "Member" at bounding box center [473, 319] width 283 height 26
type input "Member"
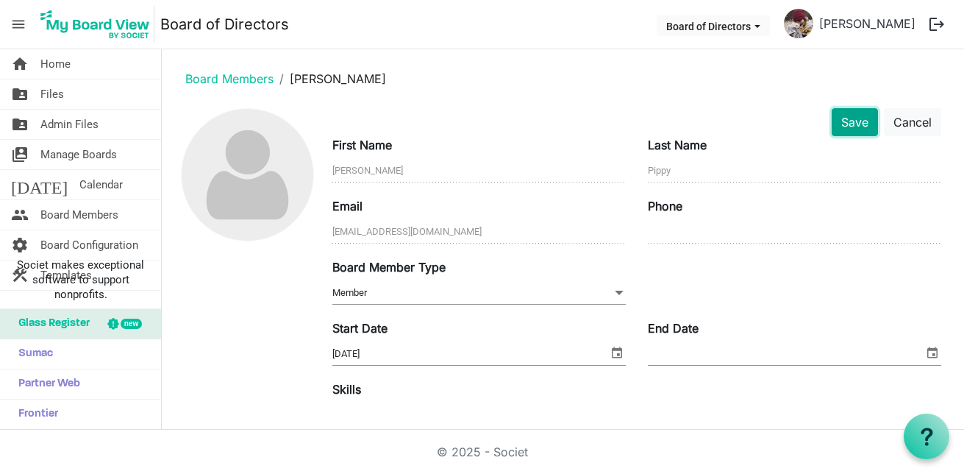
click at [855, 130] on button "Save" at bounding box center [855, 122] width 46 height 28
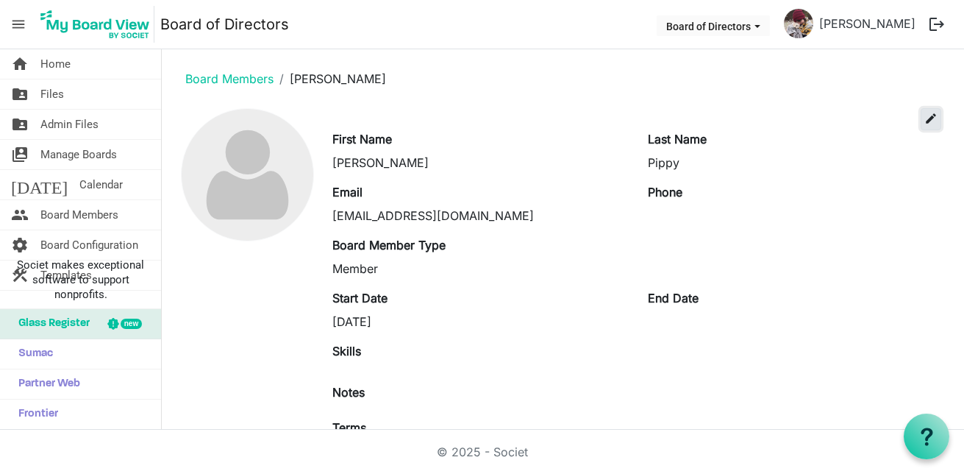
click at [922, 129] on button "edit" at bounding box center [931, 119] width 21 height 22
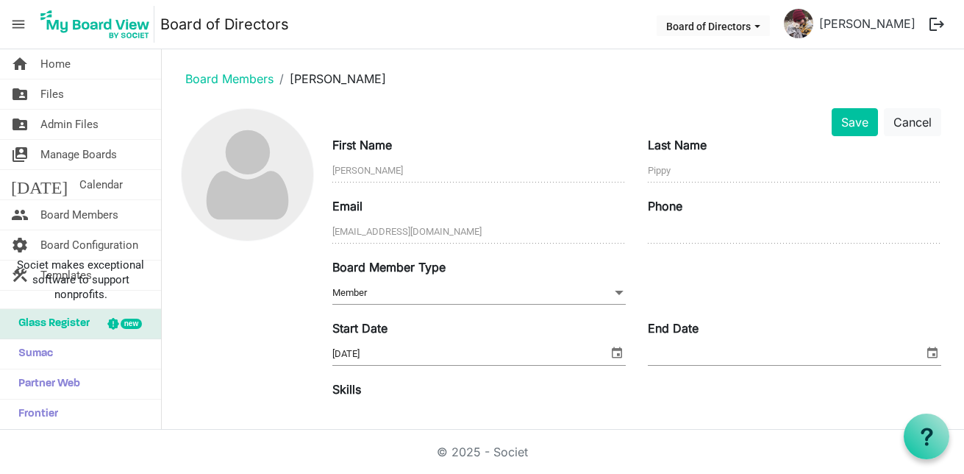
click at [426, 293] on span "Member Member" at bounding box center [478, 293] width 293 height 23
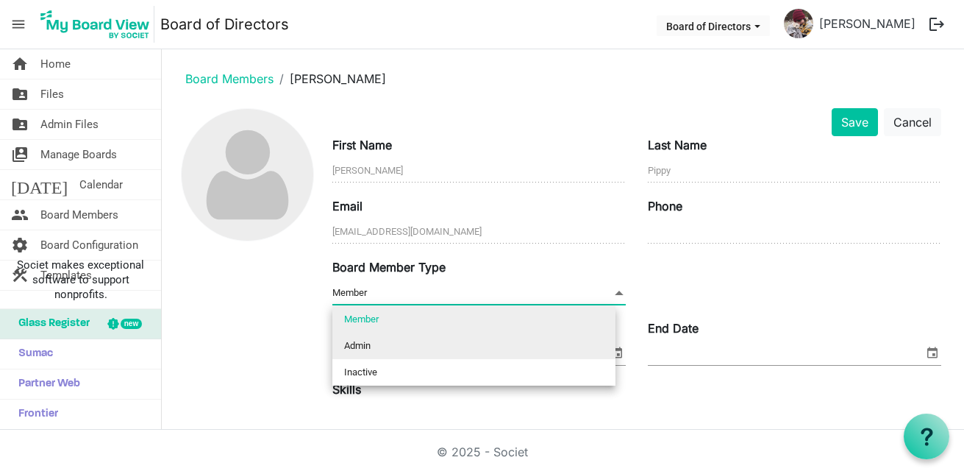
drag, startPoint x: 413, startPoint y: 339, endPoint x: 680, endPoint y: 231, distance: 288.0
click at [414, 338] on li "Admin" at bounding box center [473, 345] width 283 height 26
type input "Admin"
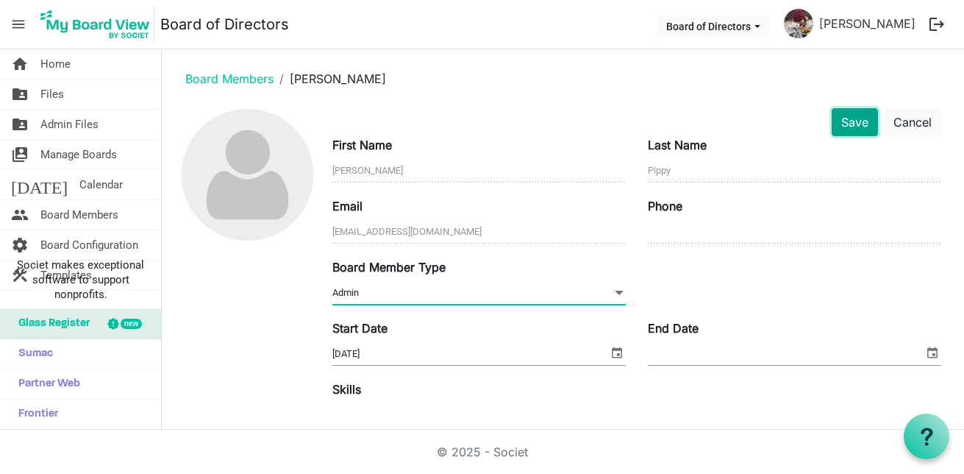
click at [854, 121] on button "Save" at bounding box center [855, 122] width 46 height 28
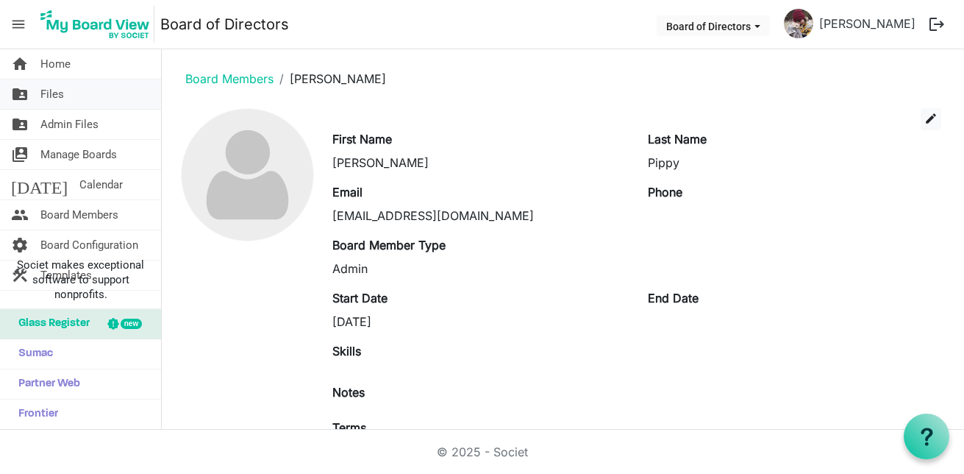
click at [76, 99] on link "folder_shared Files" at bounding box center [80, 93] width 161 height 29
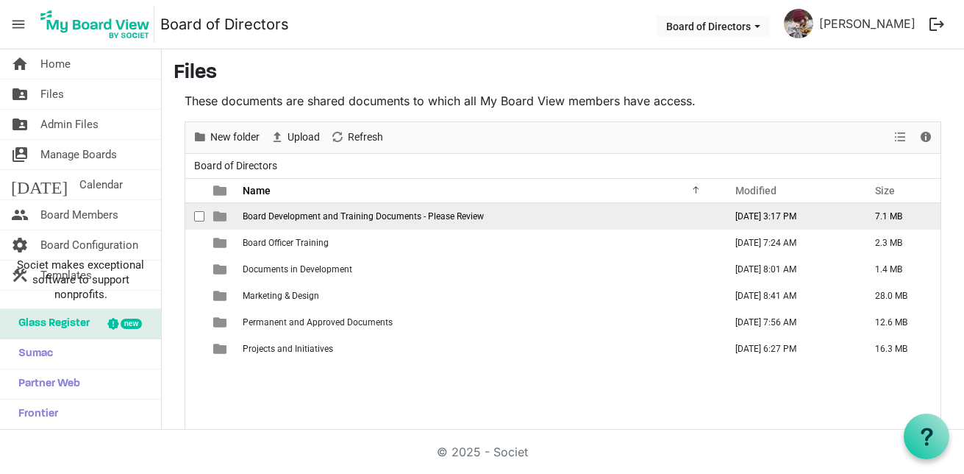
click at [417, 213] on span "Board Development and Training Documents - Please Review" at bounding box center [363, 216] width 241 height 10
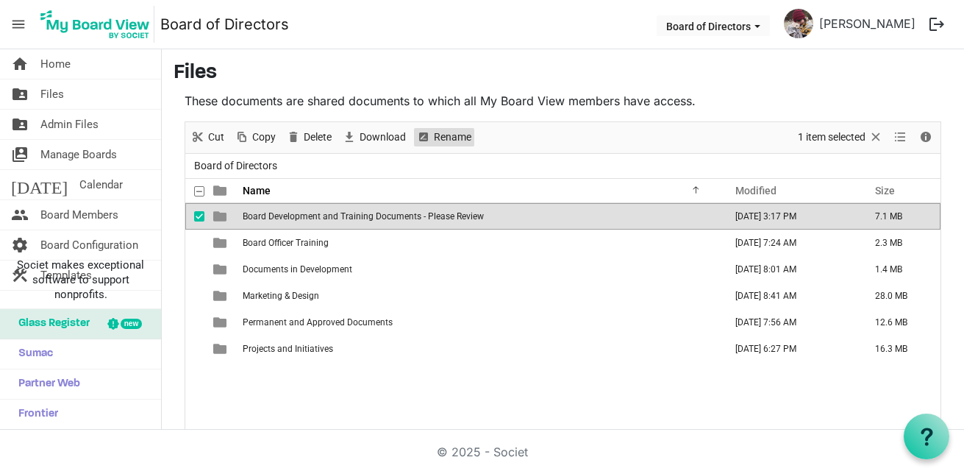
click at [441, 134] on span "Rename" at bounding box center [452, 137] width 40 height 18
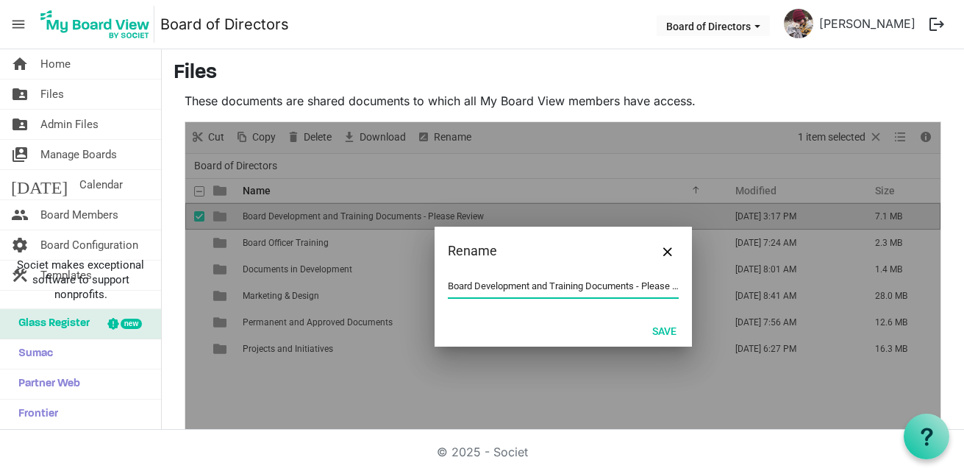
click at [569, 285] on input "Board Development and Training Documents - Please Review" at bounding box center [563, 286] width 231 height 22
click at [654, 288] on input "Board Development and Training Documents - Please Review" at bounding box center [563, 286] width 231 height 22
click at [632, 287] on input "Board Development and Training Documents - Please Review" at bounding box center [563, 286] width 231 height 22
drag, startPoint x: 641, startPoint y: 287, endPoint x: 707, endPoint y: 290, distance: 66.2
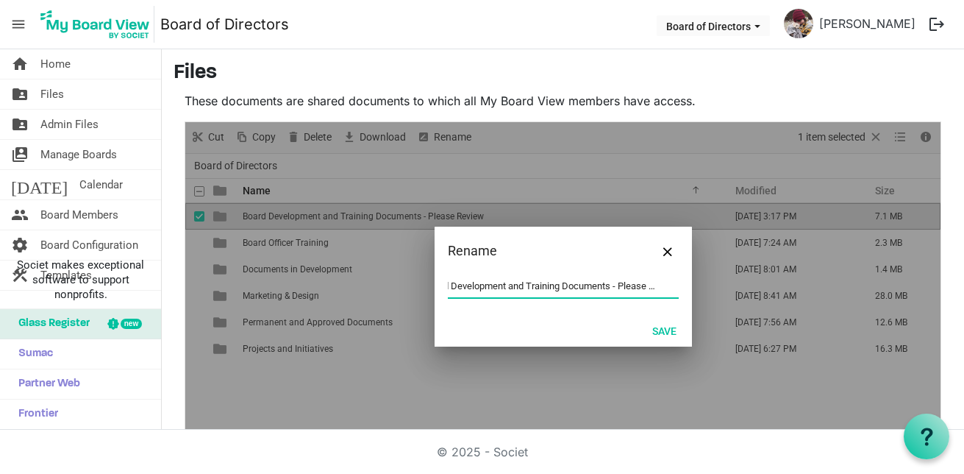
click at [707, 290] on div "Rename Board Development and Training Documents - Please Review Save" at bounding box center [562, 286] width 755 height 329
click at [649, 324] on button "Save" at bounding box center [664, 330] width 43 height 21
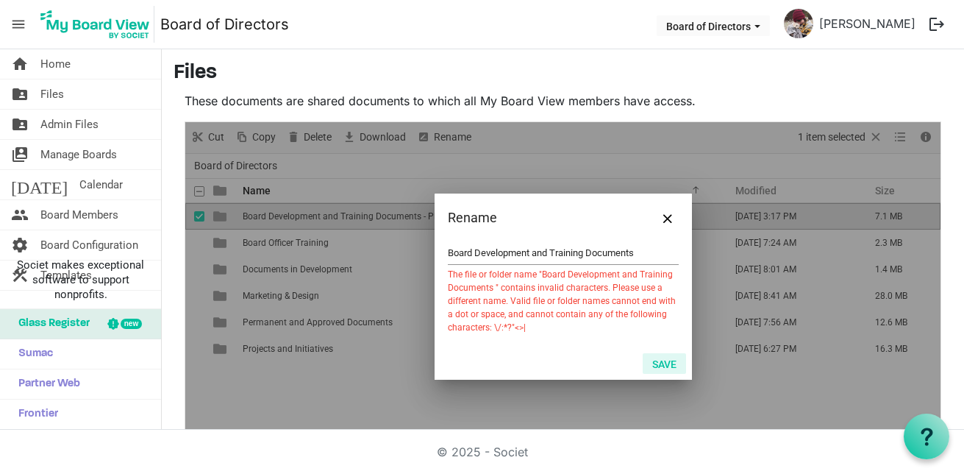
click at [659, 360] on button "Save" at bounding box center [664, 363] width 43 height 21
click at [604, 250] on input "Board Development and Training Documents" at bounding box center [563, 253] width 231 height 22
click at [649, 256] on input "Board Development and Training Documents" at bounding box center [563, 253] width 231 height 22
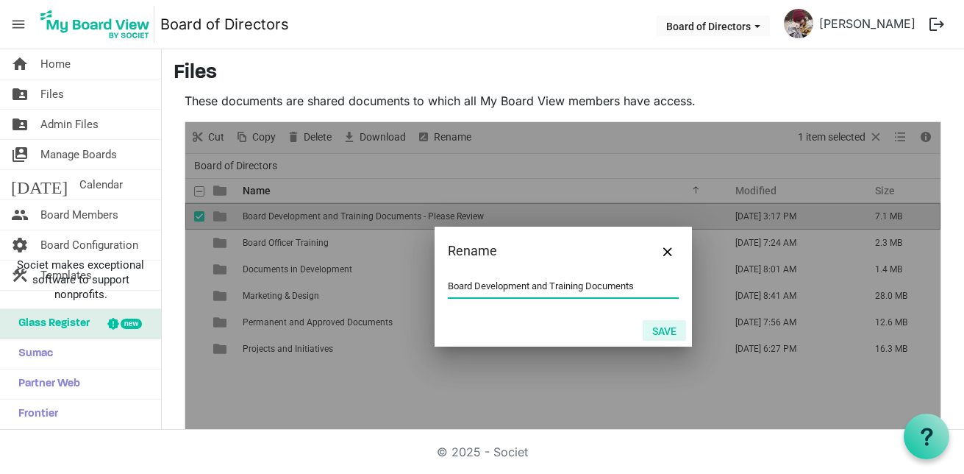
click at [652, 324] on button "Save" at bounding box center [664, 330] width 43 height 21
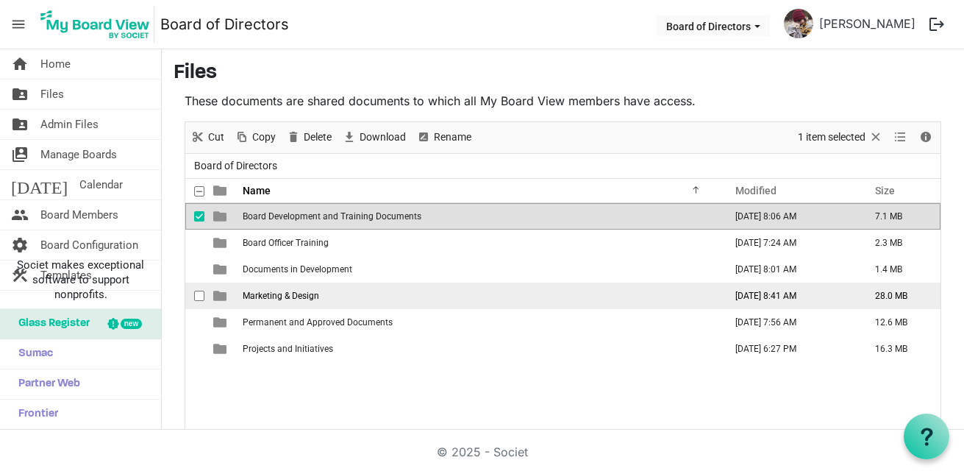
click at [304, 301] on td "Marketing & Design" at bounding box center [479, 295] width 482 height 26
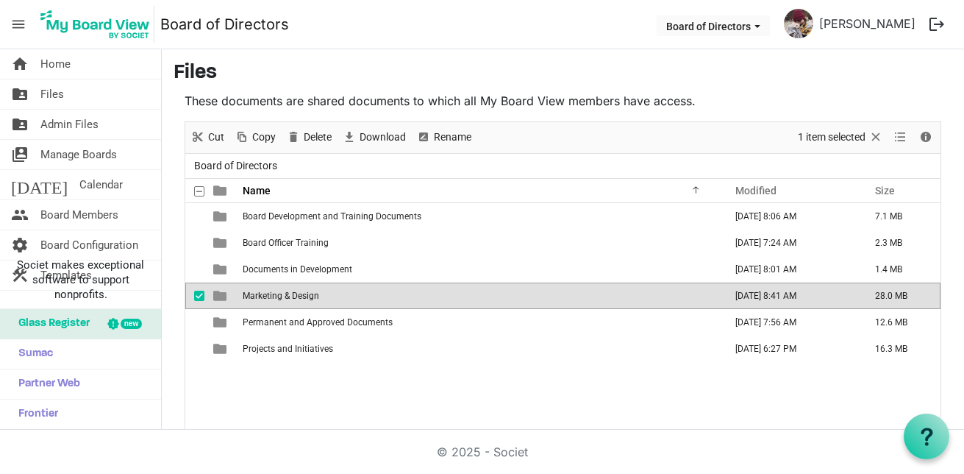
click at [304, 301] on td "Marketing & Design" at bounding box center [479, 295] width 482 height 26
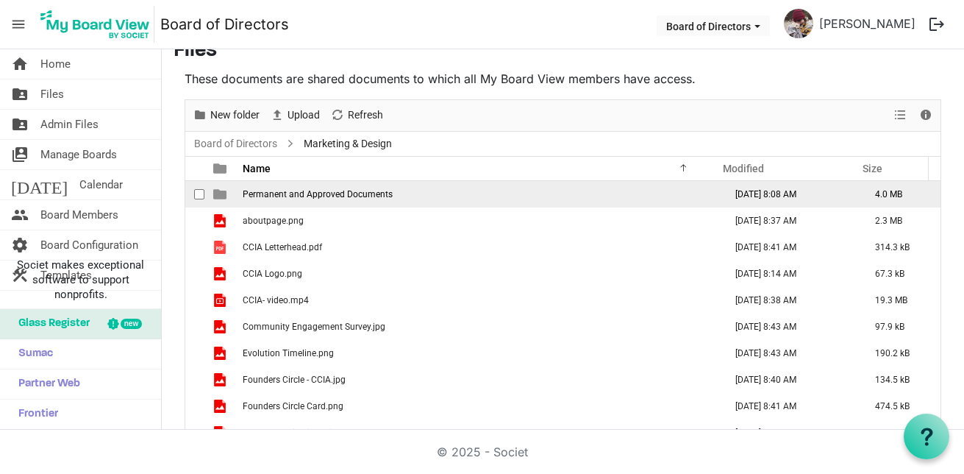
click at [307, 193] on span "Permanent and Approved Documents" at bounding box center [318, 194] width 150 height 10
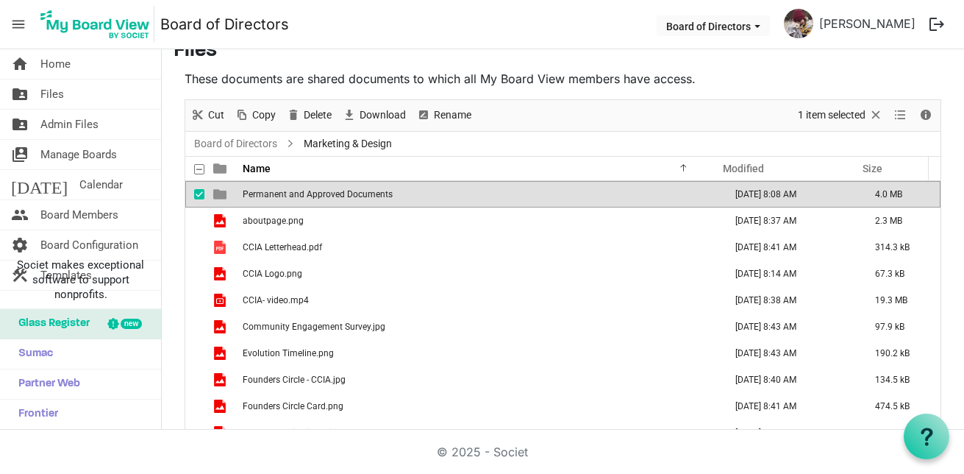
click at [309, 193] on span "Permanent and Approved Documents" at bounding box center [318, 194] width 150 height 10
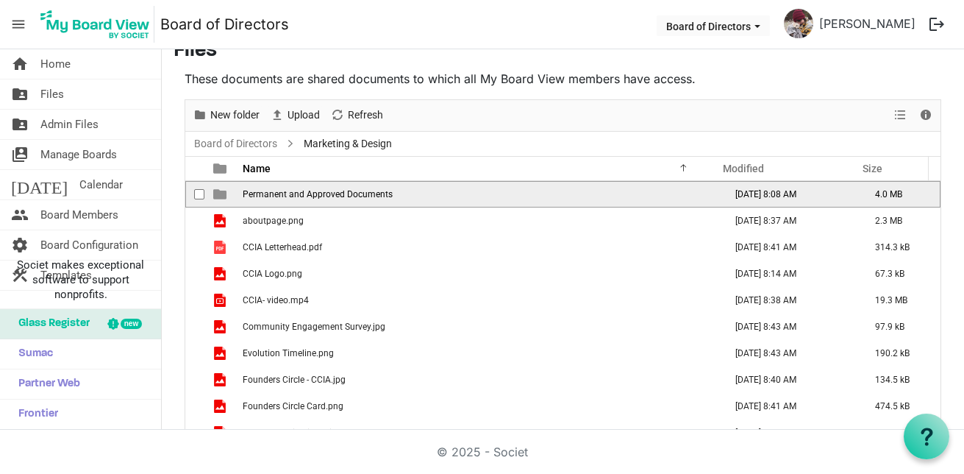
click at [310, 193] on span "Permanent and Approved Documents" at bounding box center [318, 194] width 150 height 10
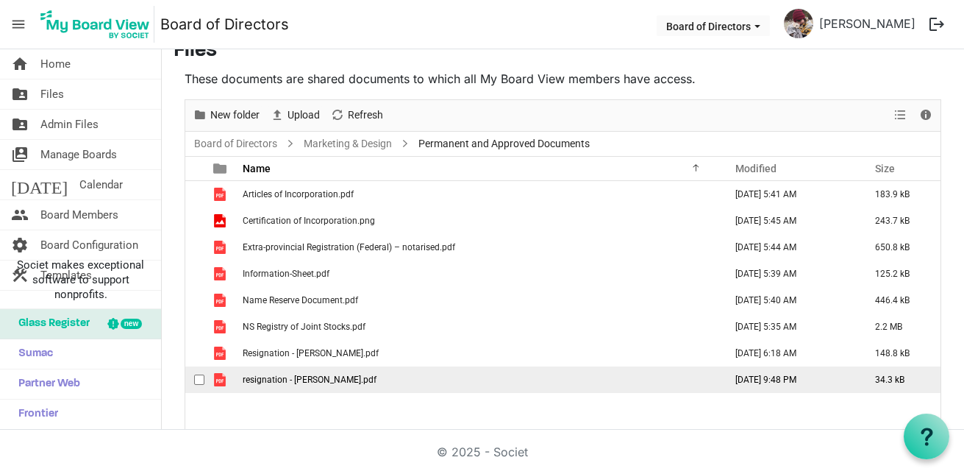
click at [263, 379] on span "resignation - Robert Howlett.pdf" at bounding box center [310, 379] width 134 height 10
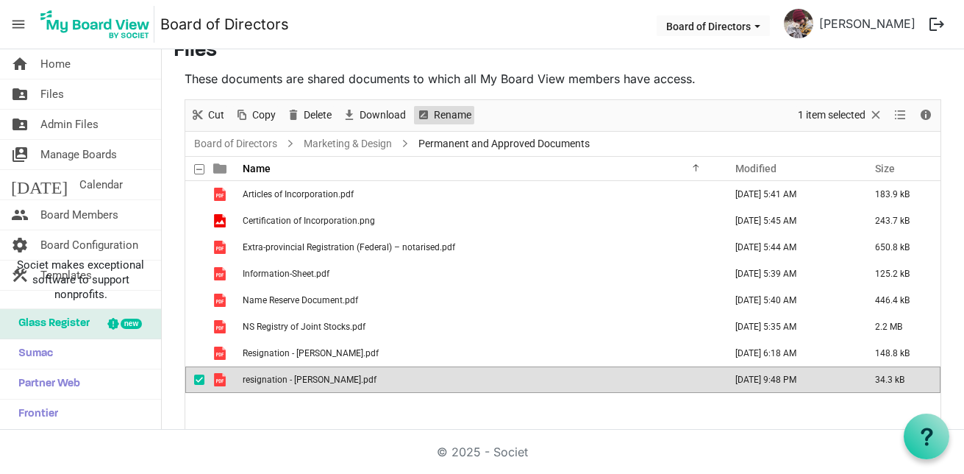
click at [449, 114] on span "Rename" at bounding box center [452, 115] width 40 height 18
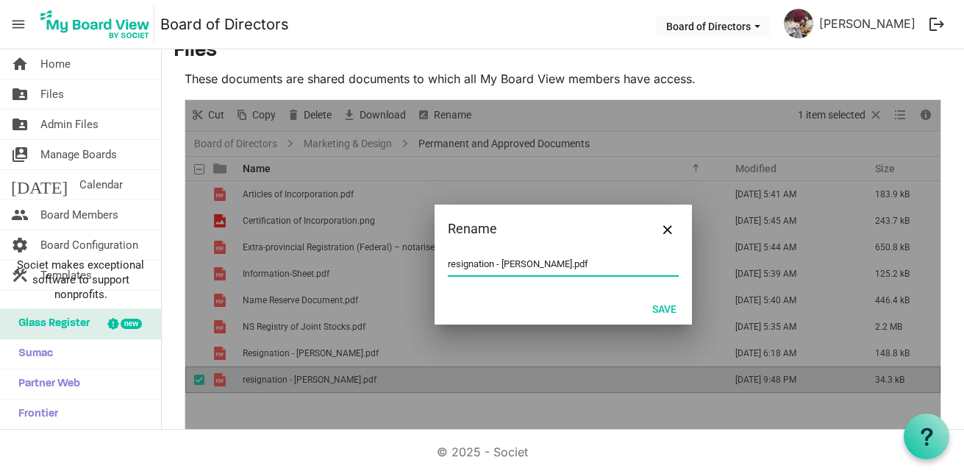
click at [448, 263] on input "resignation - Robert Howlett.pdf" at bounding box center [563, 264] width 231 height 22
type input "Resignation - Robert Howlett.pdf"
click at [661, 309] on button "Save" at bounding box center [664, 308] width 43 height 21
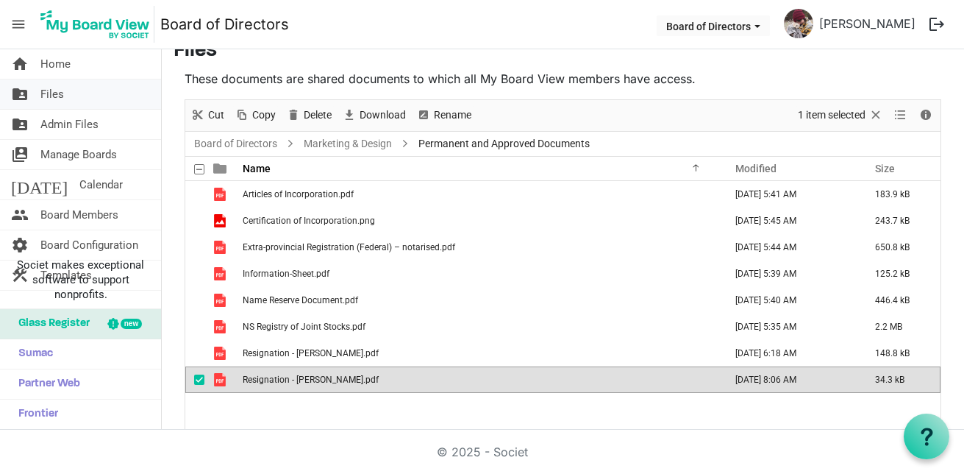
click at [68, 93] on link "folder_shared Files" at bounding box center [80, 93] width 161 height 29
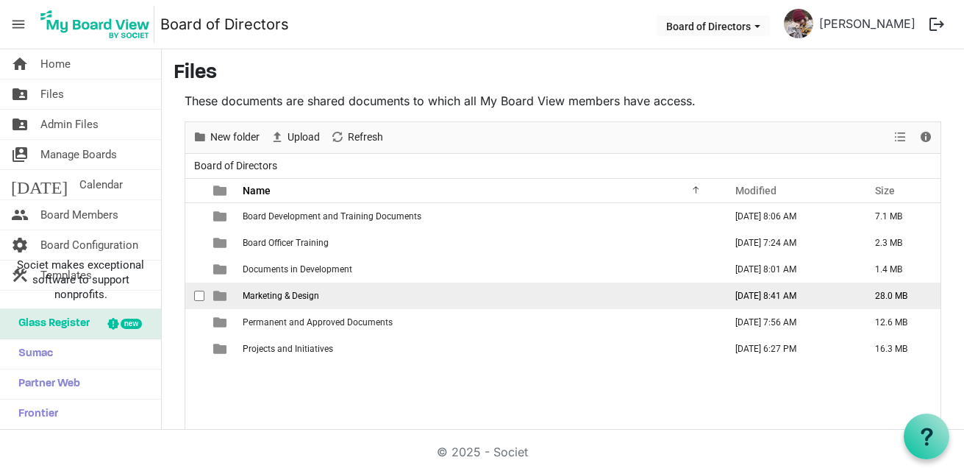
click at [380, 291] on td "Marketing & Design" at bounding box center [479, 295] width 482 height 26
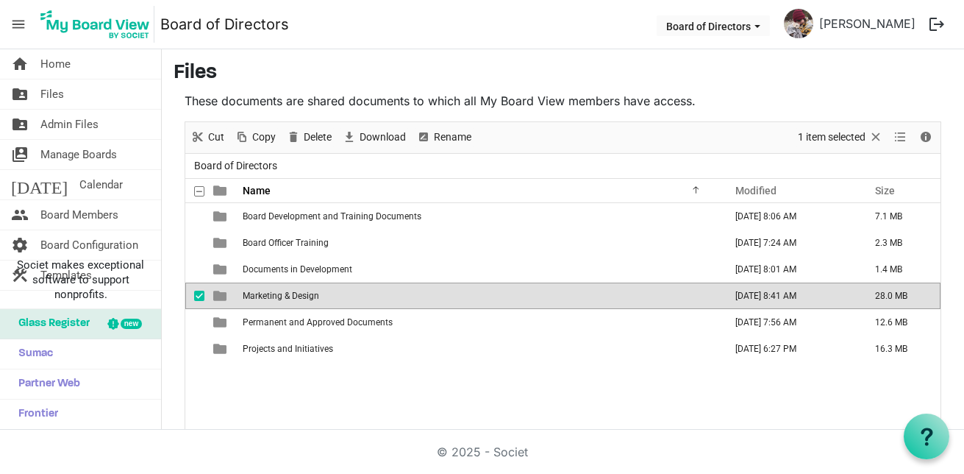
click at [381, 293] on td "Marketing & Design" at bounding box center [479, 295] width 482 height 26
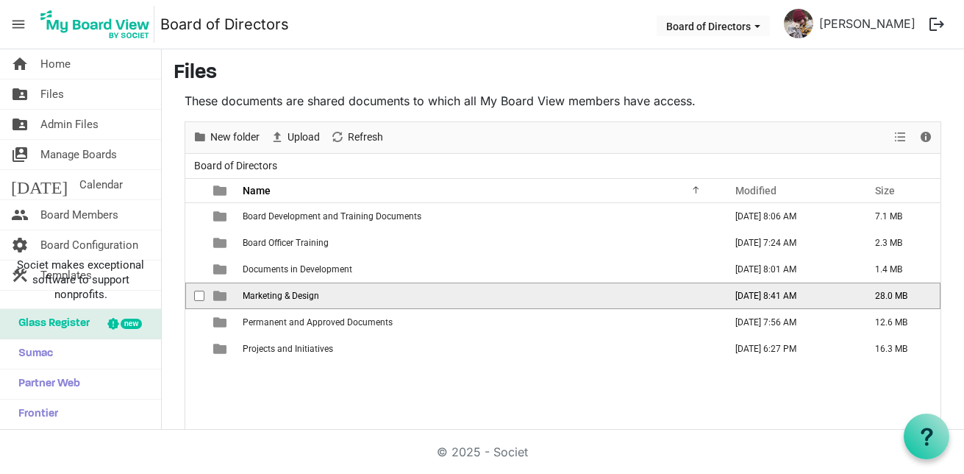
click at [381, 293] on td "Marketing & Design" at bounding box center [479, 295] width 482 height 26
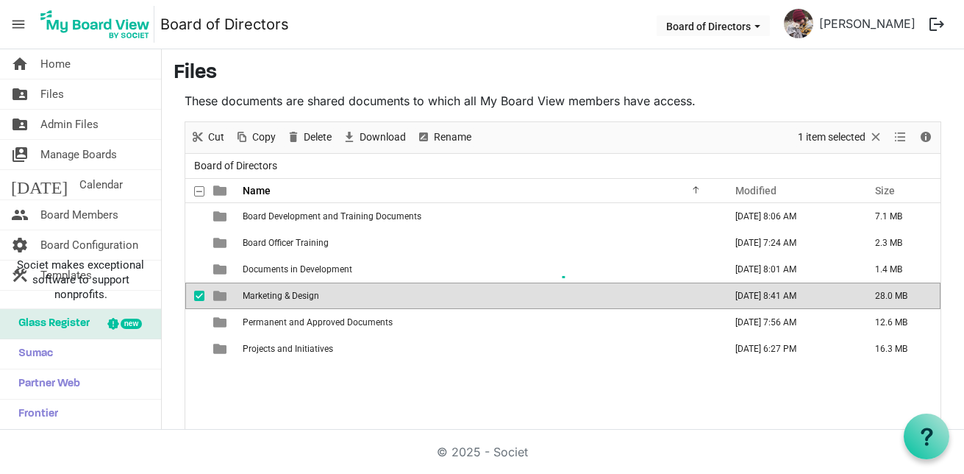
scroll to position [22, 0]
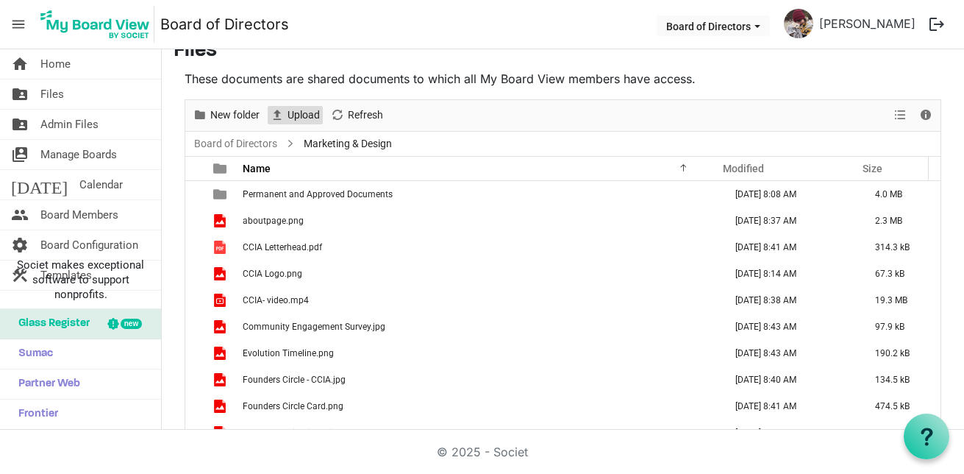
click at [310, 111] on span "Upload" at bounding box center [303, 115] width 35 height 18
